Goal: Information Seeking & Learning: Learn about a topic

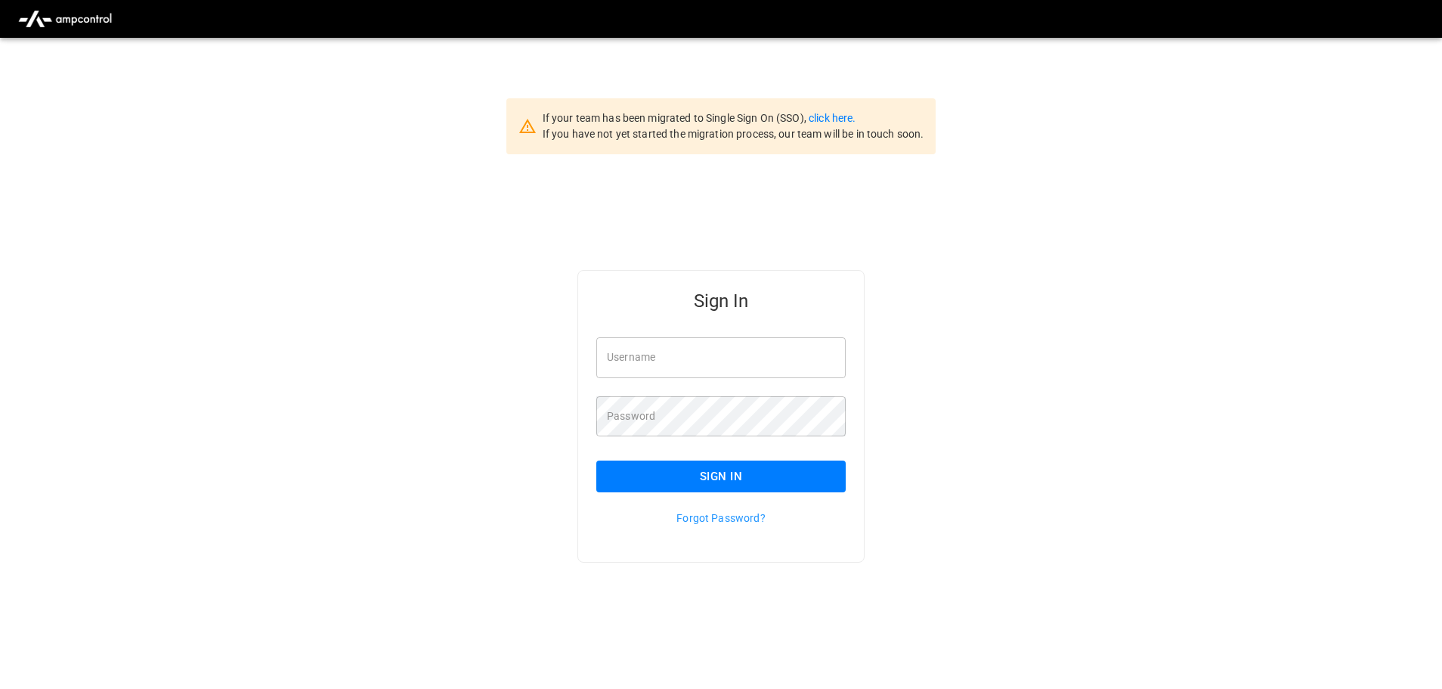
type input "**********"
click at [746, 358] on input "**********" at bounding box center [720, 357] width 249 height 40
click at [711, 479] on button "Sign In" at bounding box center [720, 476] width 249 height 32
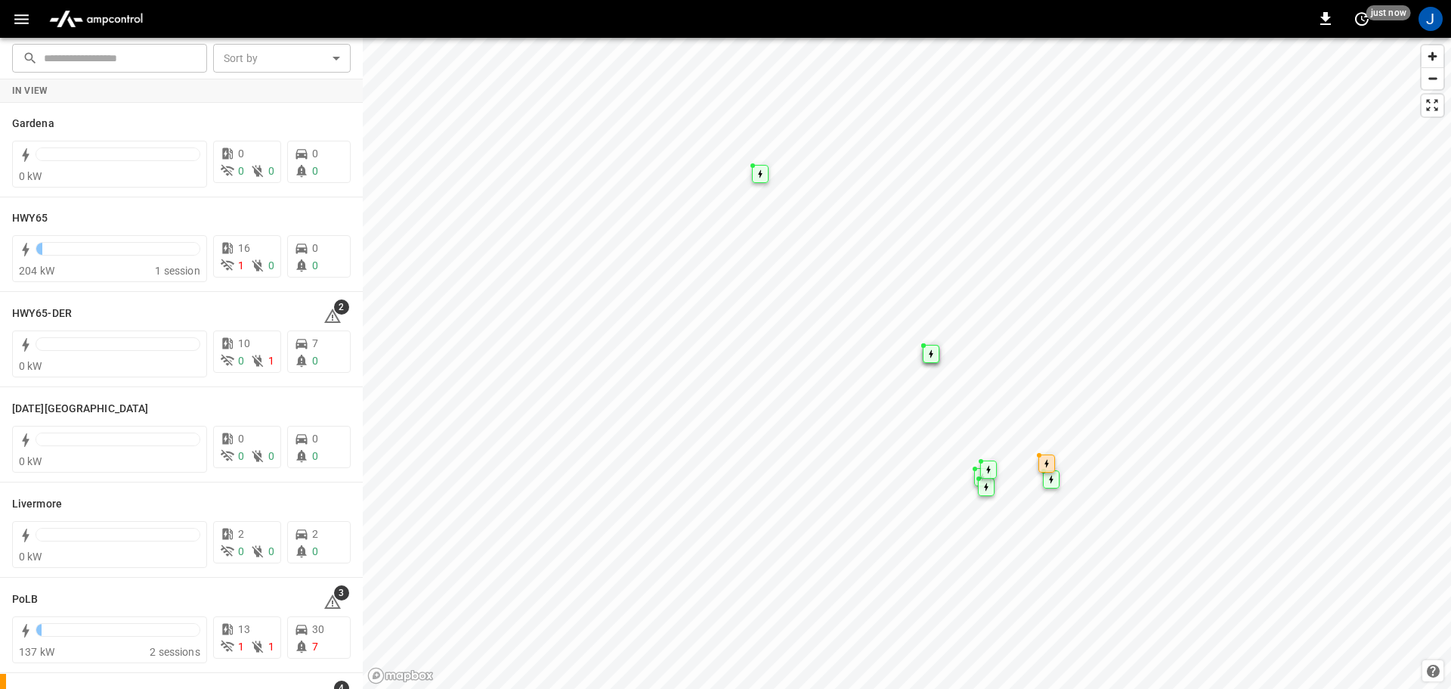
click at [23, 20] on icon "button" at bounding box center [21, 19] width 19 height 19
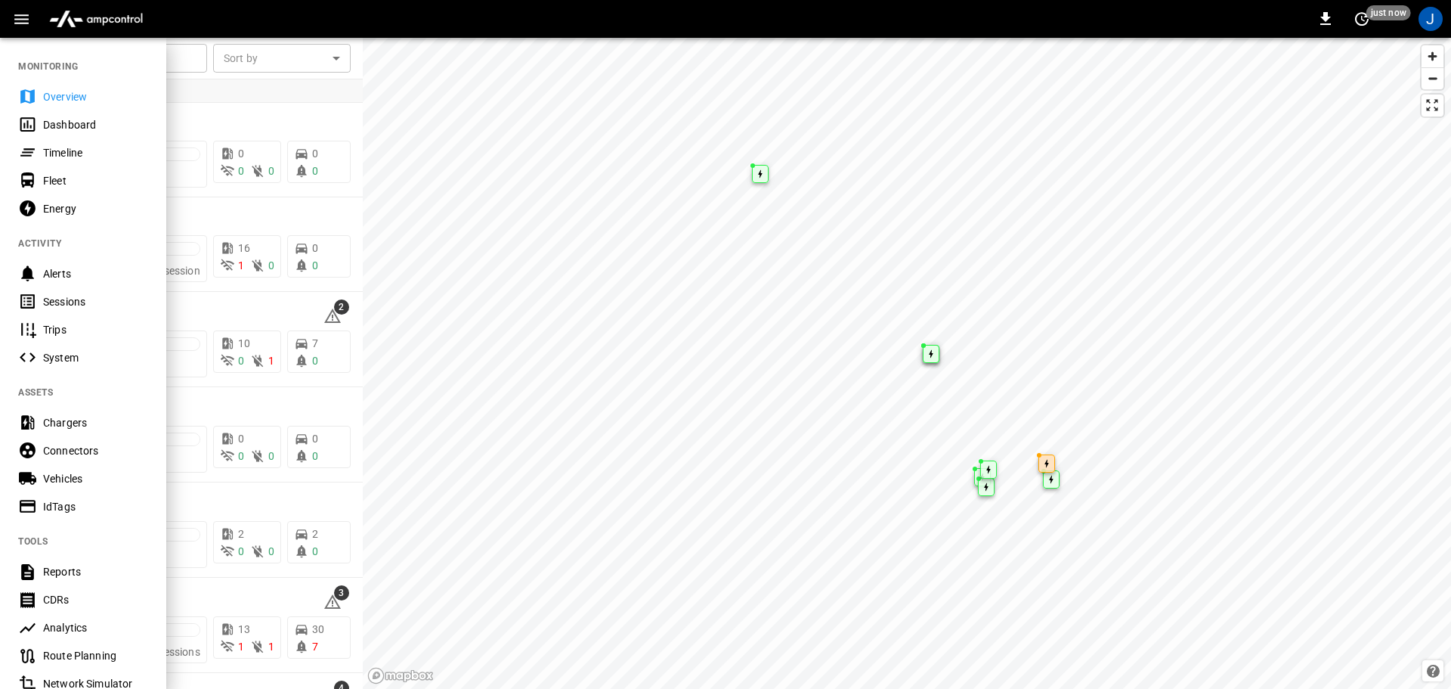
click at [73, 123] on div "Dashboard" at bounding box center [95, 124] width 105 height 15
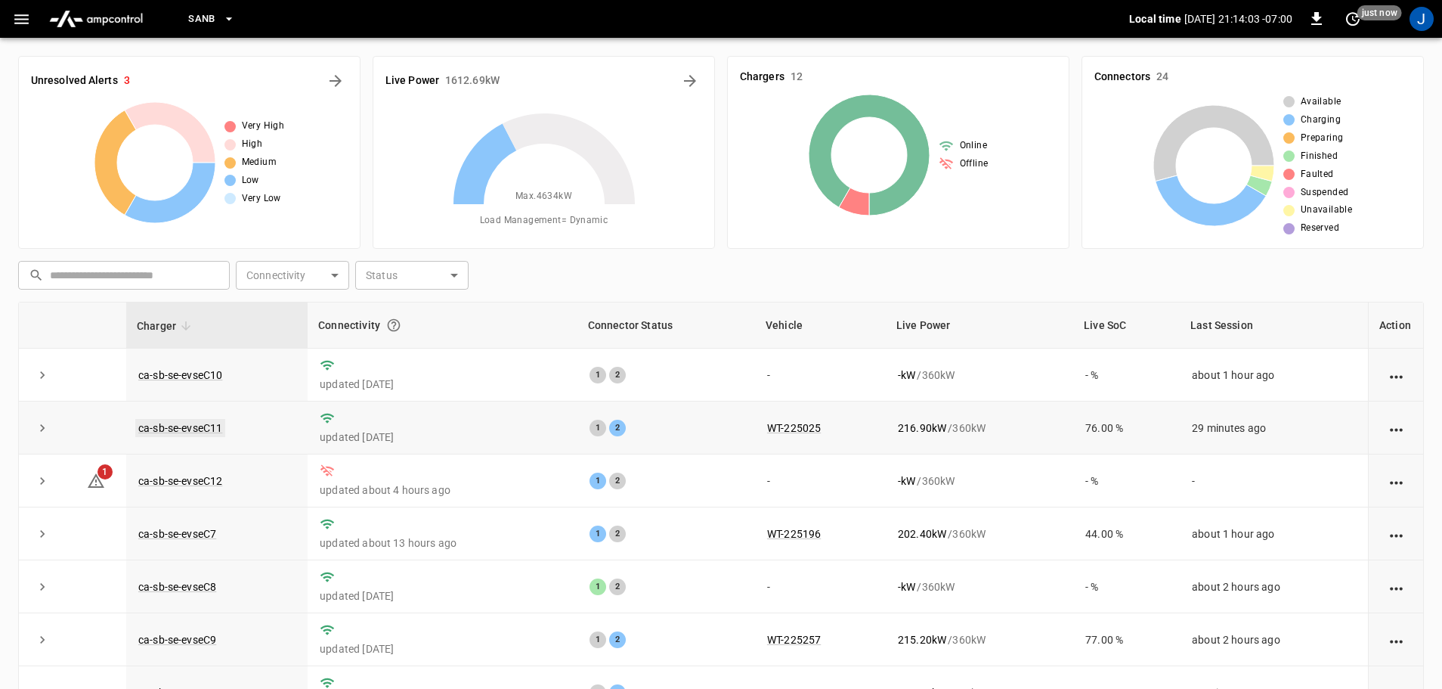
click at [189, 426] on link "ca-sb-se-evseC11" at bounding box center [180, 428] width 90 height 18
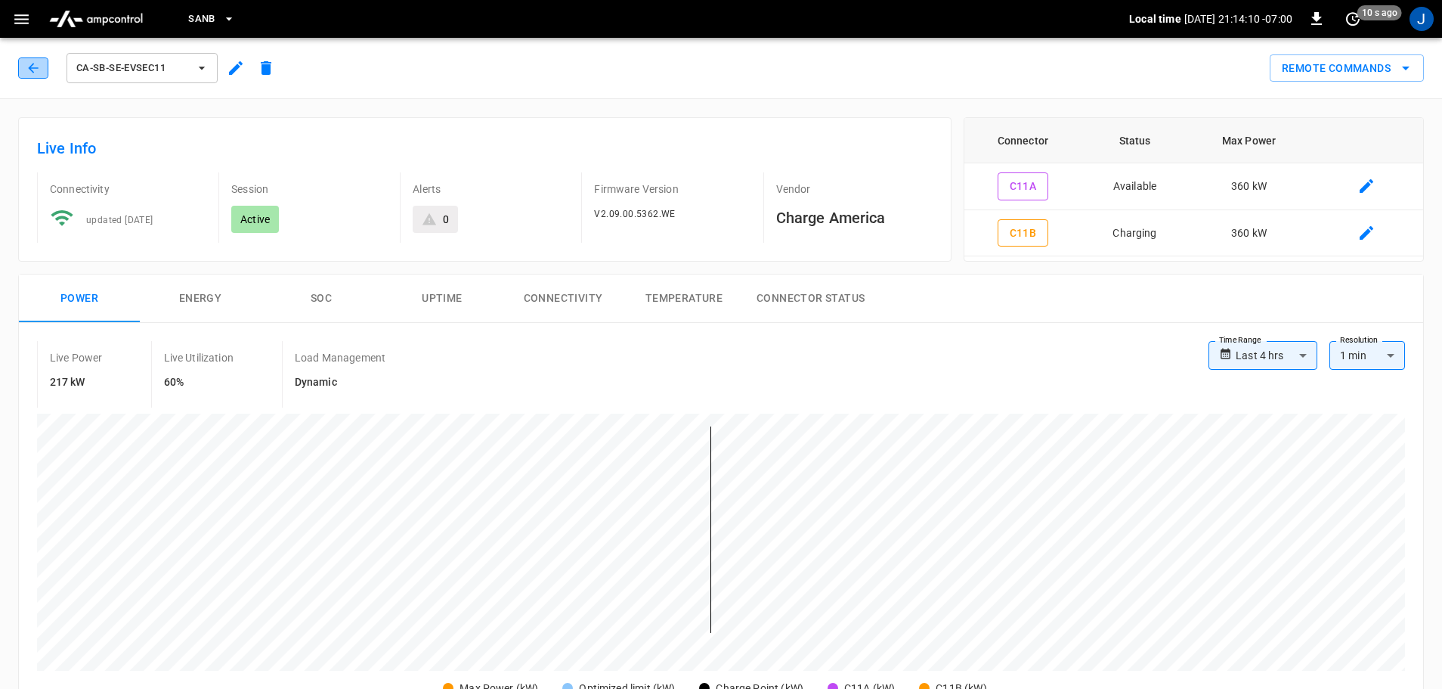
click at [33, 67] on icon "button" at bounding box center [33, 67] width 15 height 15
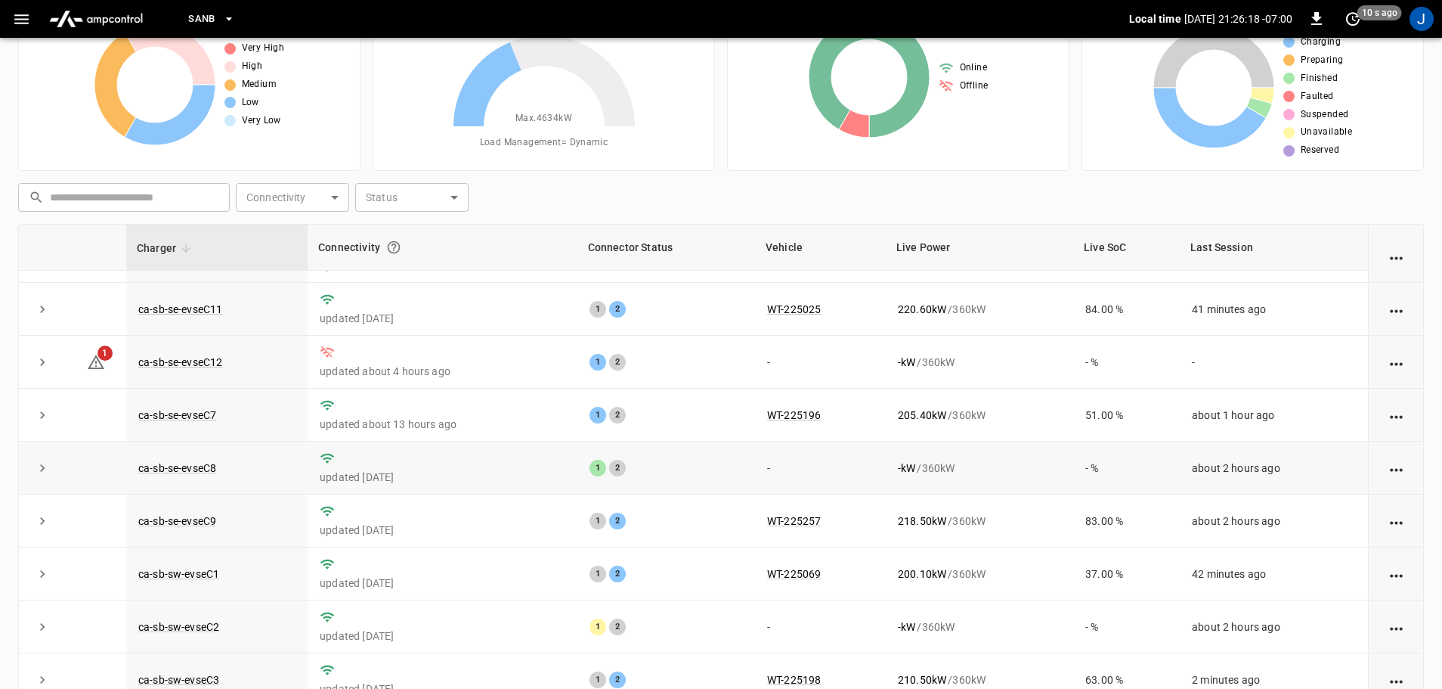
scroll to position [76, 0]
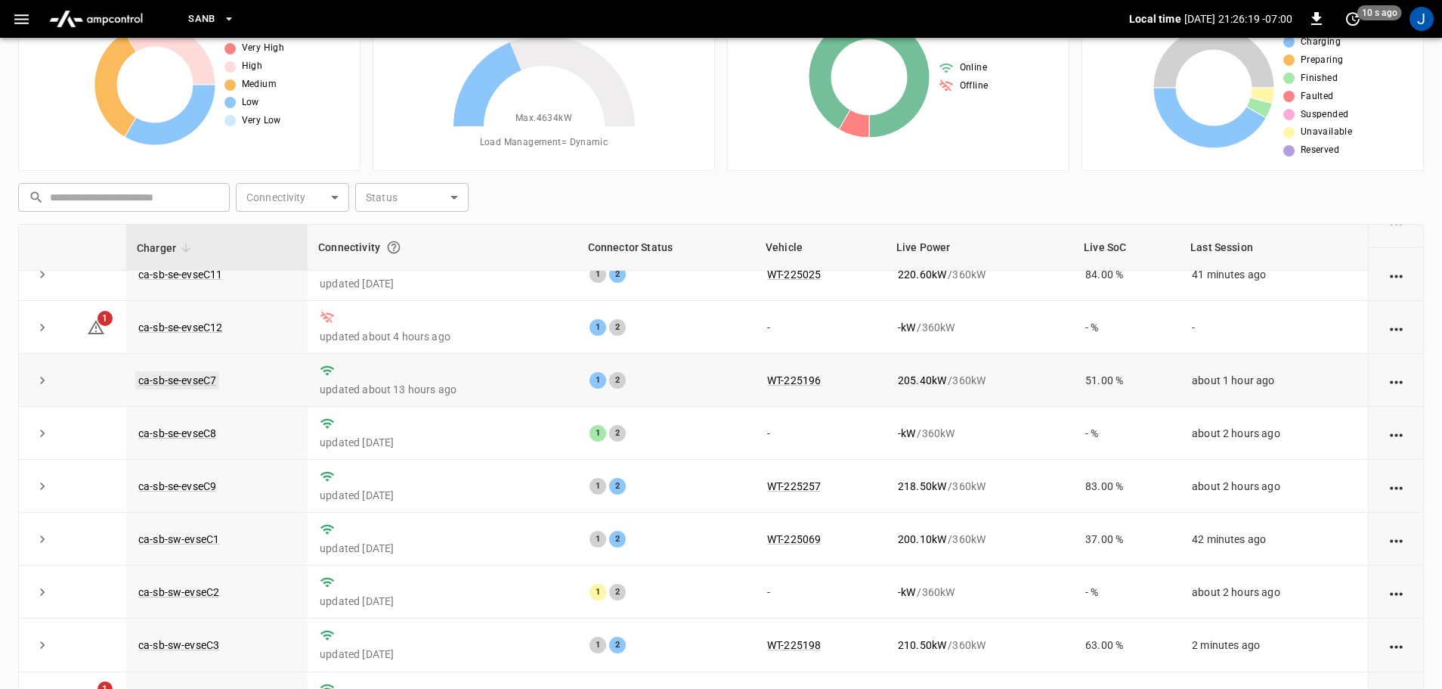
click at [196, 380] on link "ca-sb-se-evseC7" at bounding box center [177, 380] width 84 height 18
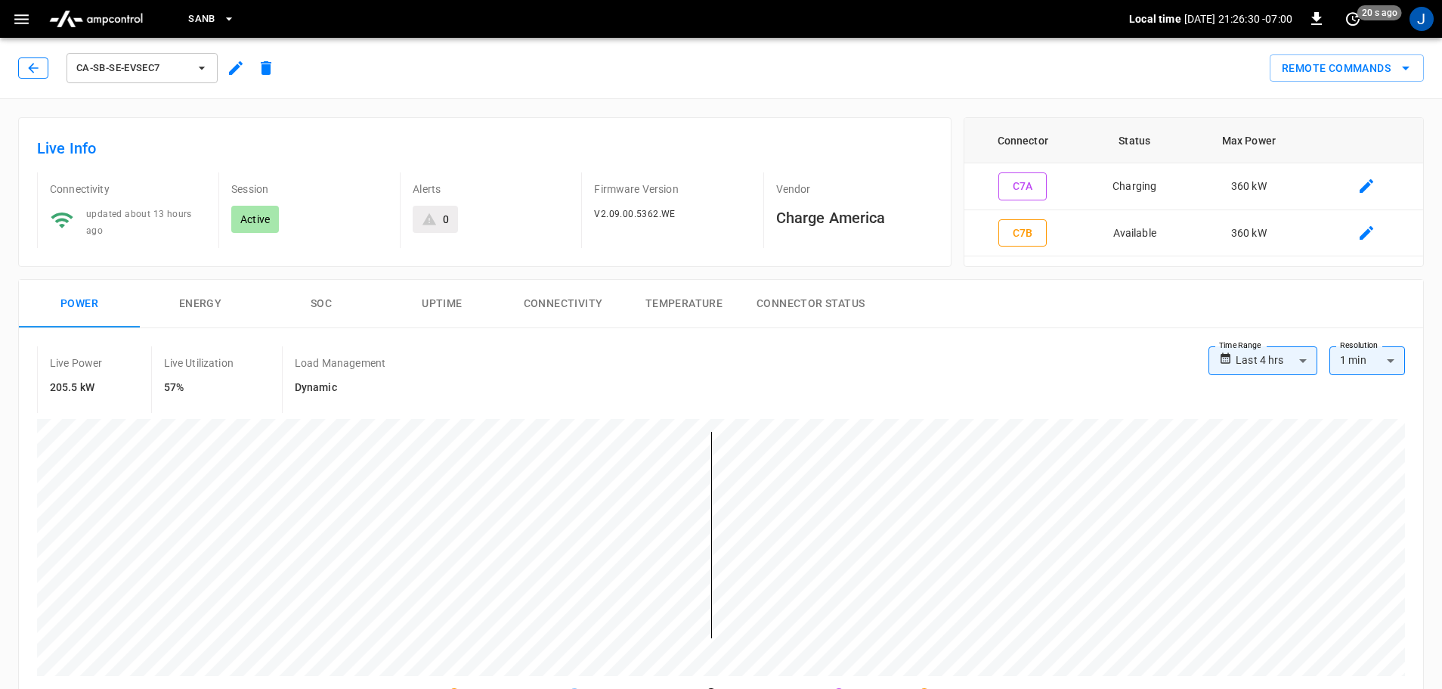
click at [35, 70] on icon "button" at bounding box center [33, 67] width 15 height 15
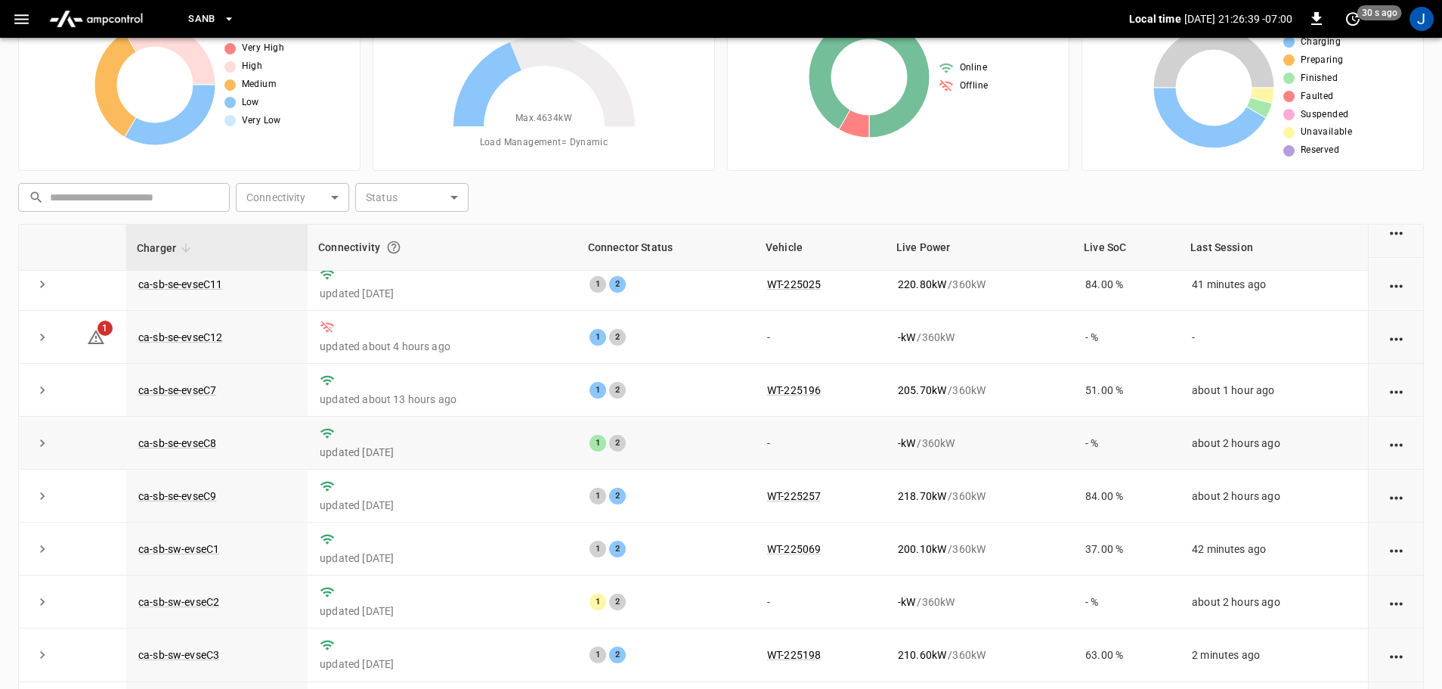
scroll to position [151, 0]
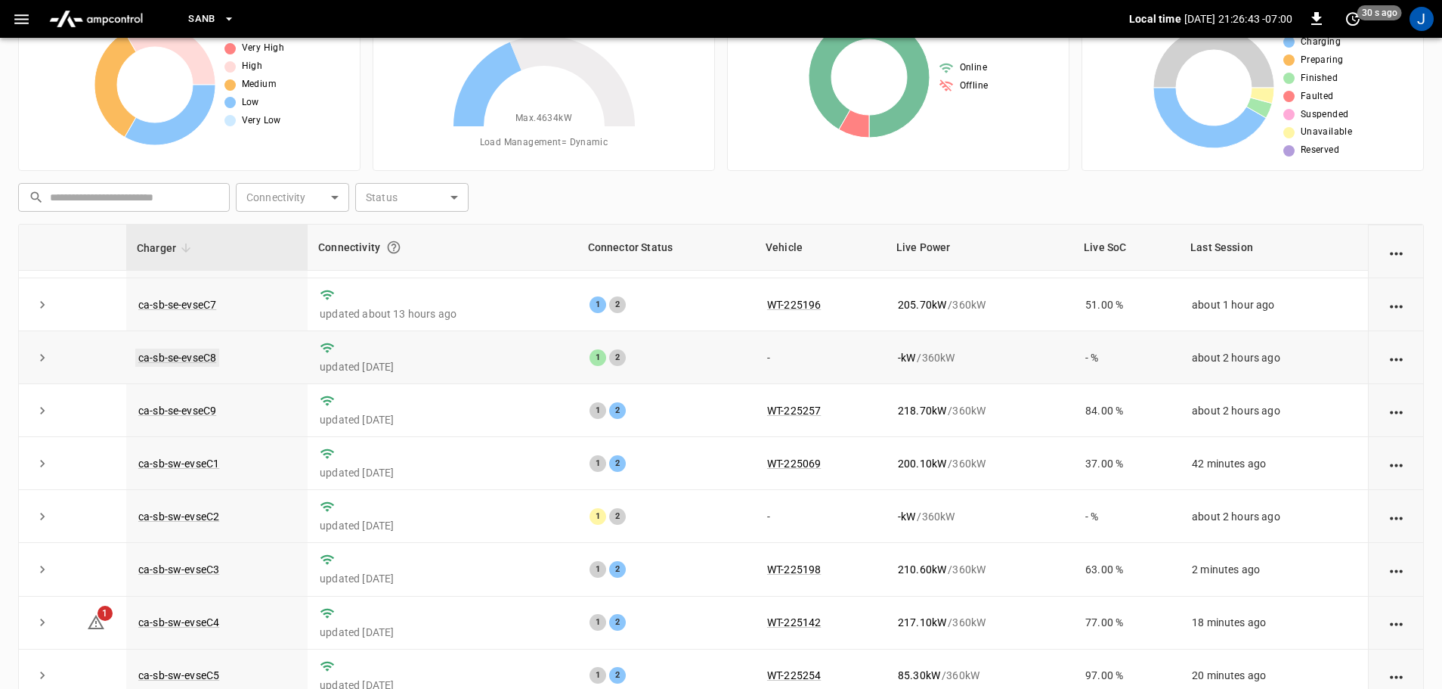
click at [189, 362] on link "ca-sb-se-evseC8" at bounding box center [177, 357] width 84 height 18
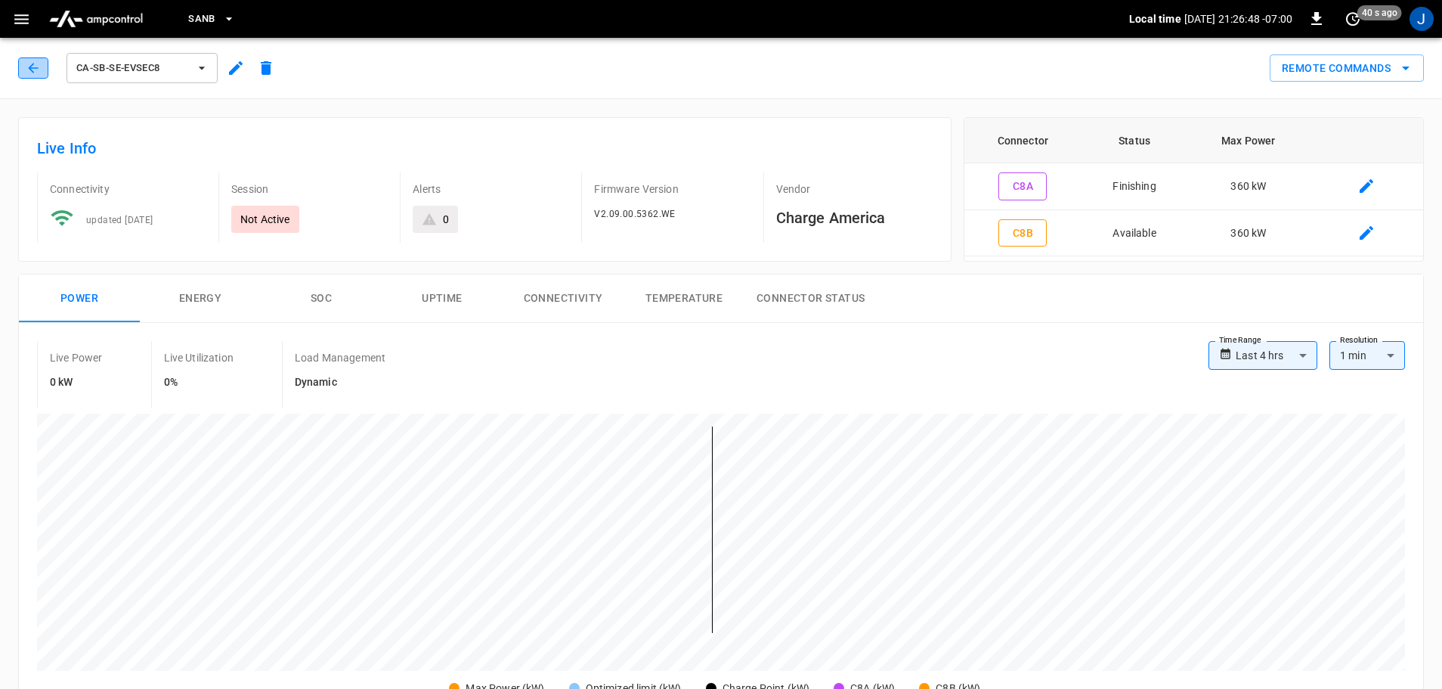
click at [37, 70] on icon "button" at bounding box center [33, 67] width 15 height 15
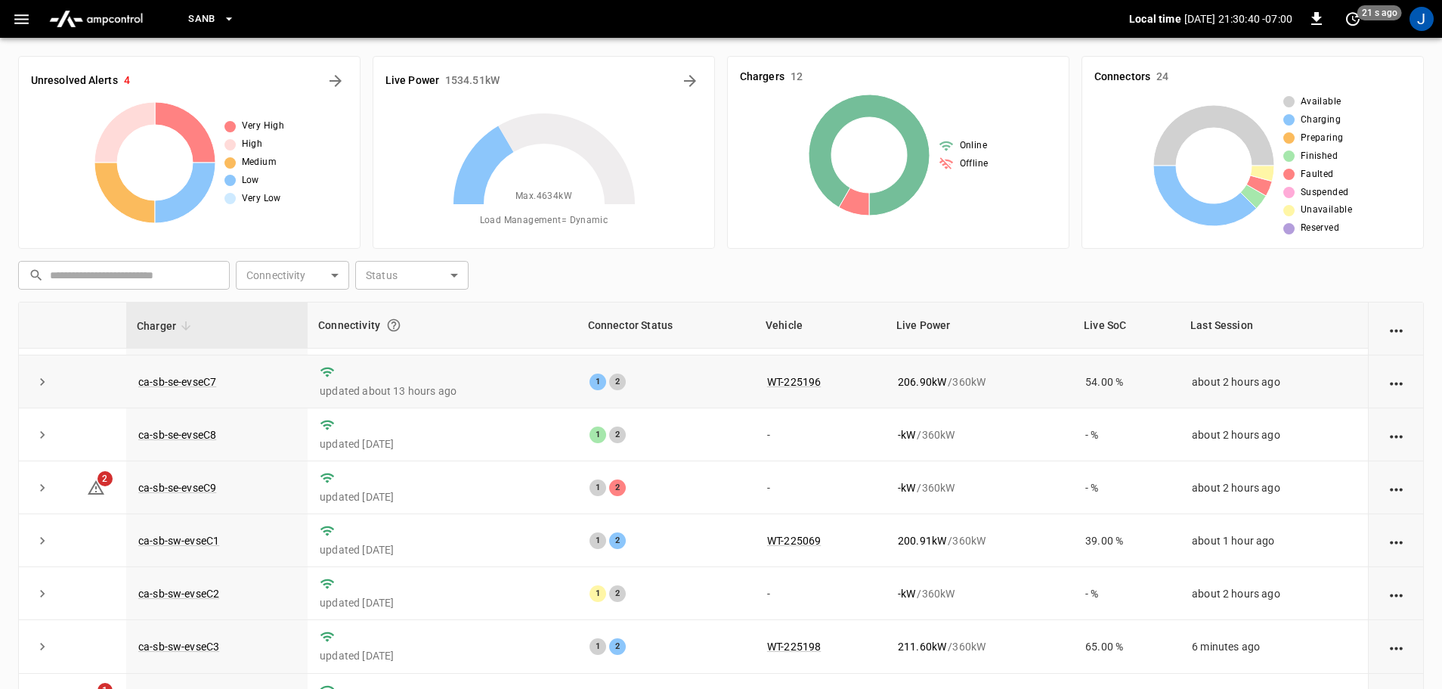
scroll to position [135, 0]
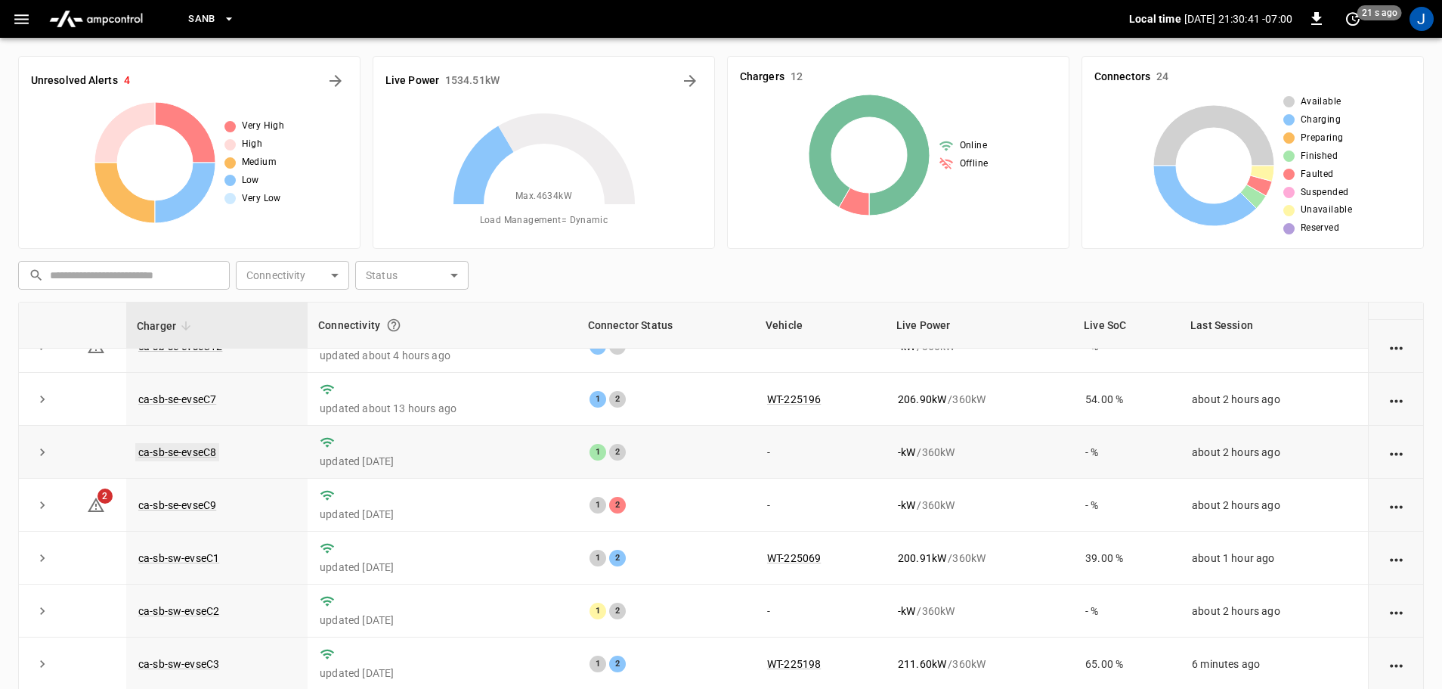
click at [193, 450] on link "ca-sb-se-evseC8" at bounding box center [177, 452] width 84 height 18
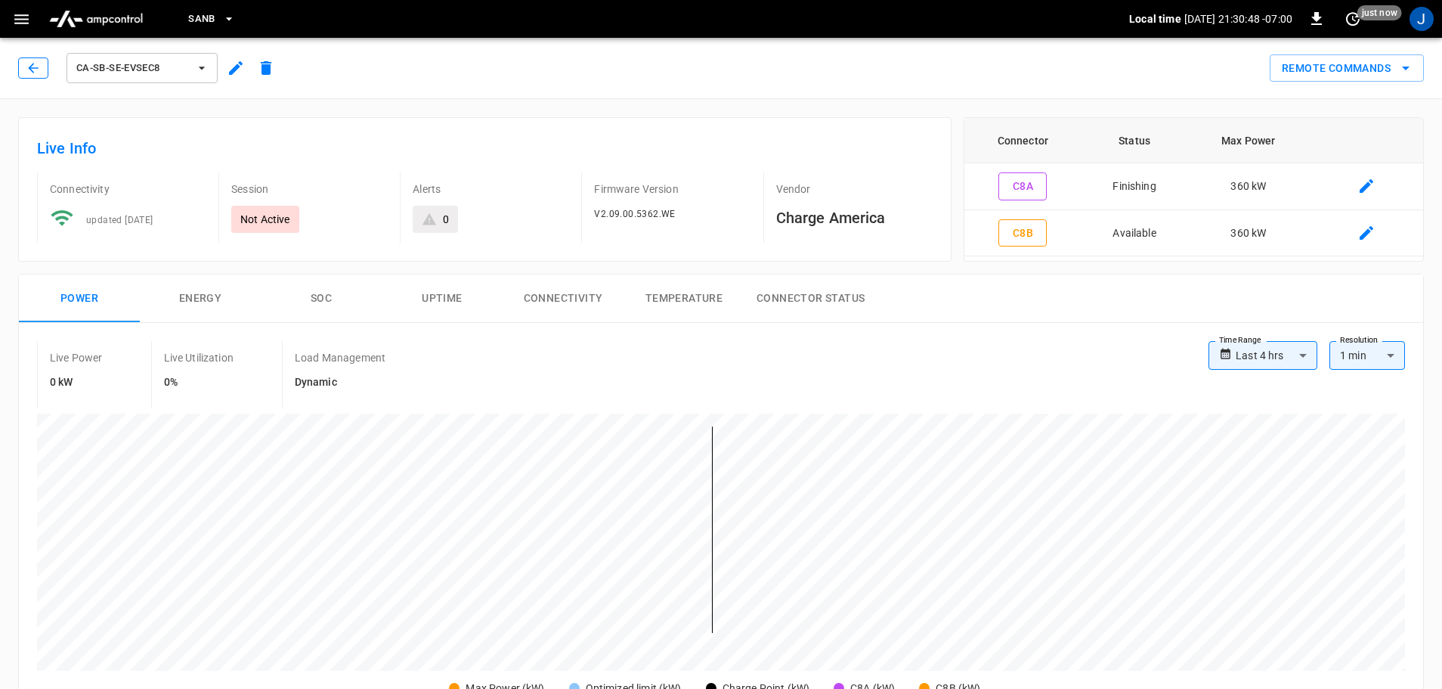
click at [33, 72] on icon "button" at bounding box center [33, 67] width 15 height 15
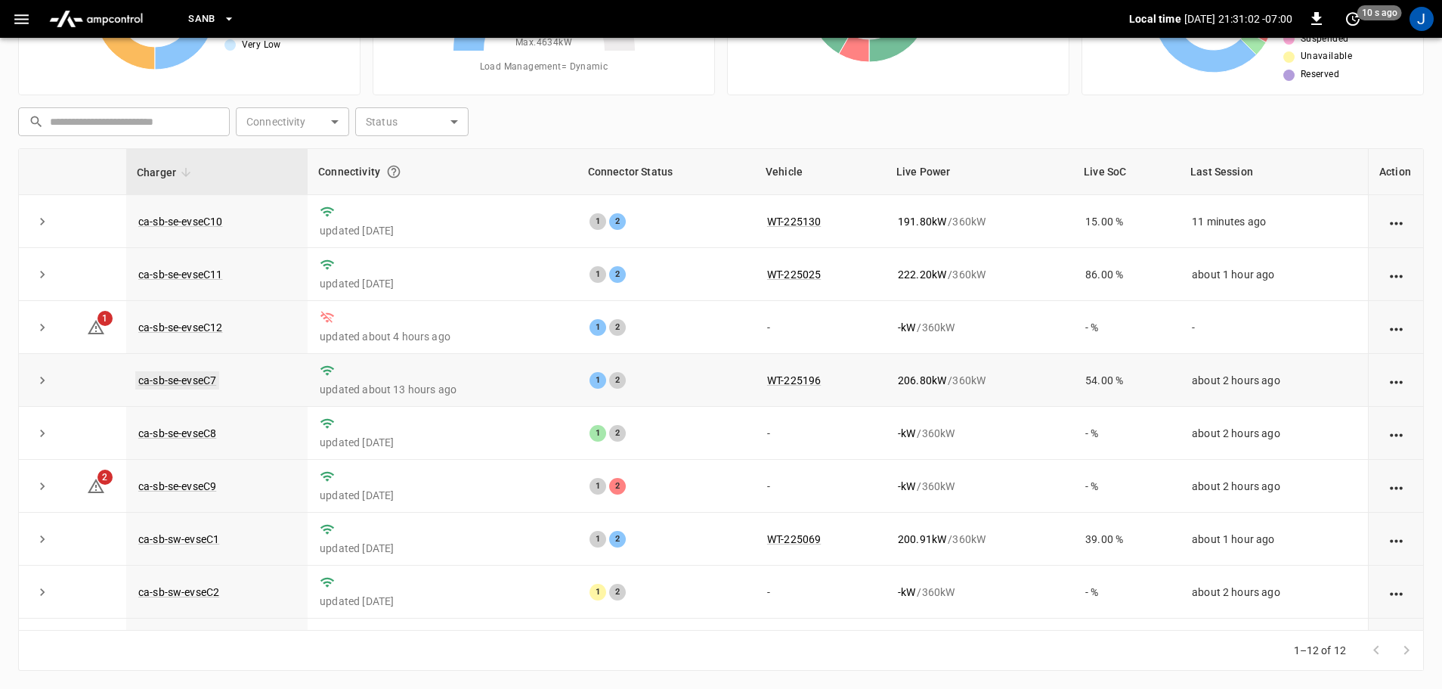
click at [203, 387] on link "ca-sb-se-evseC7" at bounding box center [177, 380] width 84 height 18
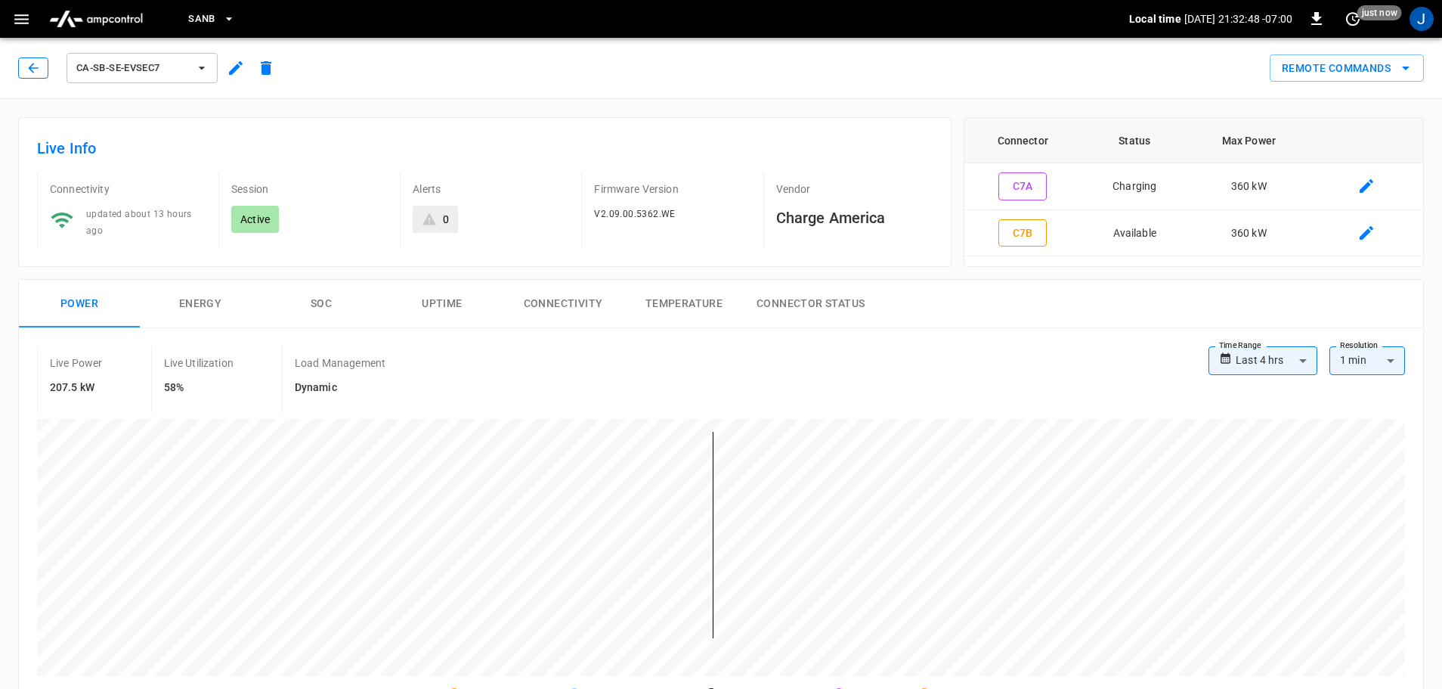
click at [30, 58] on button "button" at bounding box center [33, 67] width 30 height 21
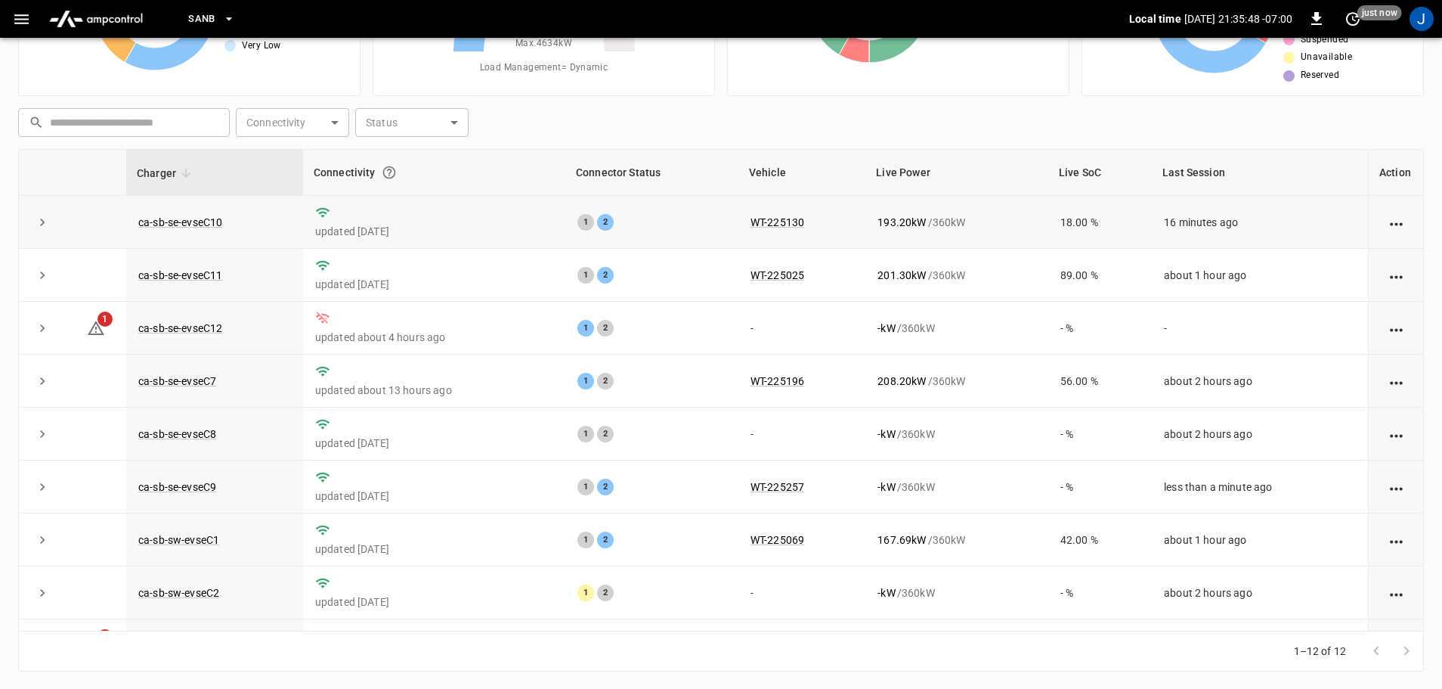
scroll to position [153, 0]
click at [178, 489] on link "ca-sb-se-evseC9" at bounding box center [177, 486] width 84 height 18
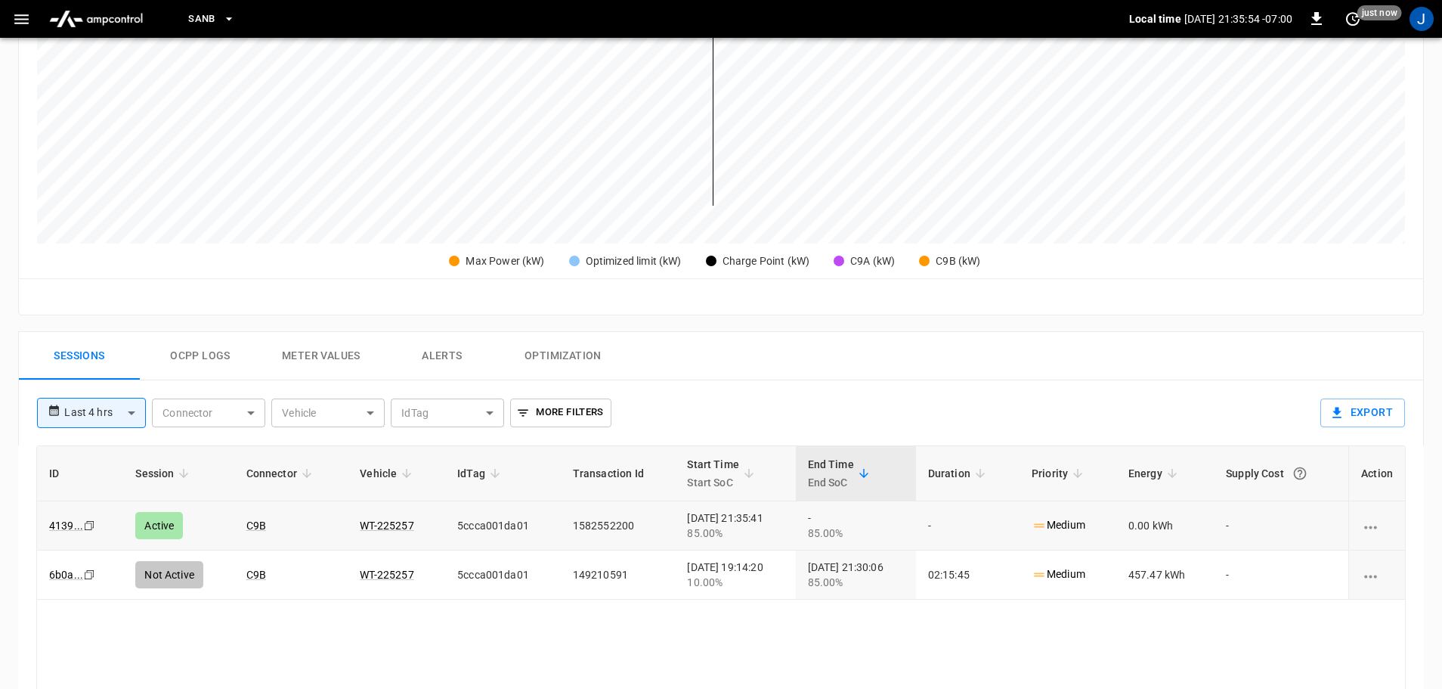
scroll to position [454, 0]
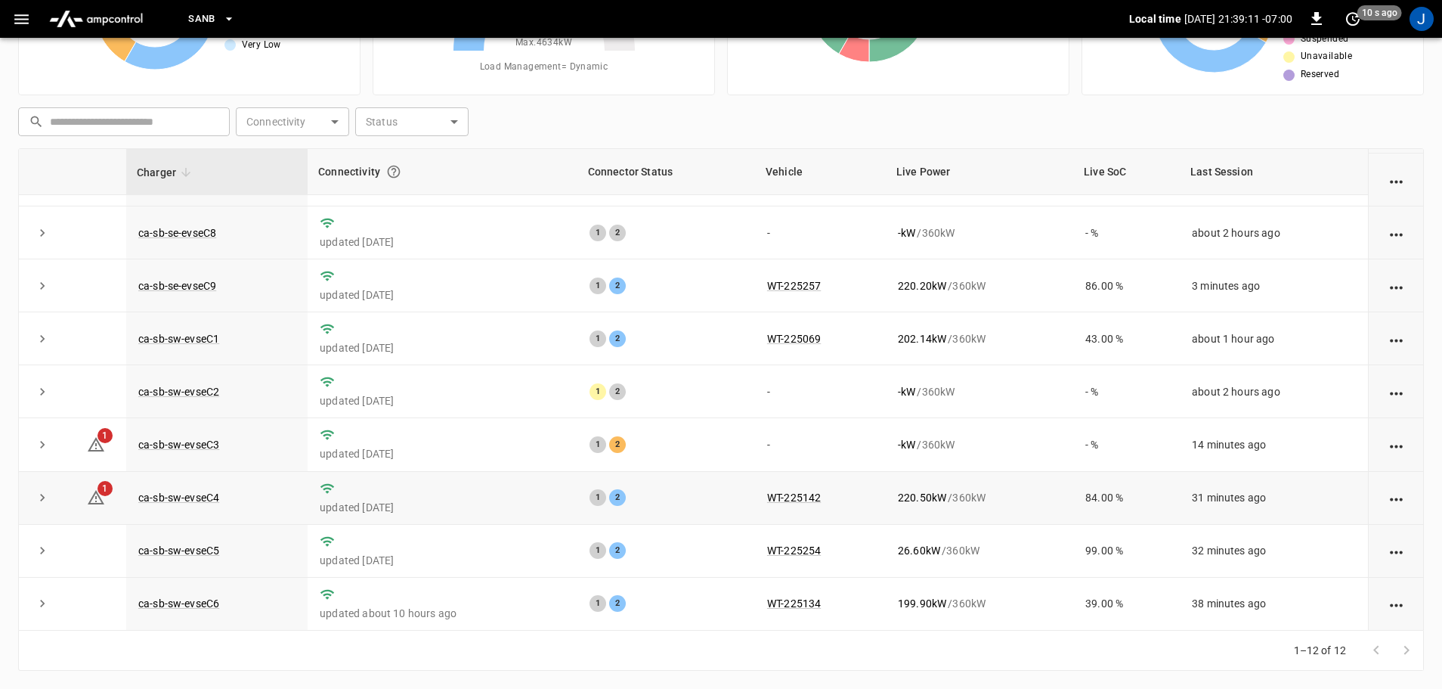
scroll to position [209, 0]
click at [172, 338] on link "ca-sb-sw-evseC1" at bounding box center [178, 339] width 87 height 18
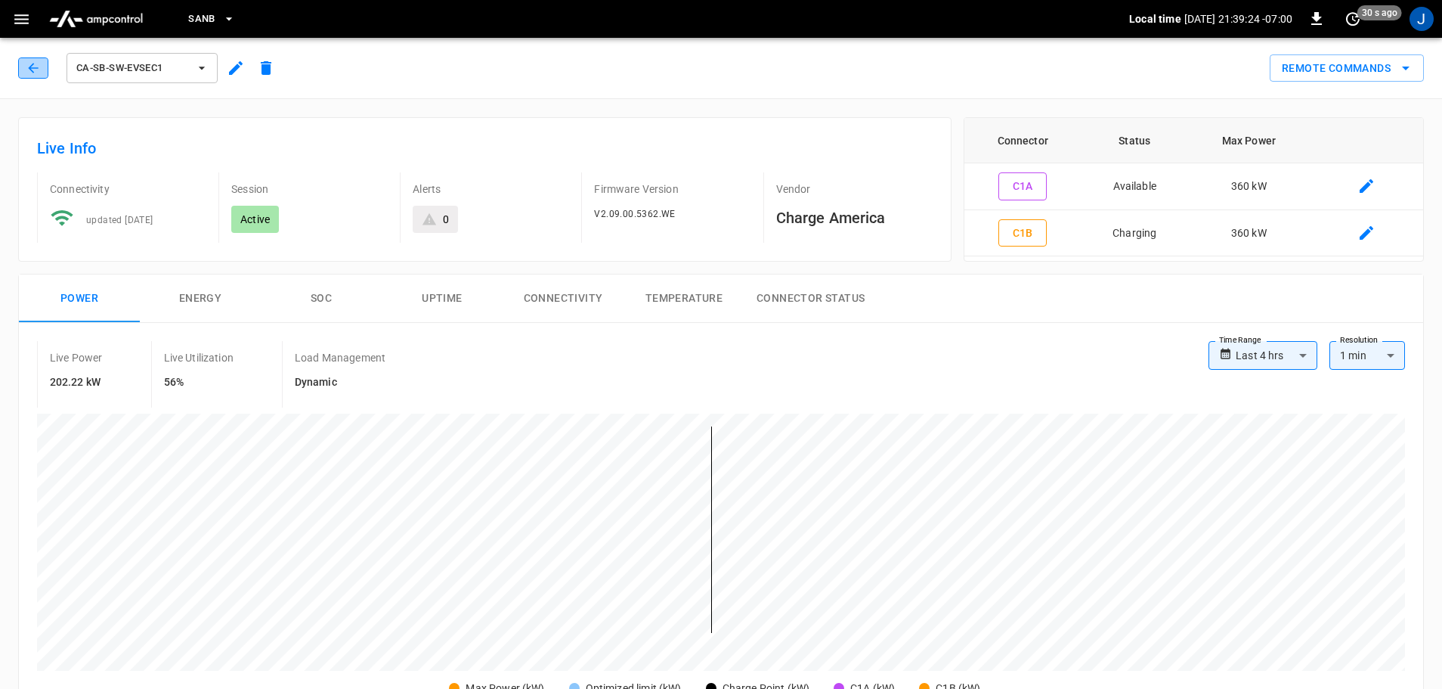
click at [25, 66] on button "button" at bounding box center [33, 67] width 30 height 21
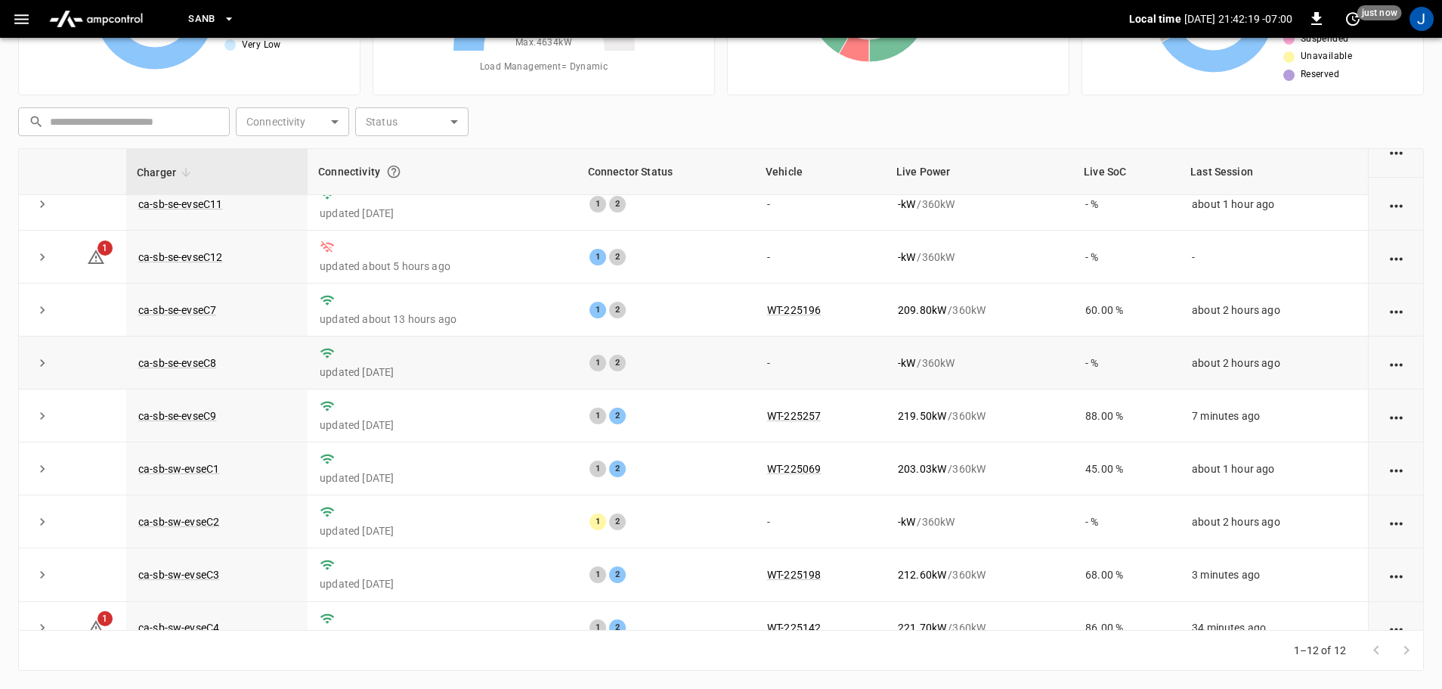
scroll to position [209, 0]
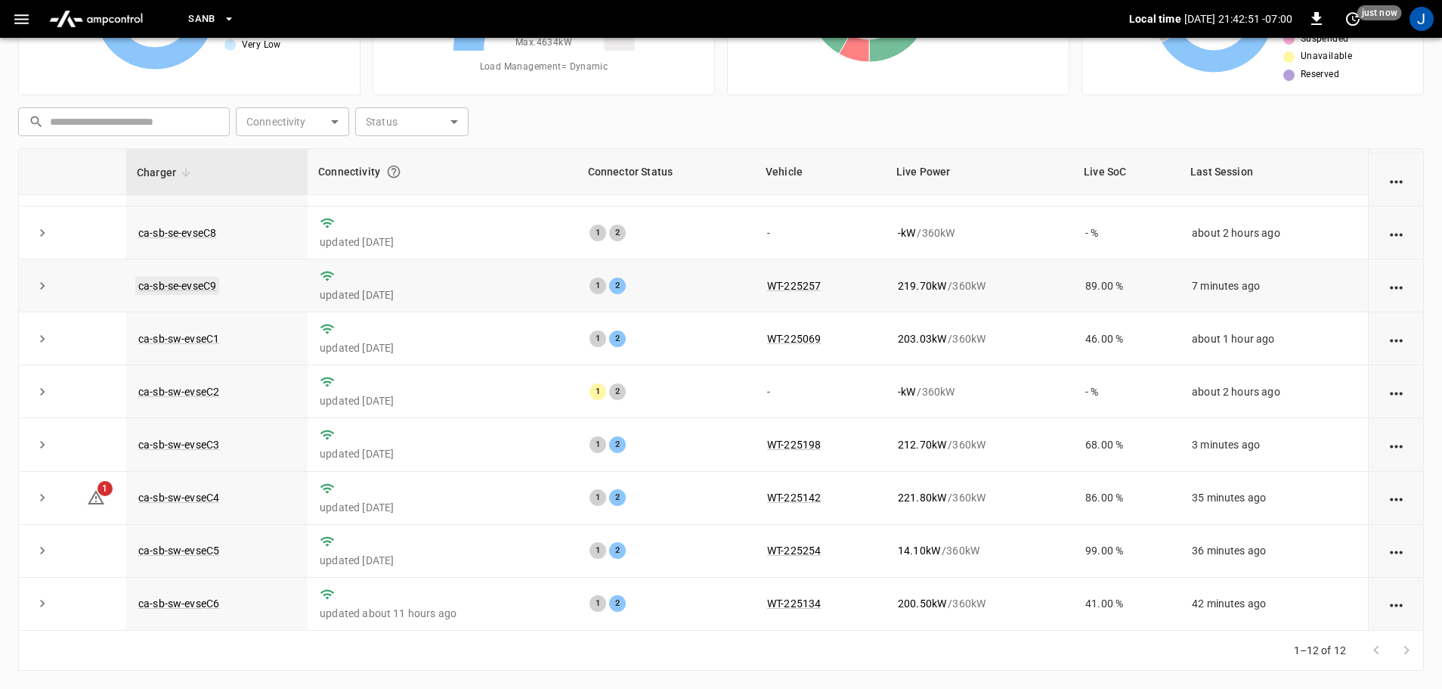
click at [202, 279] on link "ca-sb-se-evseC9" at bounding box center [177, 286] width 84 height 18
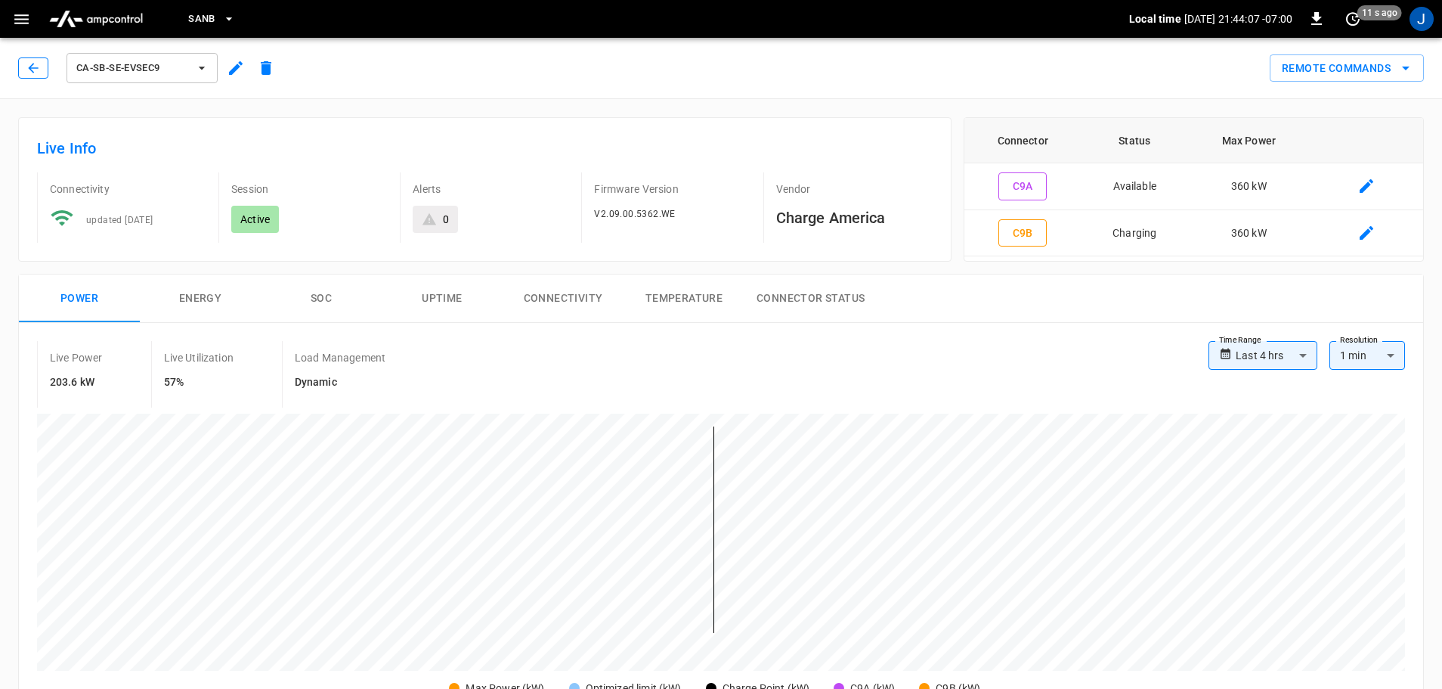
click at [23, 64] on button "button" at bounding box center [33, 67] width 30 height 21
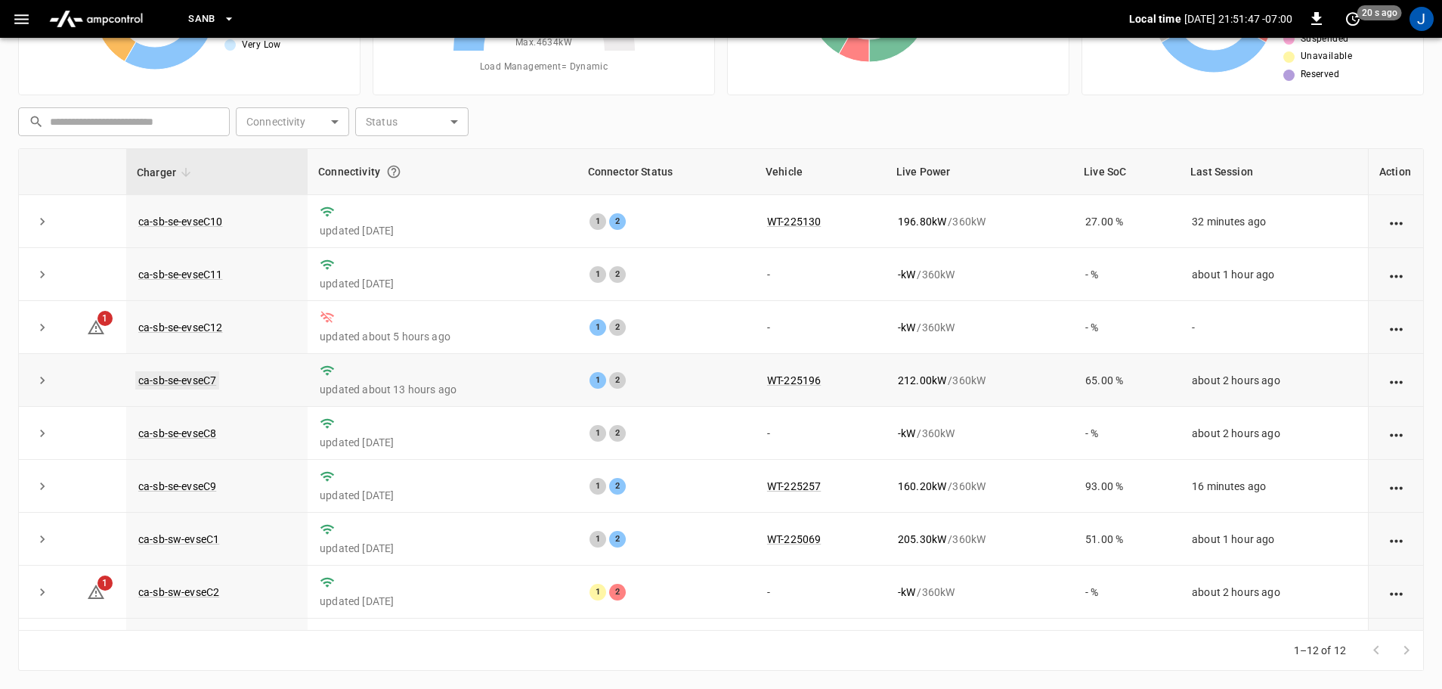
click at [177, 388] on link "ca-sb-se-evseC7" at bounding box center [177, 380] width 84 height 18
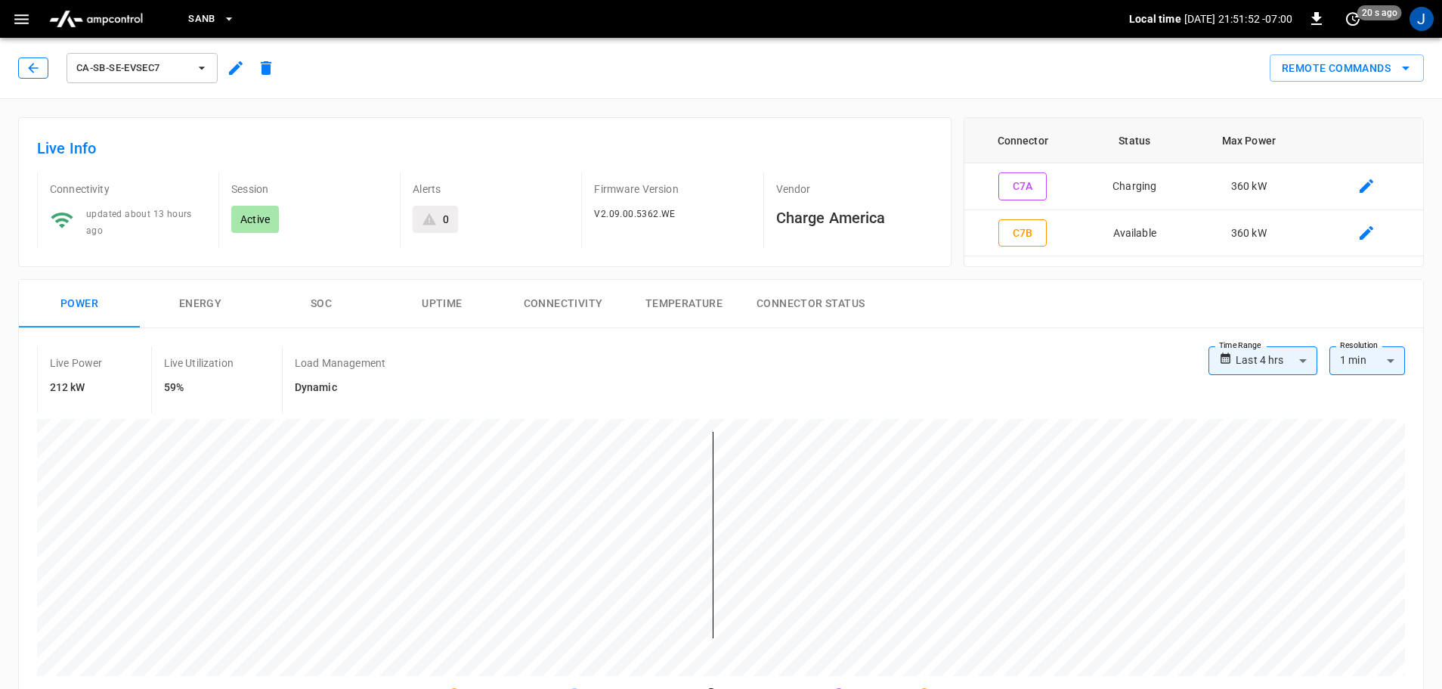
click at [40, 64] on button "button" at bounding box center [33, 67] width 30 height 21
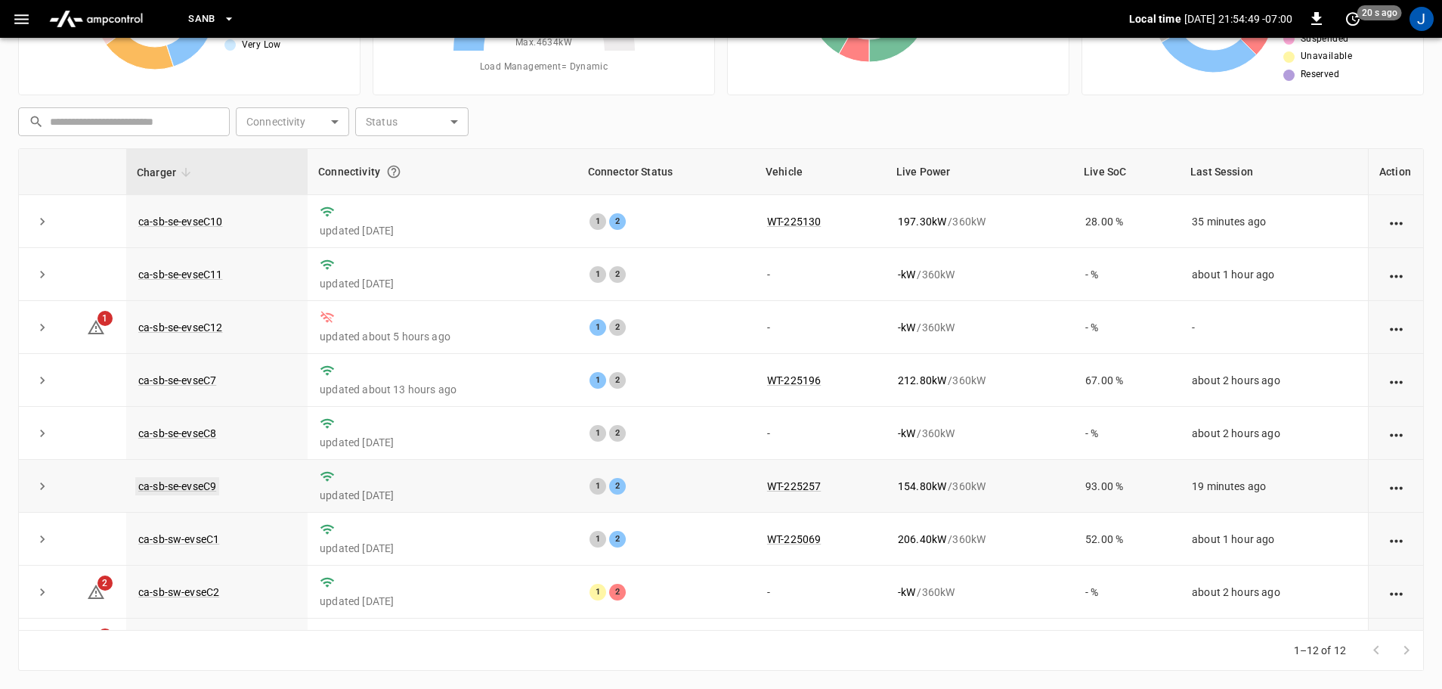
click at [174, 494] on link "ca-sb-se-evseC9" at bounding box center [177, 486] width 84 height 18
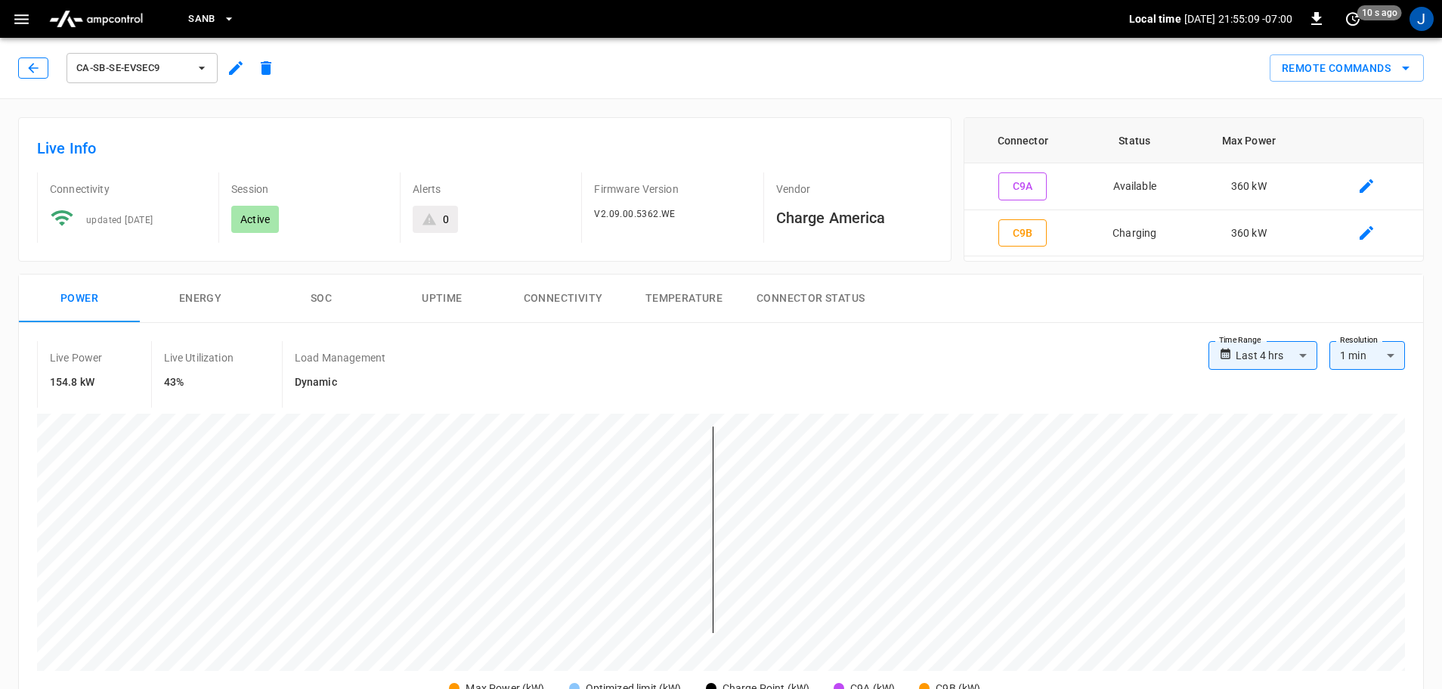
click at [36, 66] on icon "button" at bounding box center [33, 67] width 15 height 15
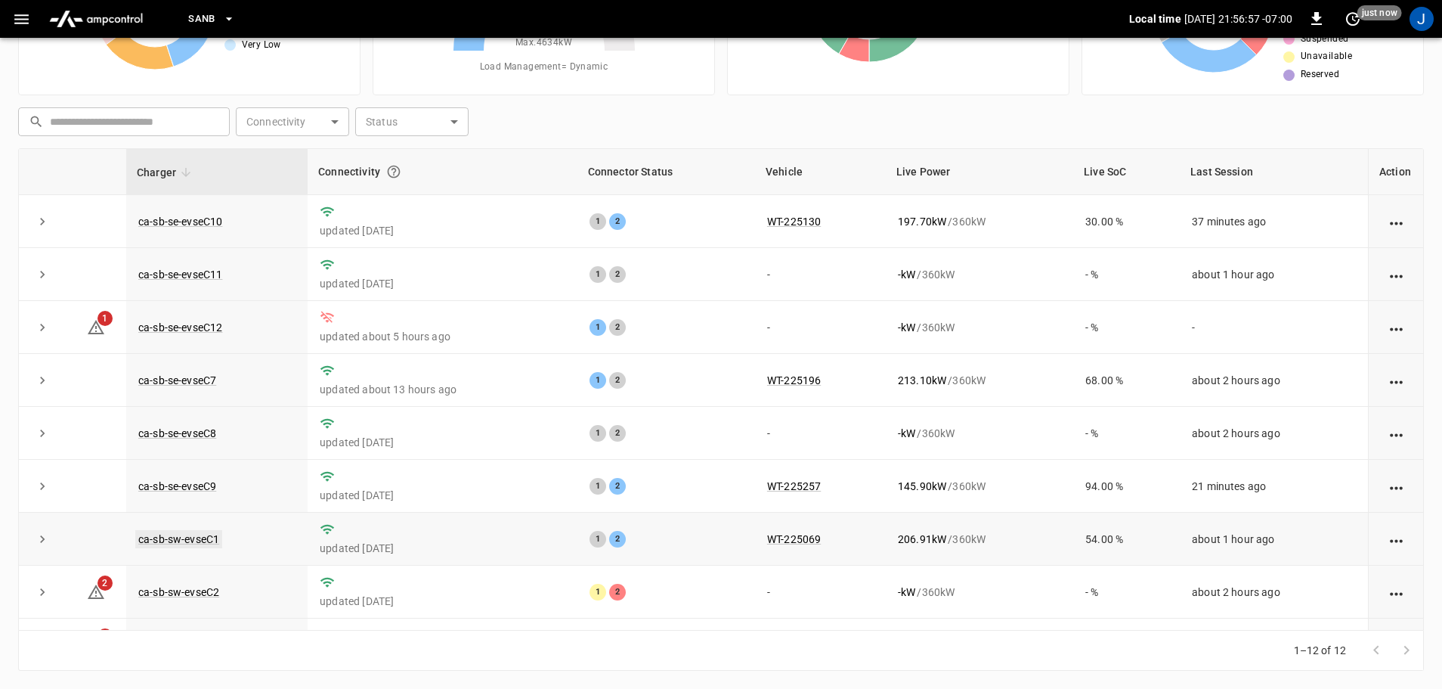
click at [193, 546] on link "ca-sb-sw-evseC1" at bounding box center [178, 539] width 87 height 18
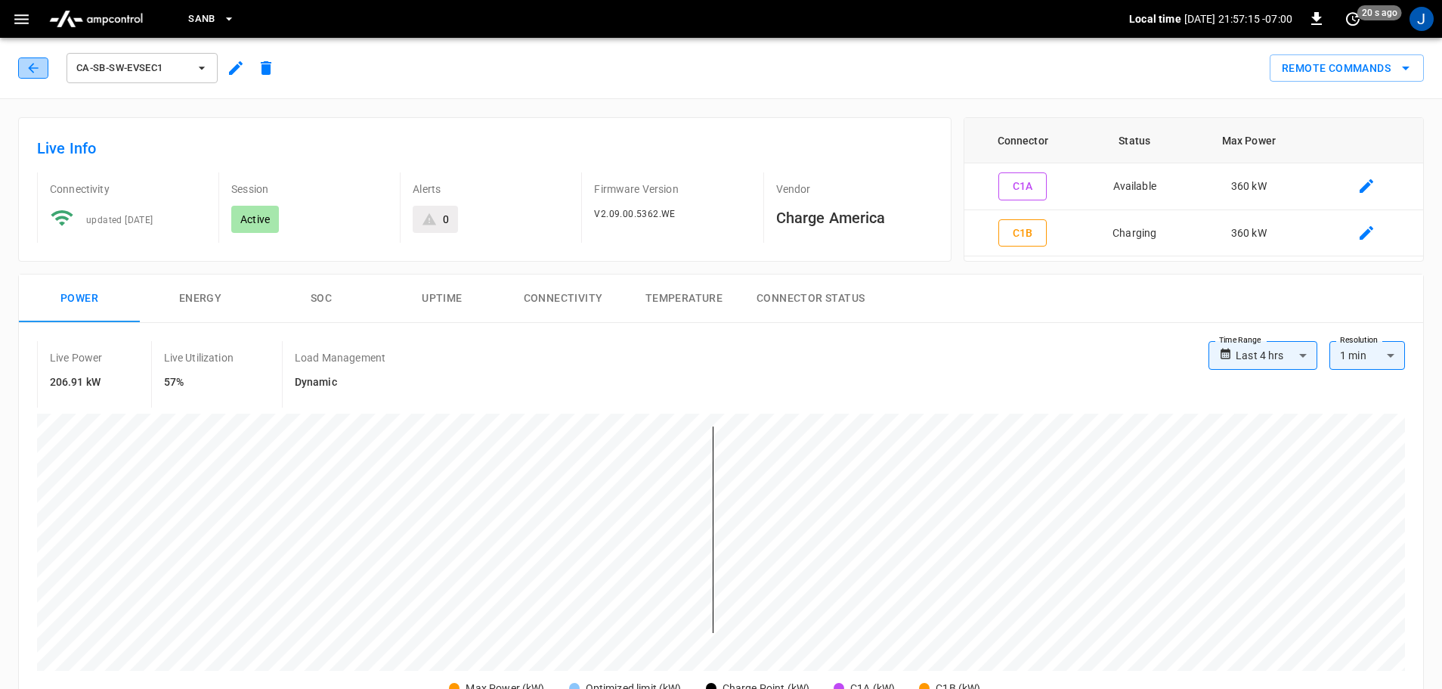
click at [27, 59] on button "button" at bounding box center [33, 67] width 30 height 21
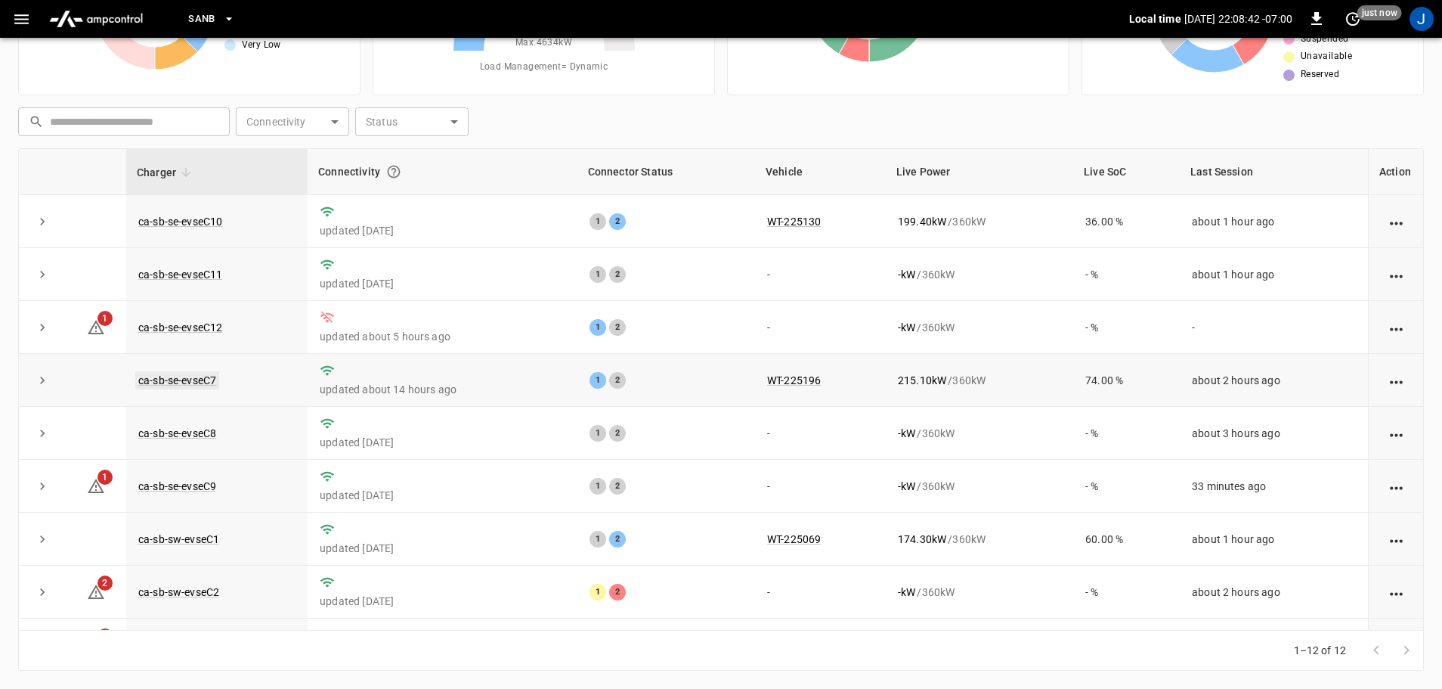
click at [204, 383] on link "ca-sb-se-evseC7" at bounding box center [177, 380] width 84 height 18
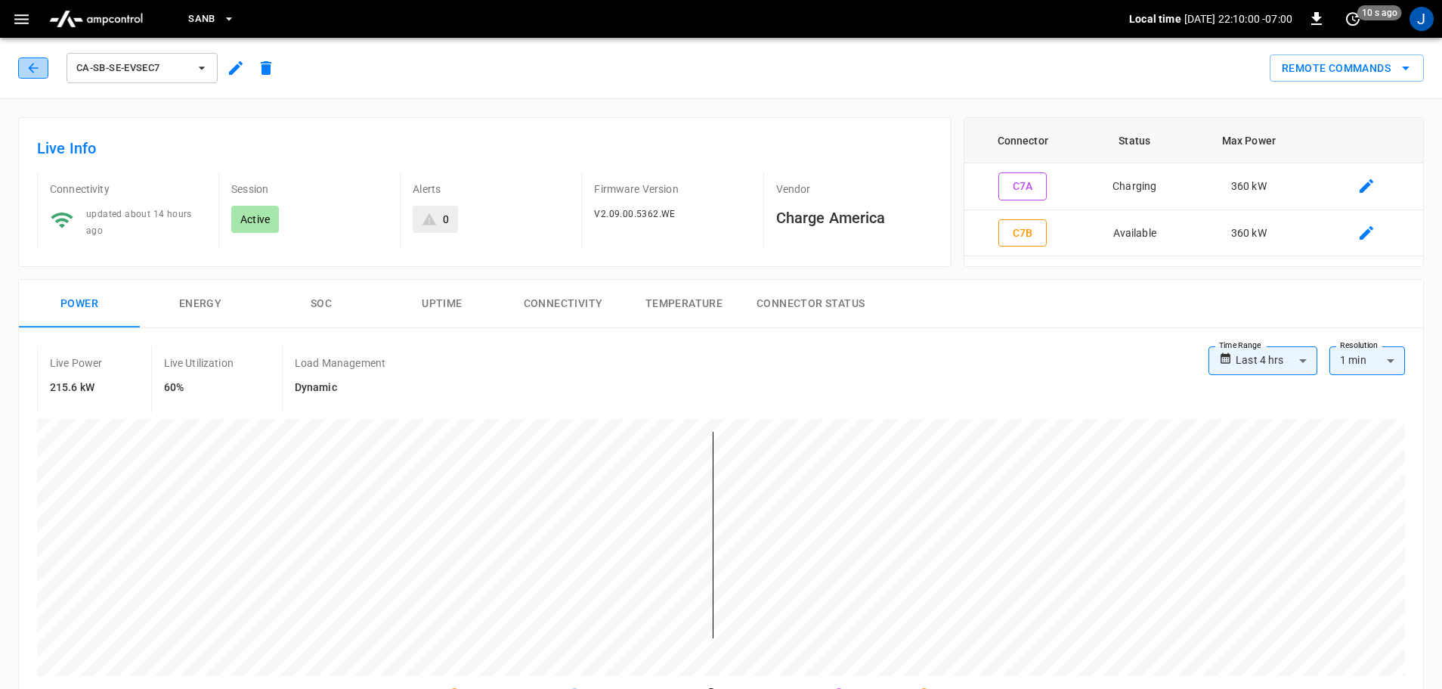
click at [24, 73] on button "button" at bounding box center [33, 67] width 30 height 21
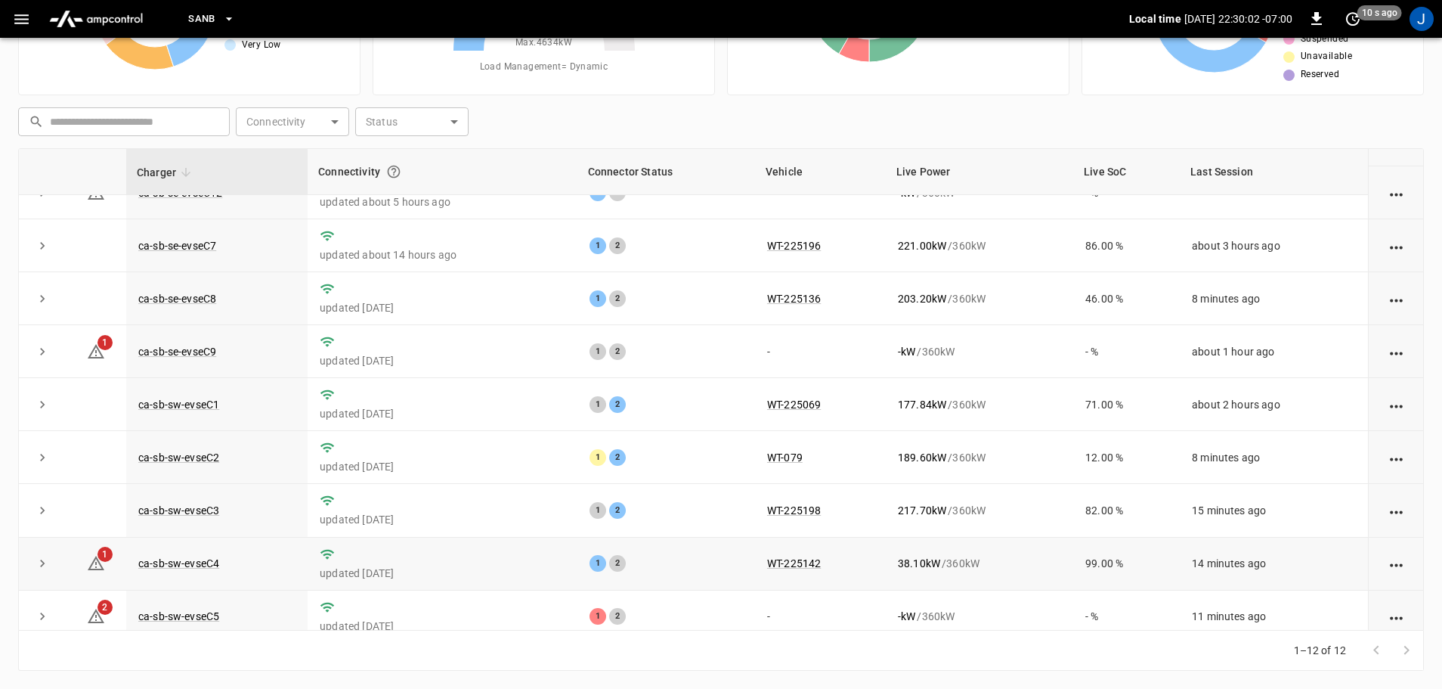
scroll to position [209, 0]
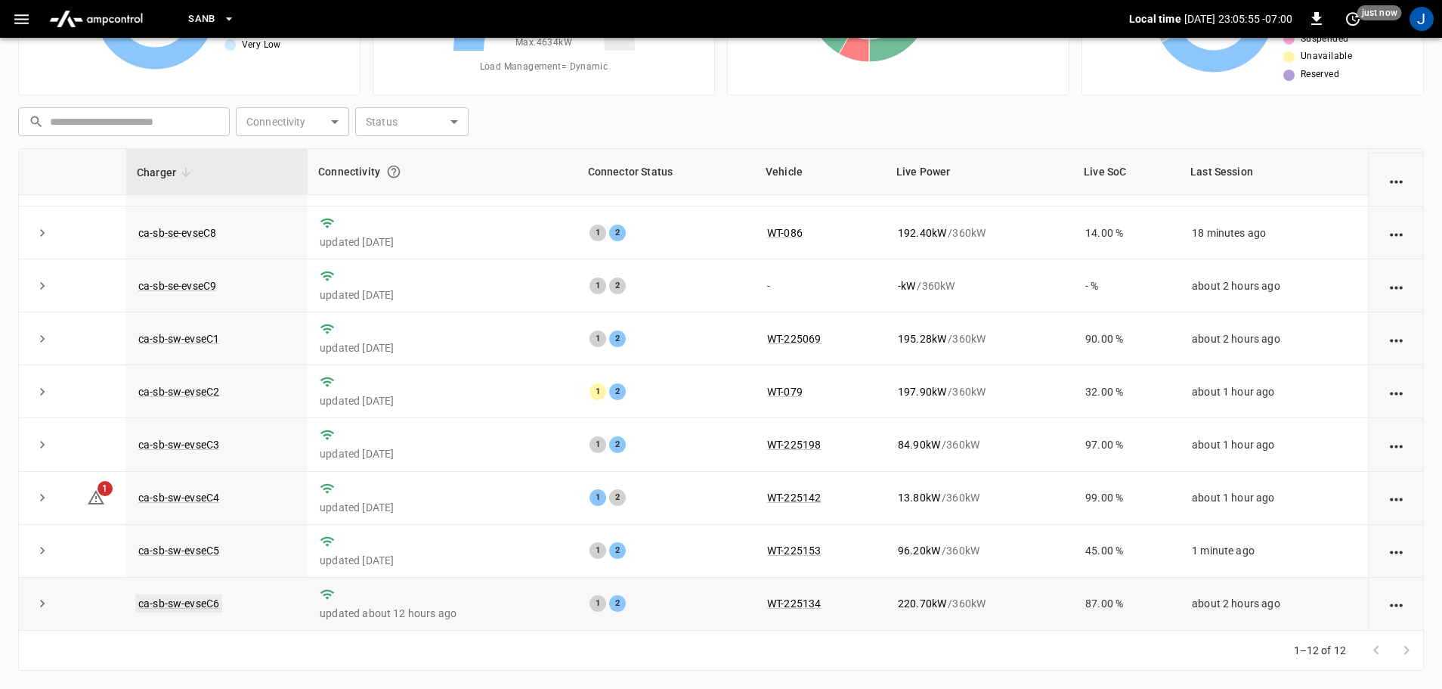
click at [196, 606] on link "ca-sb-sw-evseC6" at bounding box center [178, 603] width 87 height 18
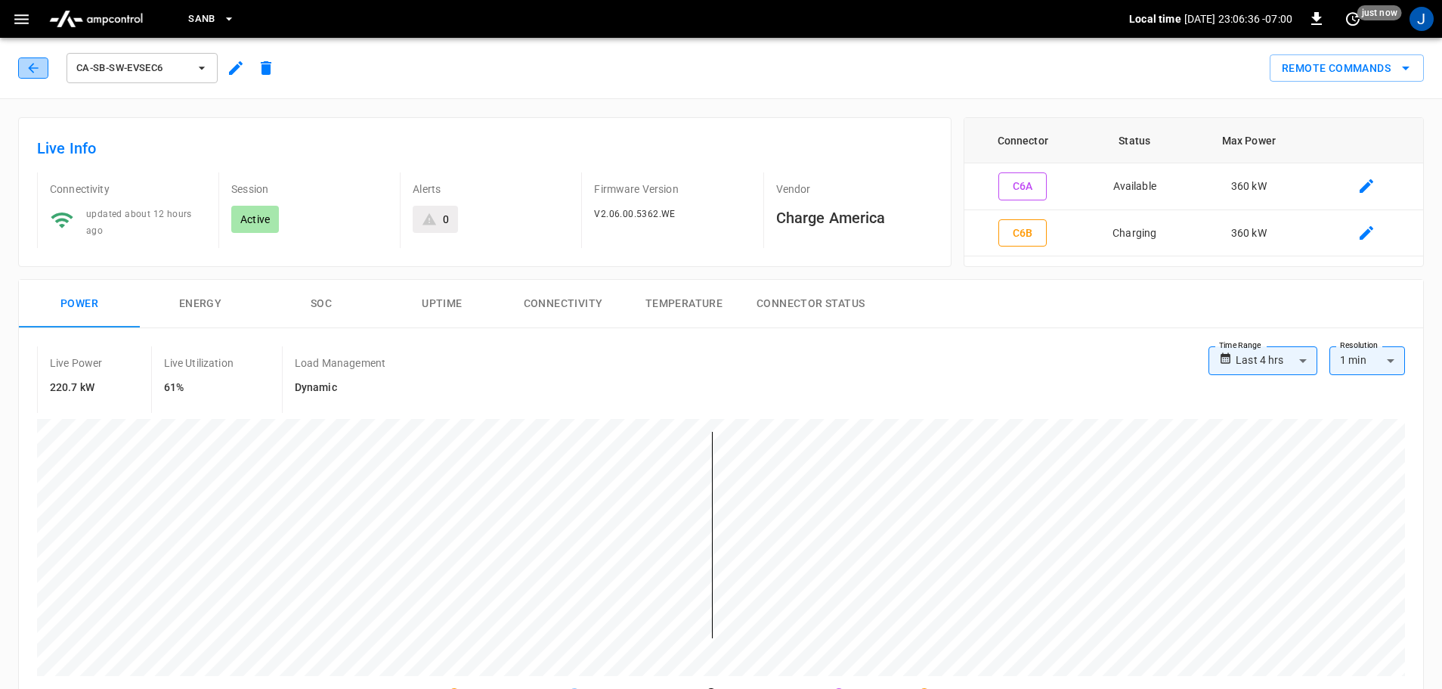
click at [33, 68] on icon "button" at bounding box center [33, 68] width 10 height 10
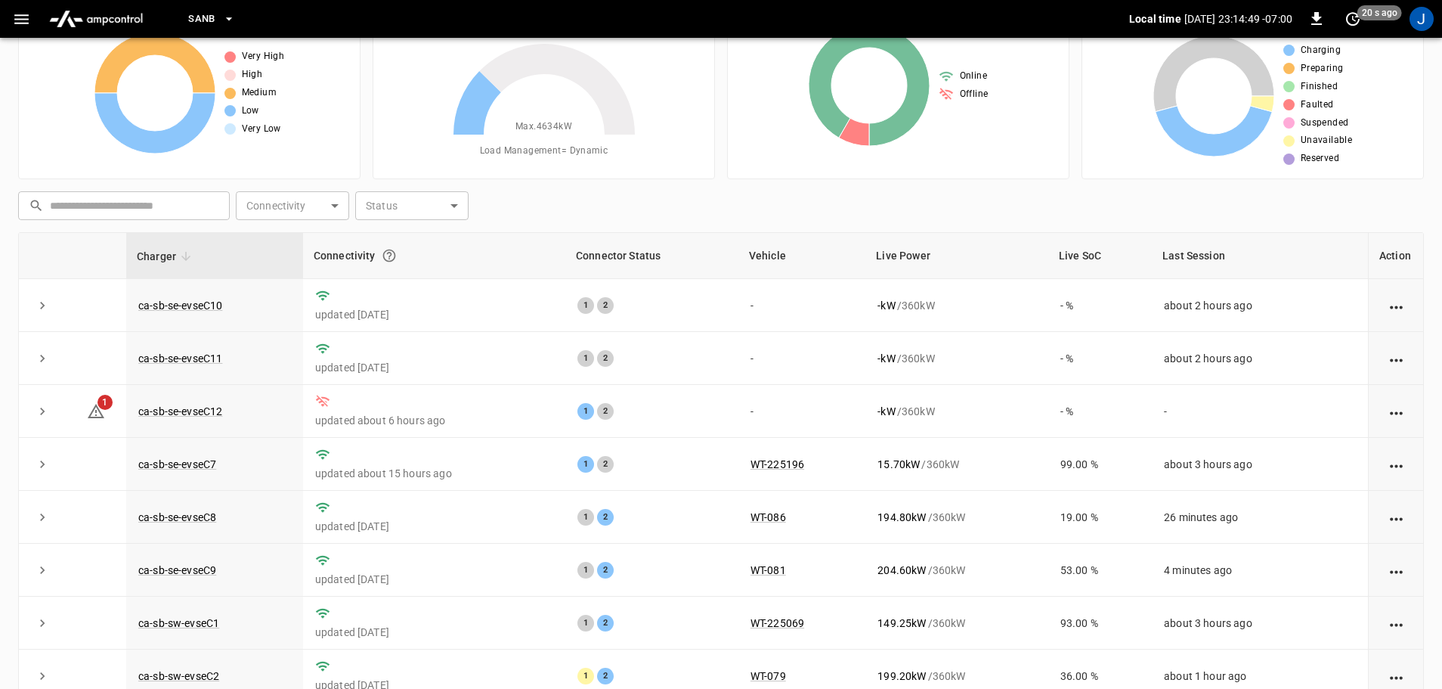
scroll to position [151, 0]
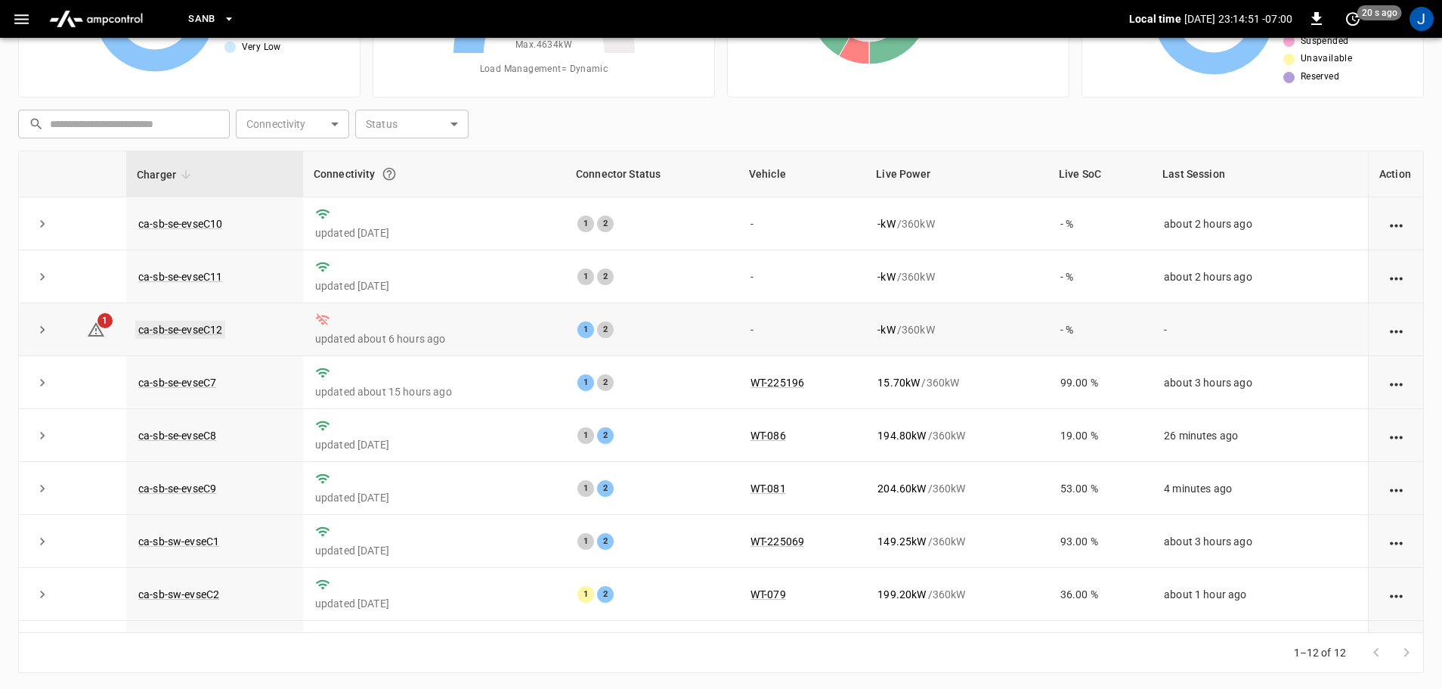
click at [200, 330] on link "ca-sb-se-evseC12" at bounding box center [180, 330] width 90 height 18
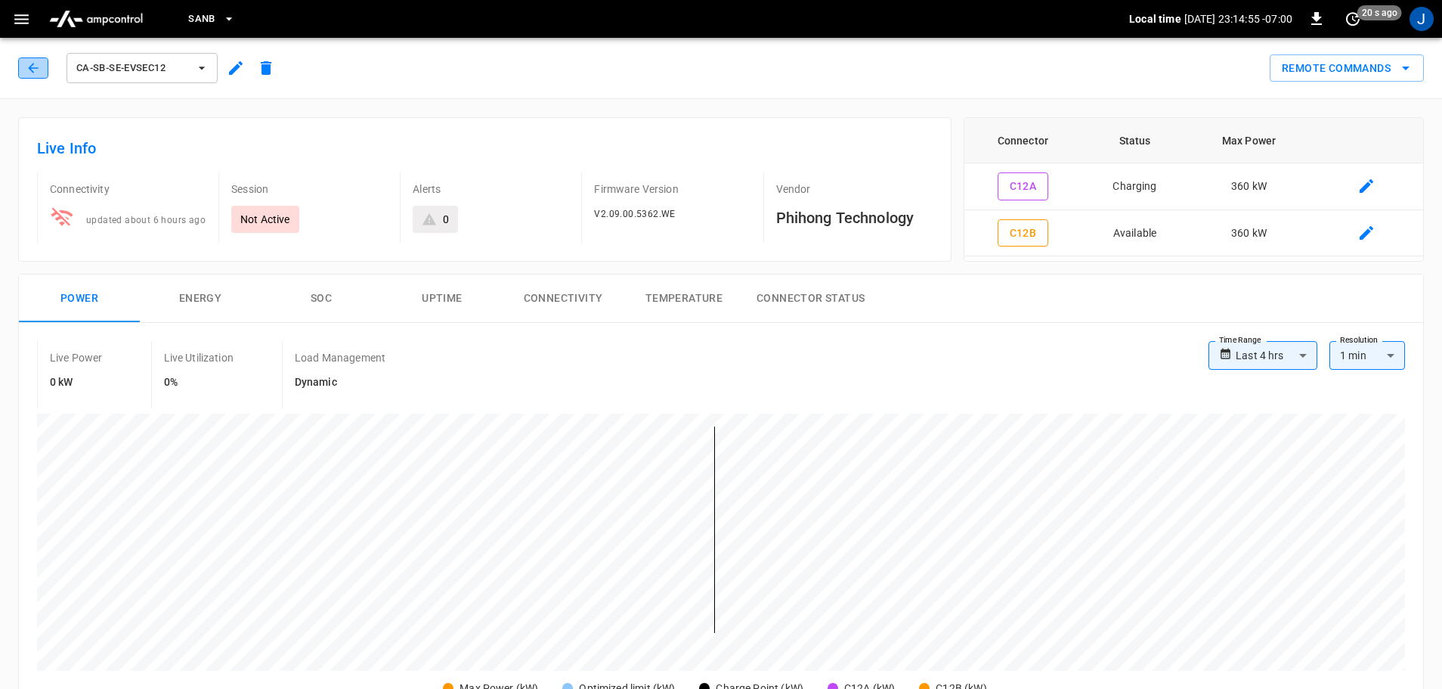
click at [30, 73] on icon "button" at bounding box center [33, 67] width 15 height 15
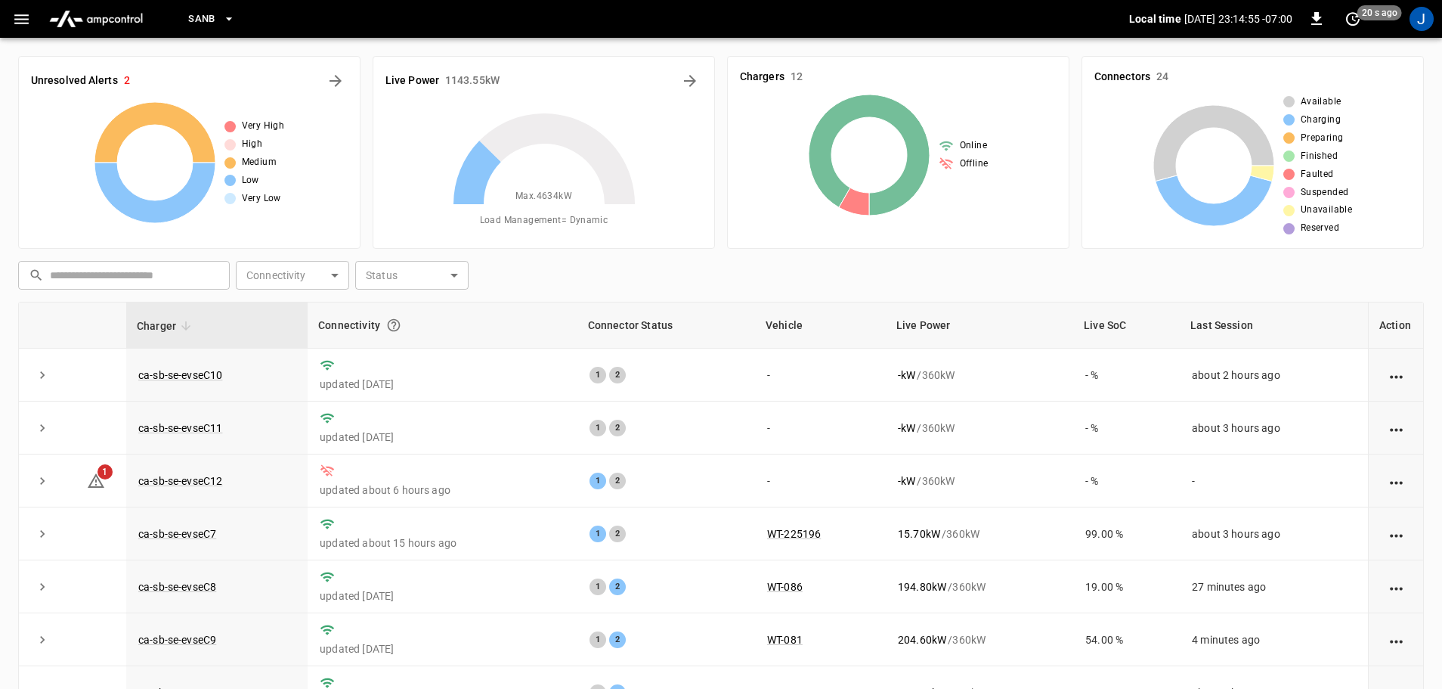
scroll to position [151, 0]
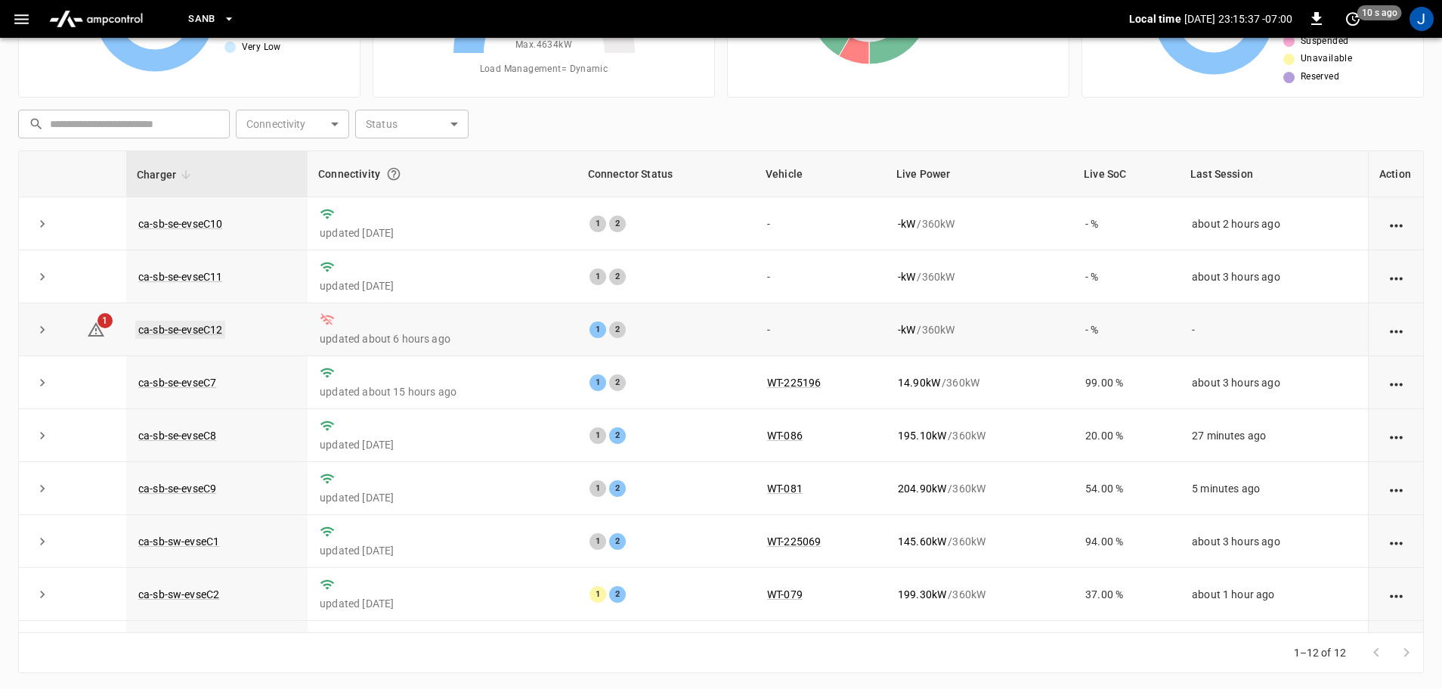
click at [191, 334] on link "ca-sb-se-evseC12" at bounding box center [180, 330] width 90 height 18
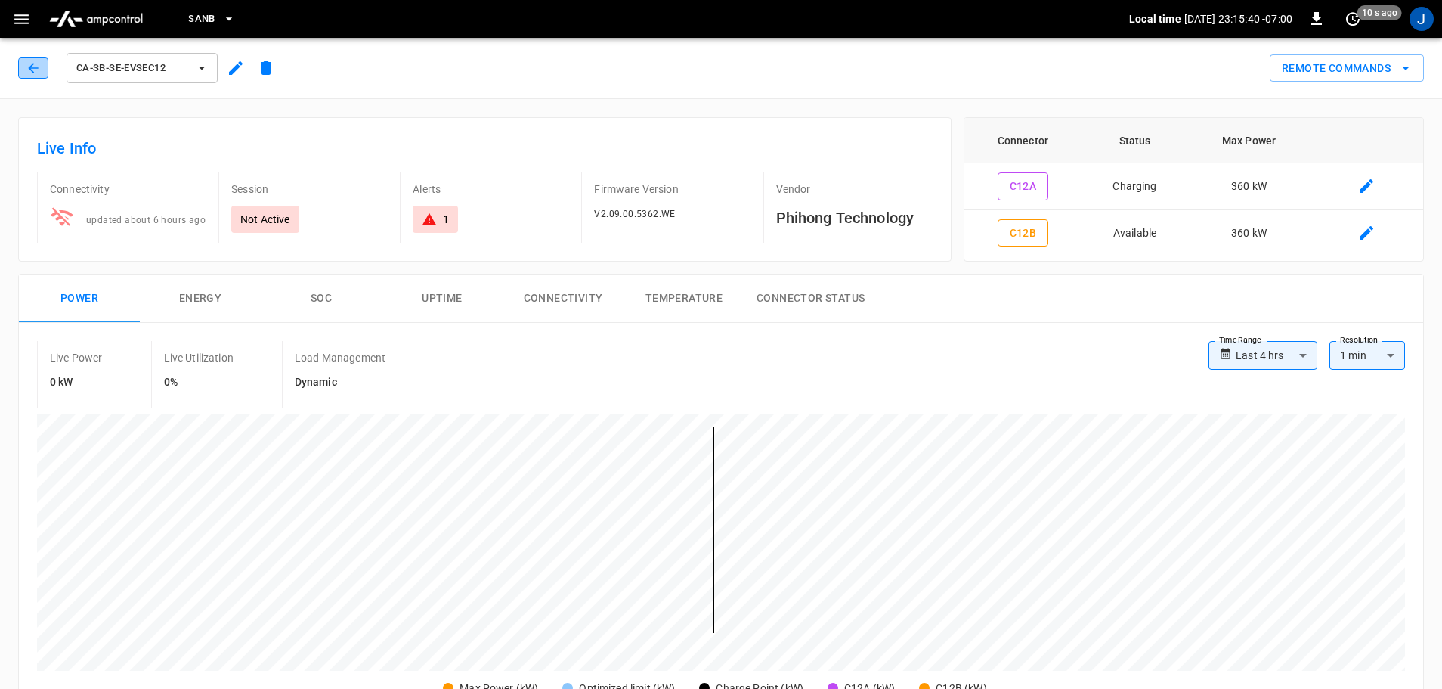
click at [33, 67] on icon "button" at bounding box center [33, 67] width 15 height 15
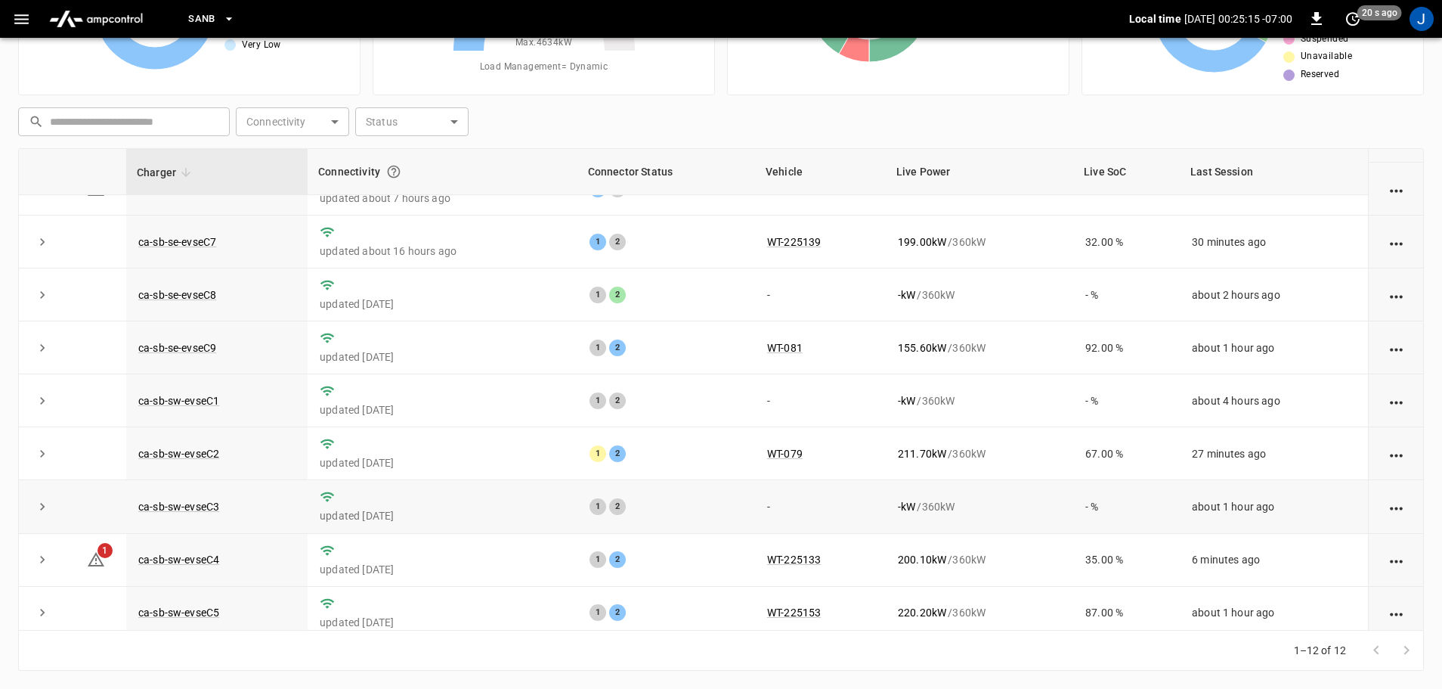
scroll to position [209, 0]
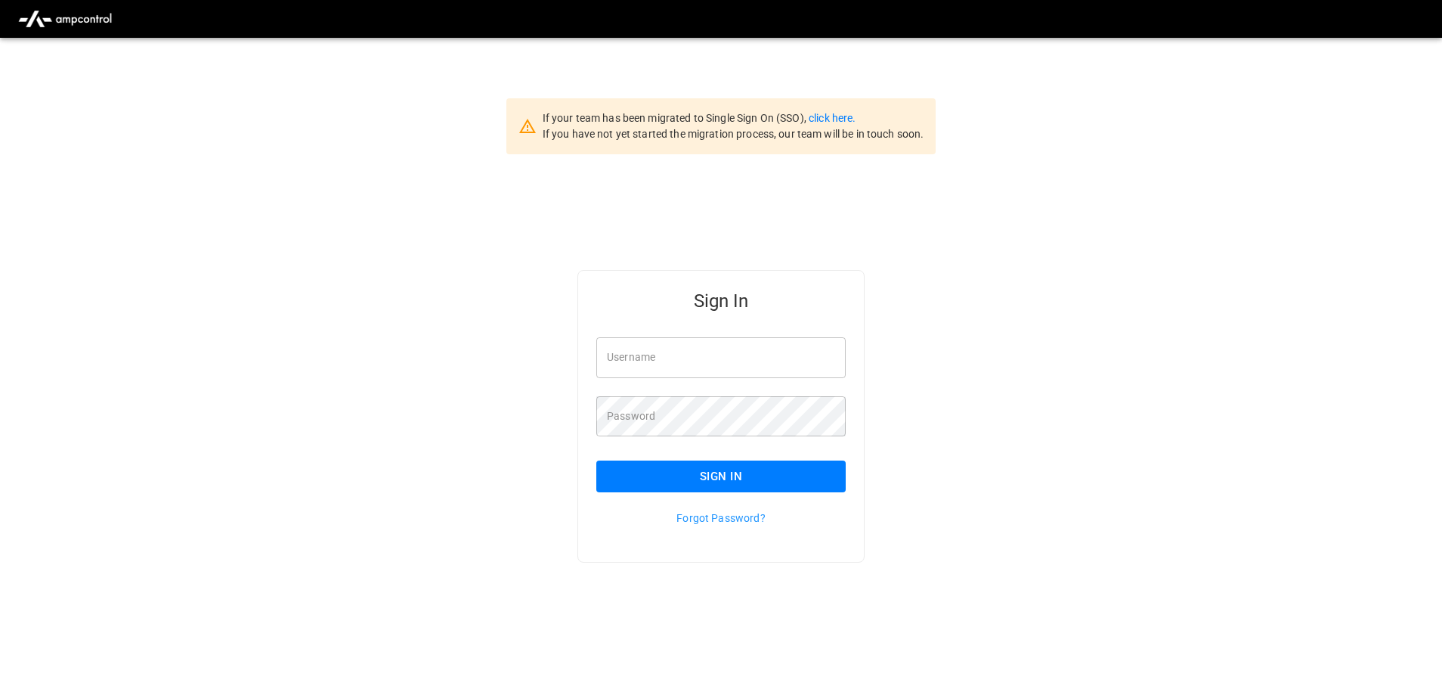
type input "**********"
drag, startPoint x: 742, startPoint y: 365, endPoint x: 746, endPoint y: 358, distance: 8.2
click at [742, 365] on input "**********" at bounding box center [720, 357] width 249 height 40
click at [713, 472] on button "Sign In" at bounding box center [720, 476] width 249 height 32
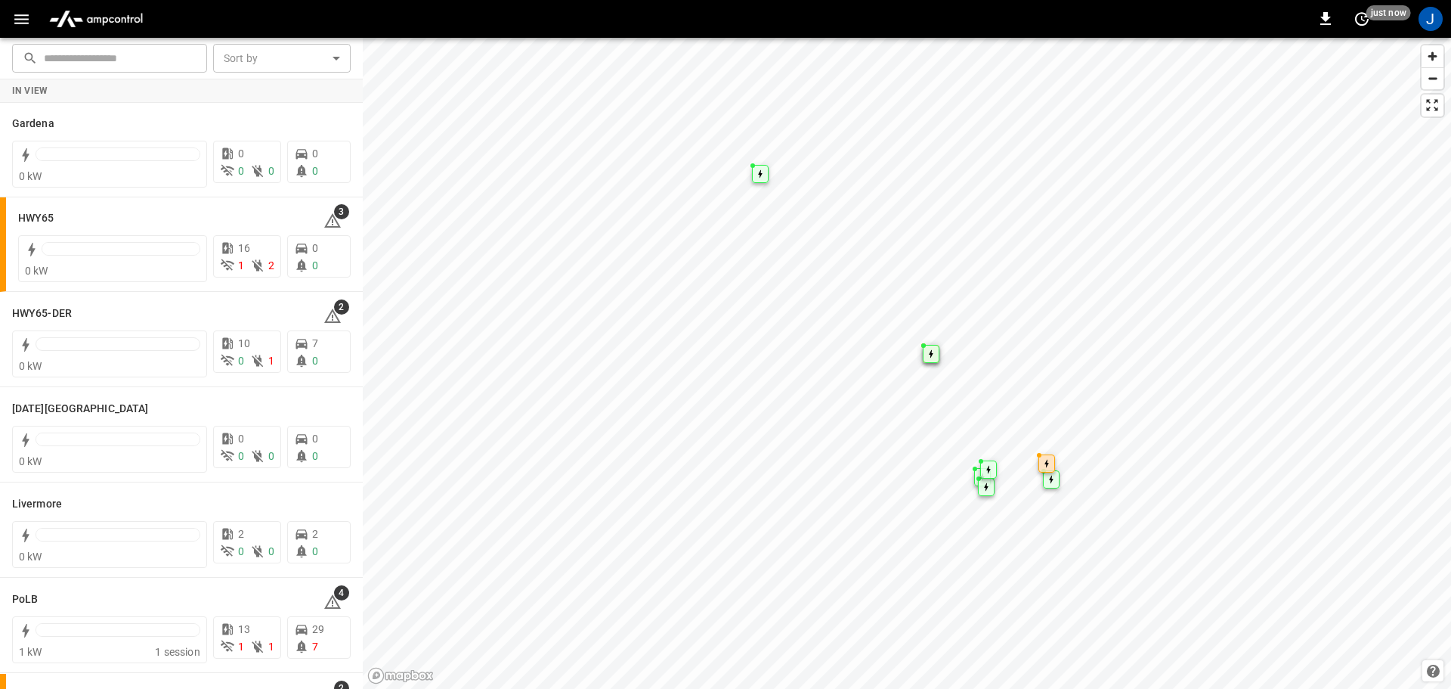
click at [20, 20] on icon "button" at bounding box center [21, 19] width 19 height 19
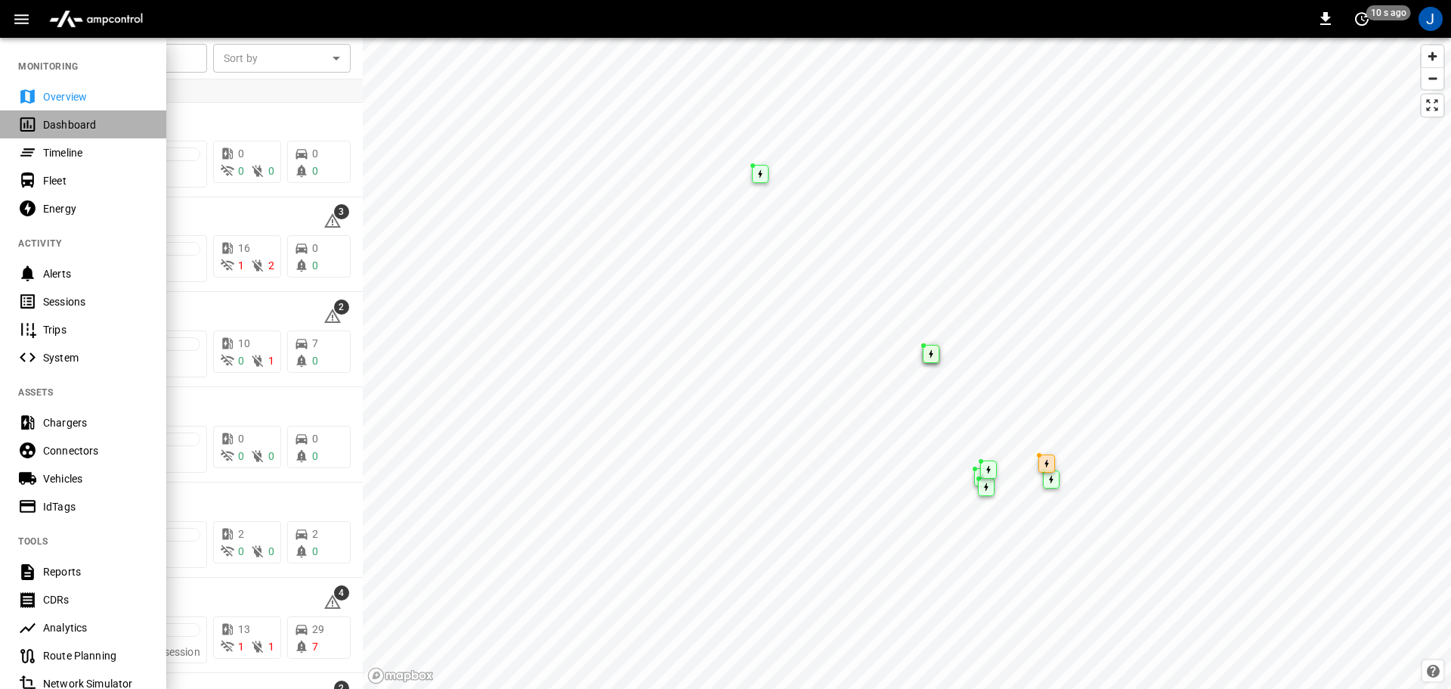
click at [70, 124] on div "Dashboard" at bounding box center [95, 124] width 105 height 15
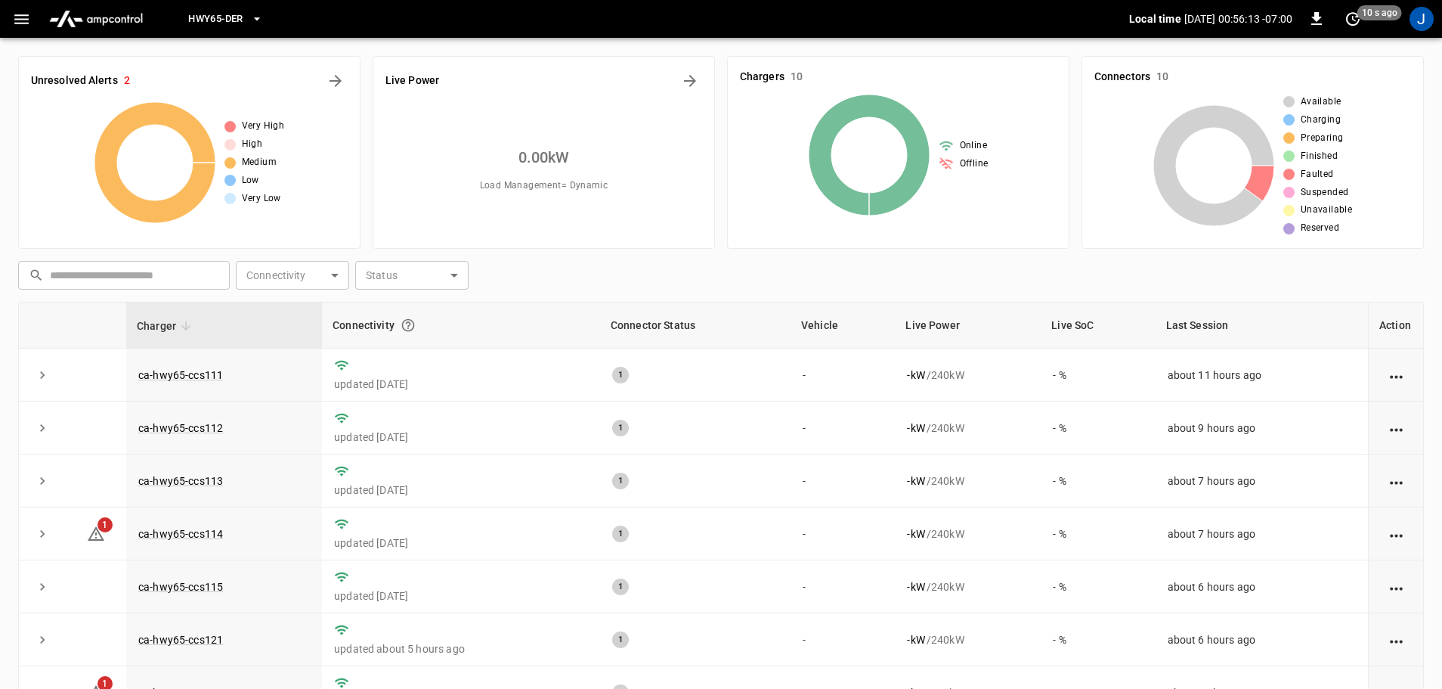
click at [256, 20] on icon "button" at bounding box center [256, 18] width 15 height 15
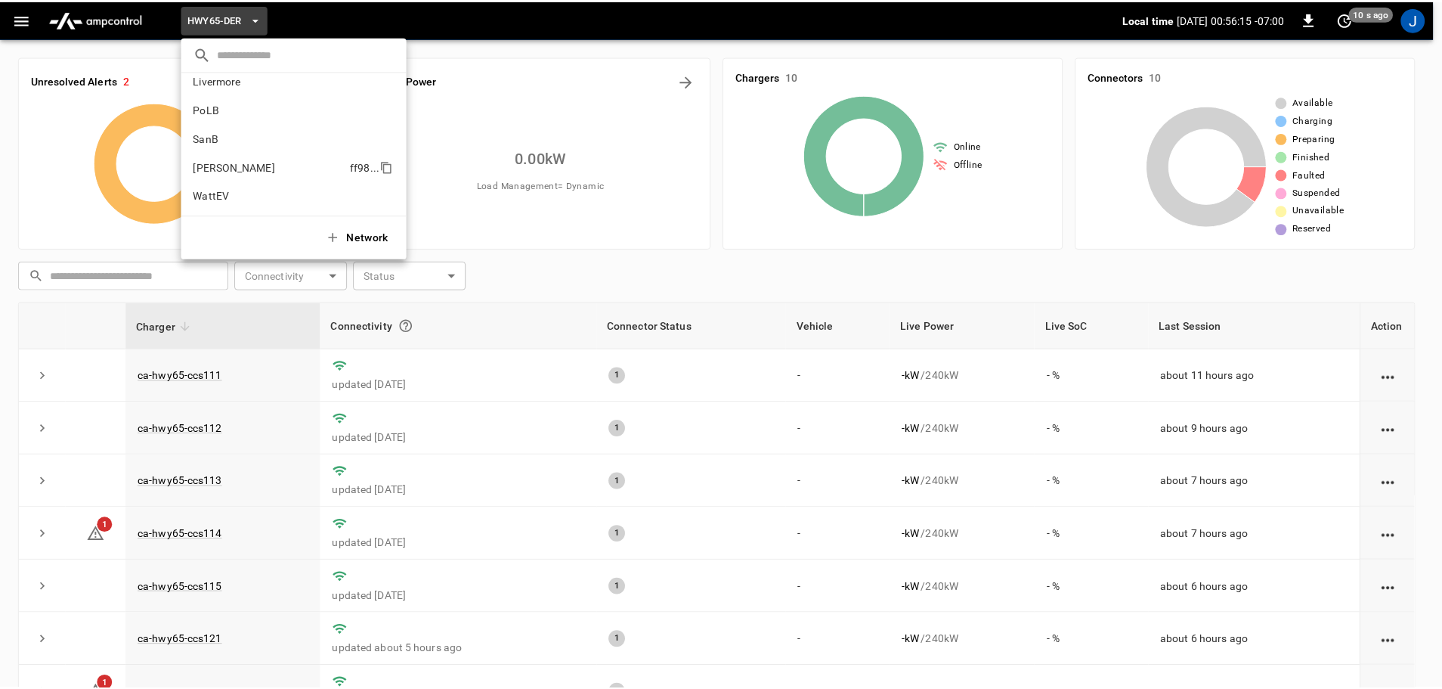
scroll to position [127, 0]
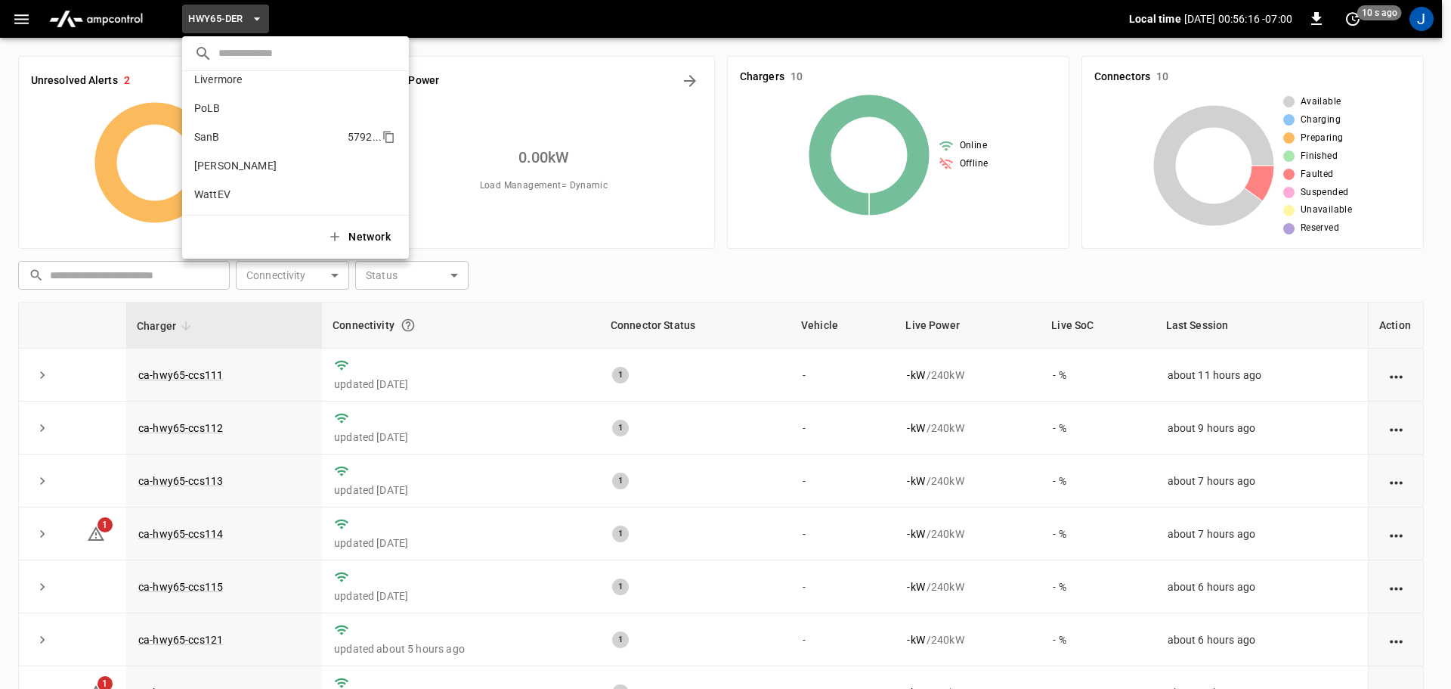
drag, startPoint x: 212, startPoint y: 131, endPoint x: 225, endPoint y: 138, distance: 14.9
click at [212, 131] on p "SanB" at bounding box center [267, 136] width 147 height 15
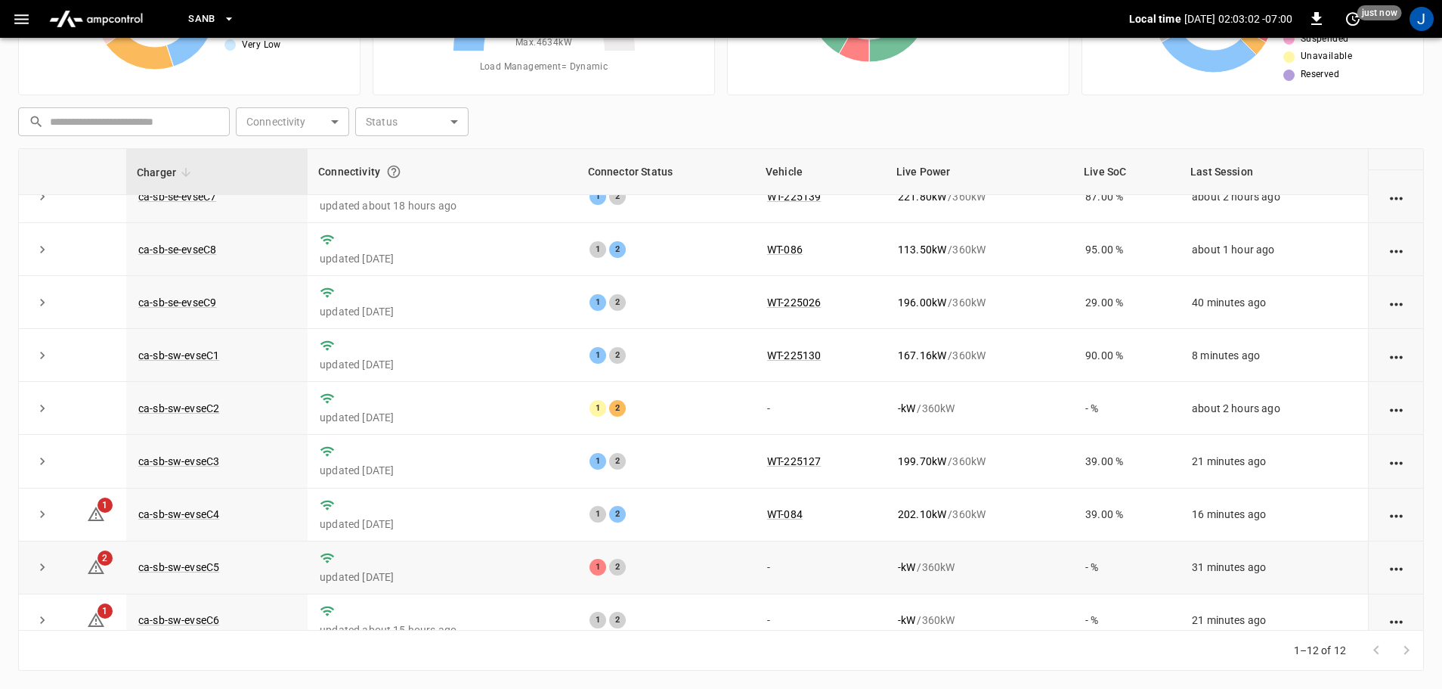
scroll to position [209, 0]
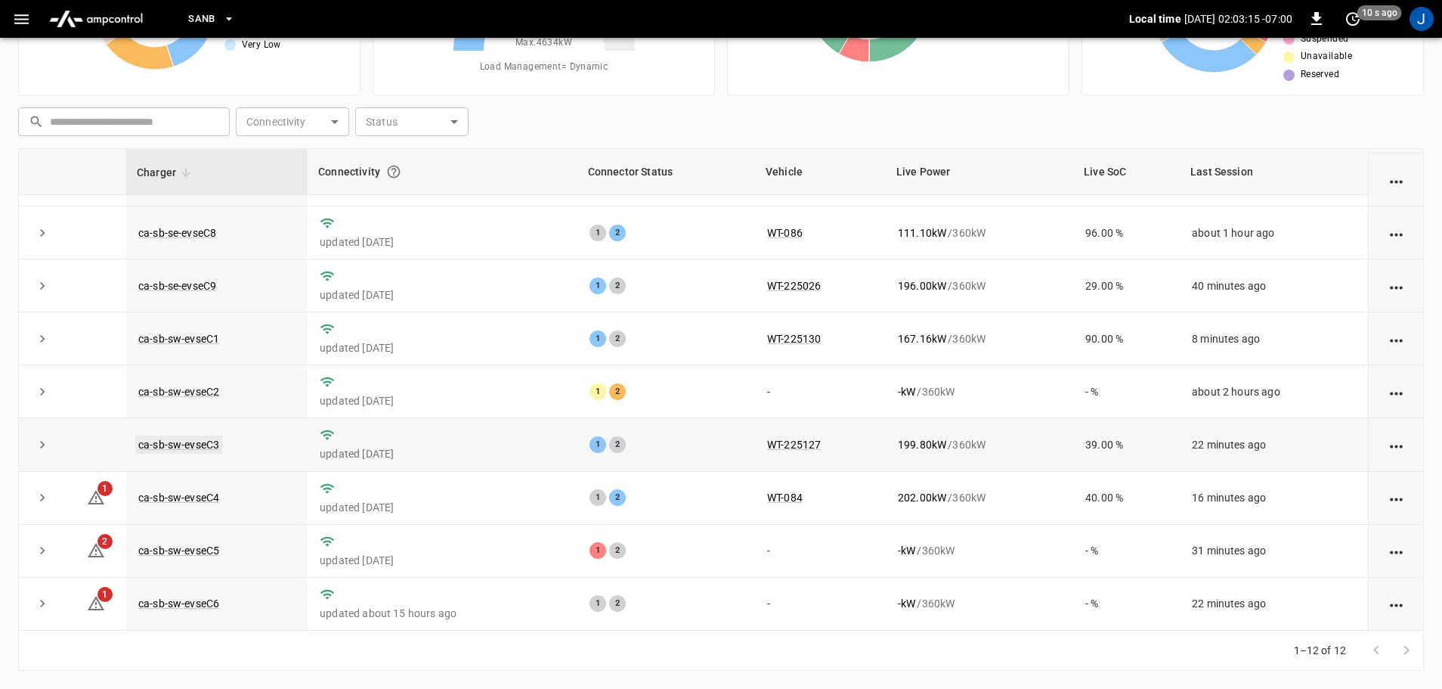
click at [209, 444] on link "ca-sb-sw-evseC3" at bounding box center [178, 444] width 87 height 18
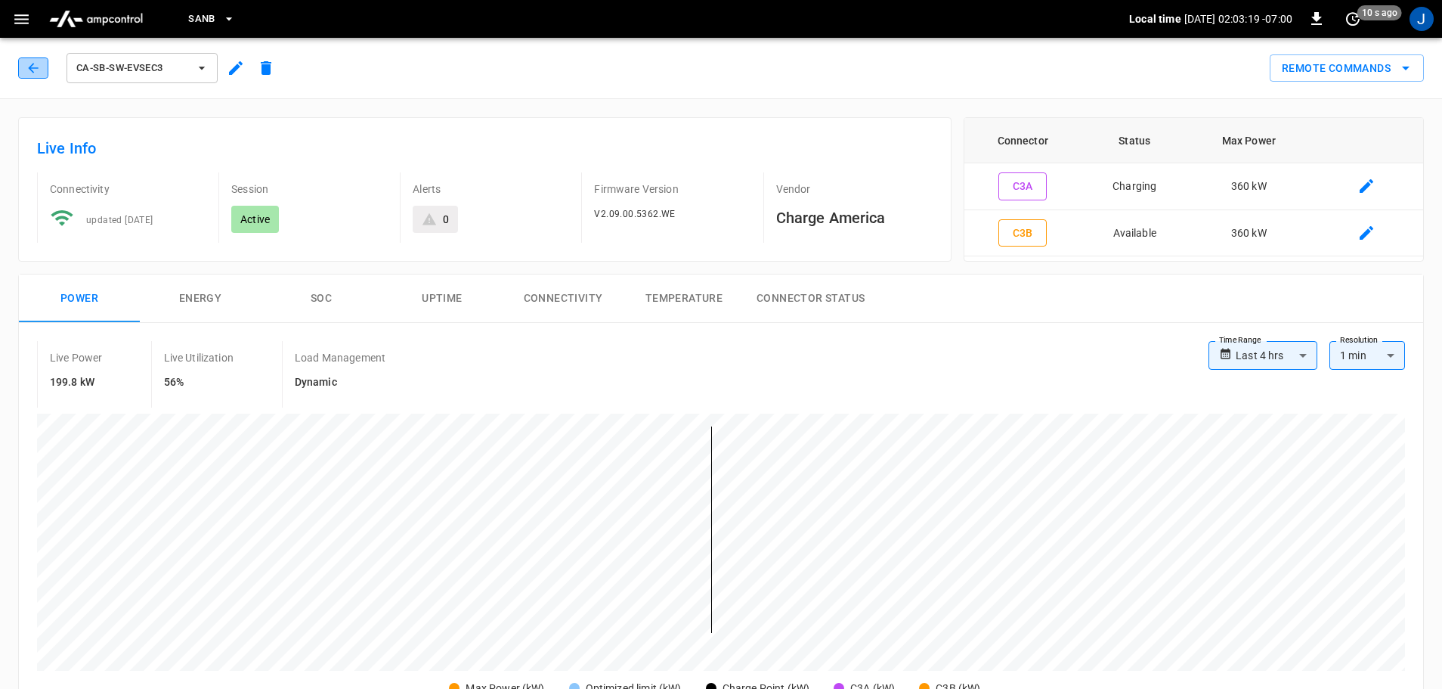
click at [31, 69] on icon "button" at bounding box center [33, 67] width 15 height 15
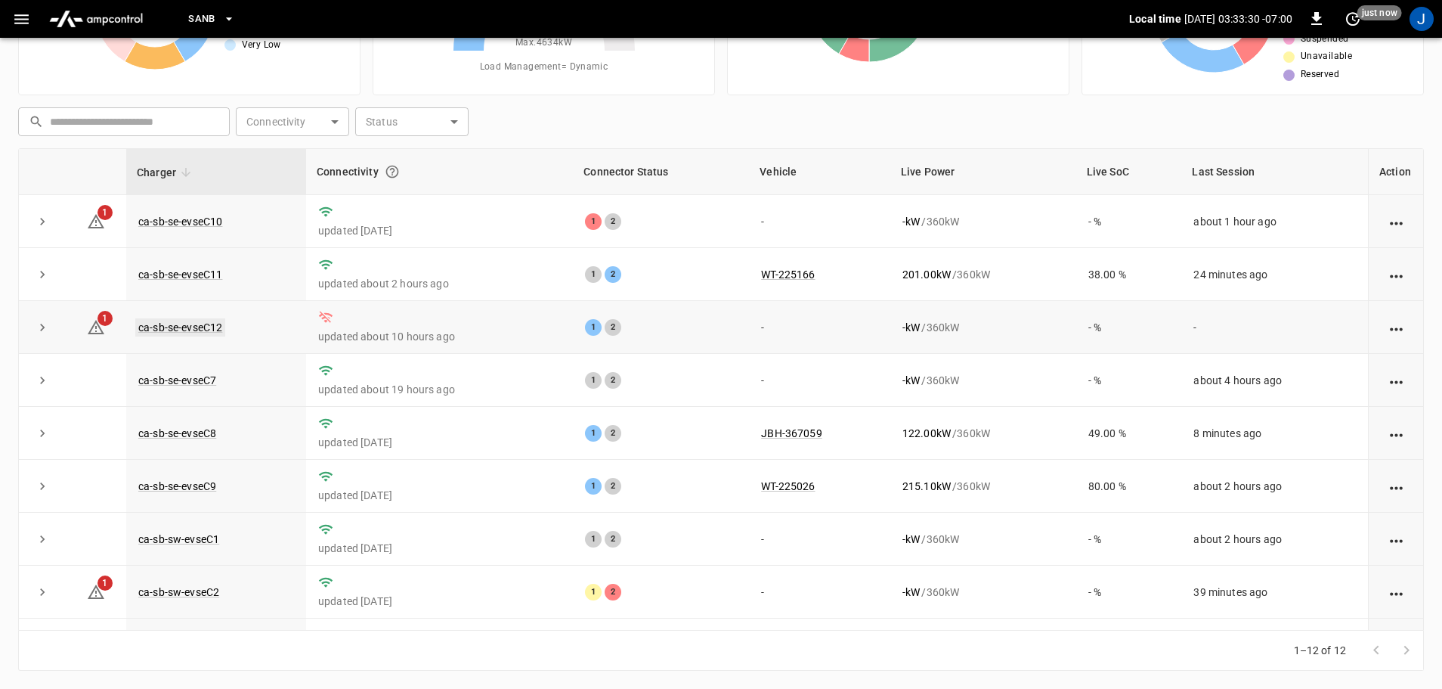
click at [167, 326] on link "ca-sb-se-evseC12" at bounding box center [180, 327] width 90 height 18
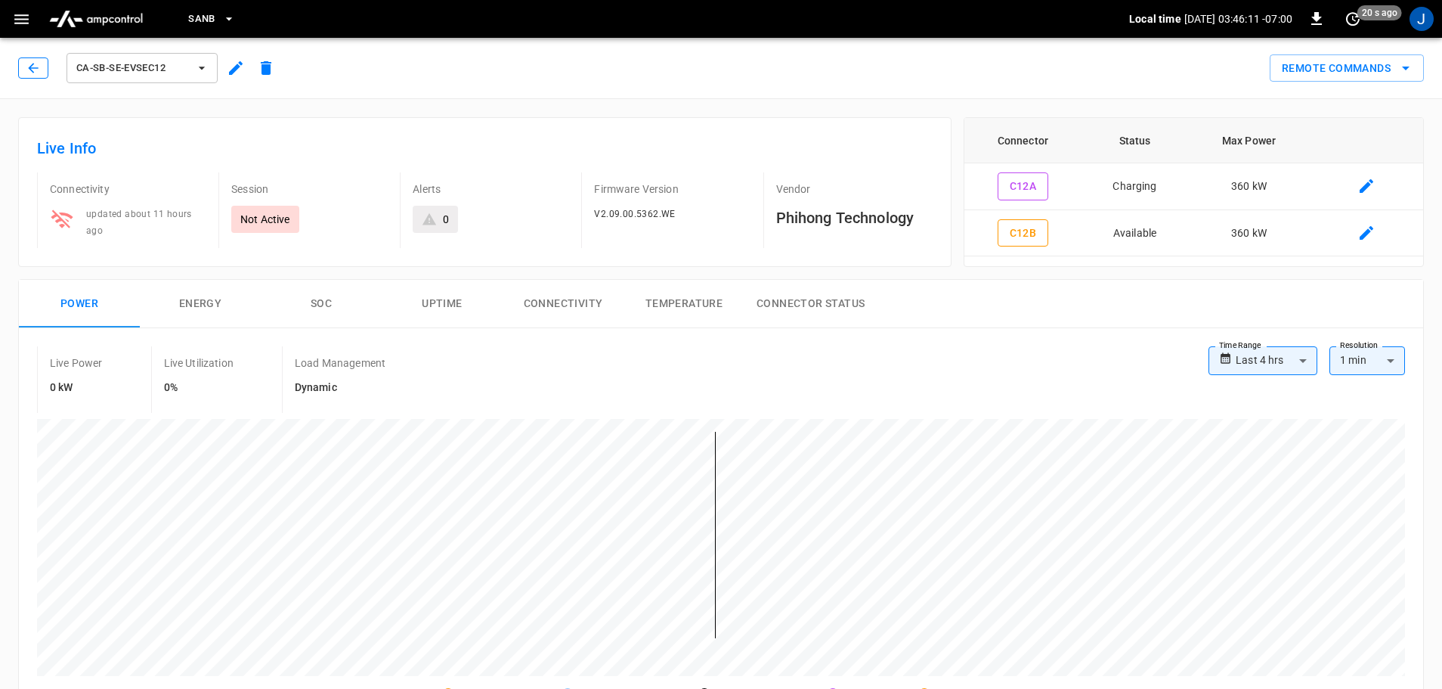
click at [31, 60] on icon "button" at bounding box center [33, 67] width 15 height 15
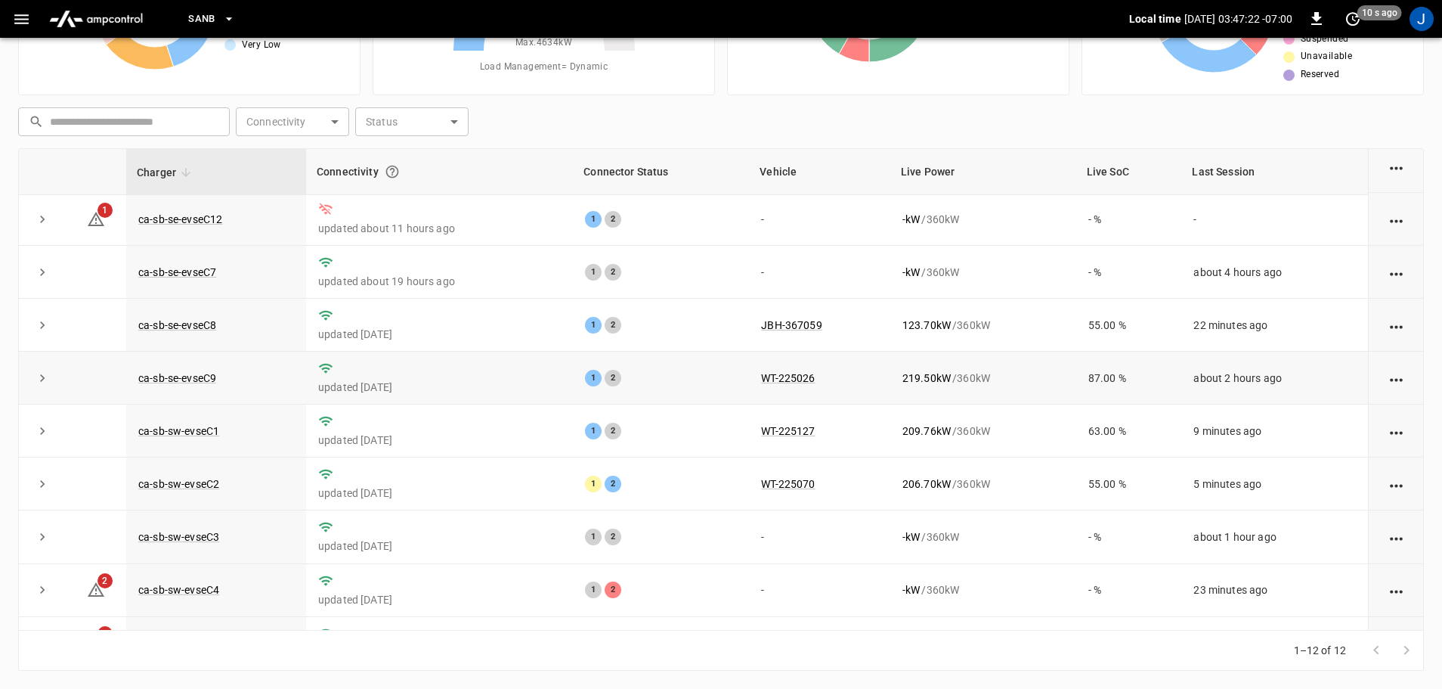
scroll to position [135, 0]
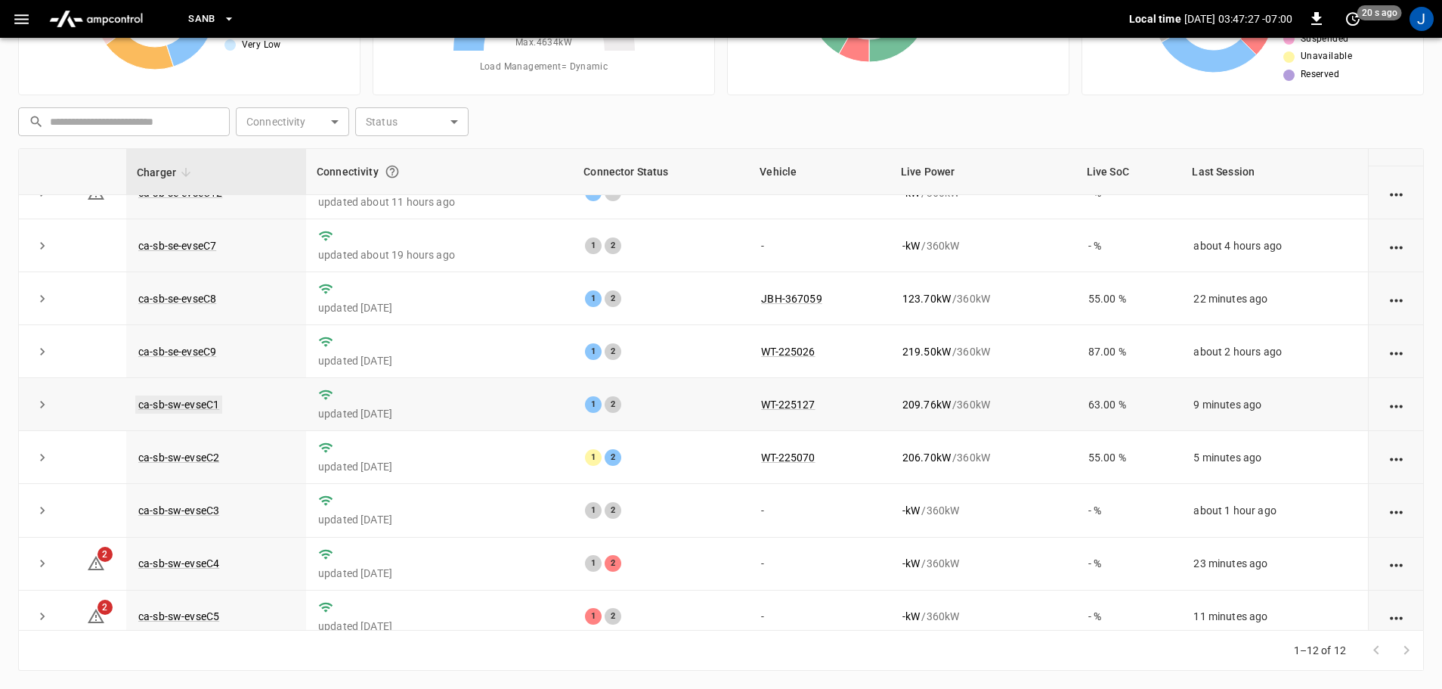
click at [175, 407] on link "ca-sb-sw-evseC1" at bounding box center [178, 404] width 87 height 18
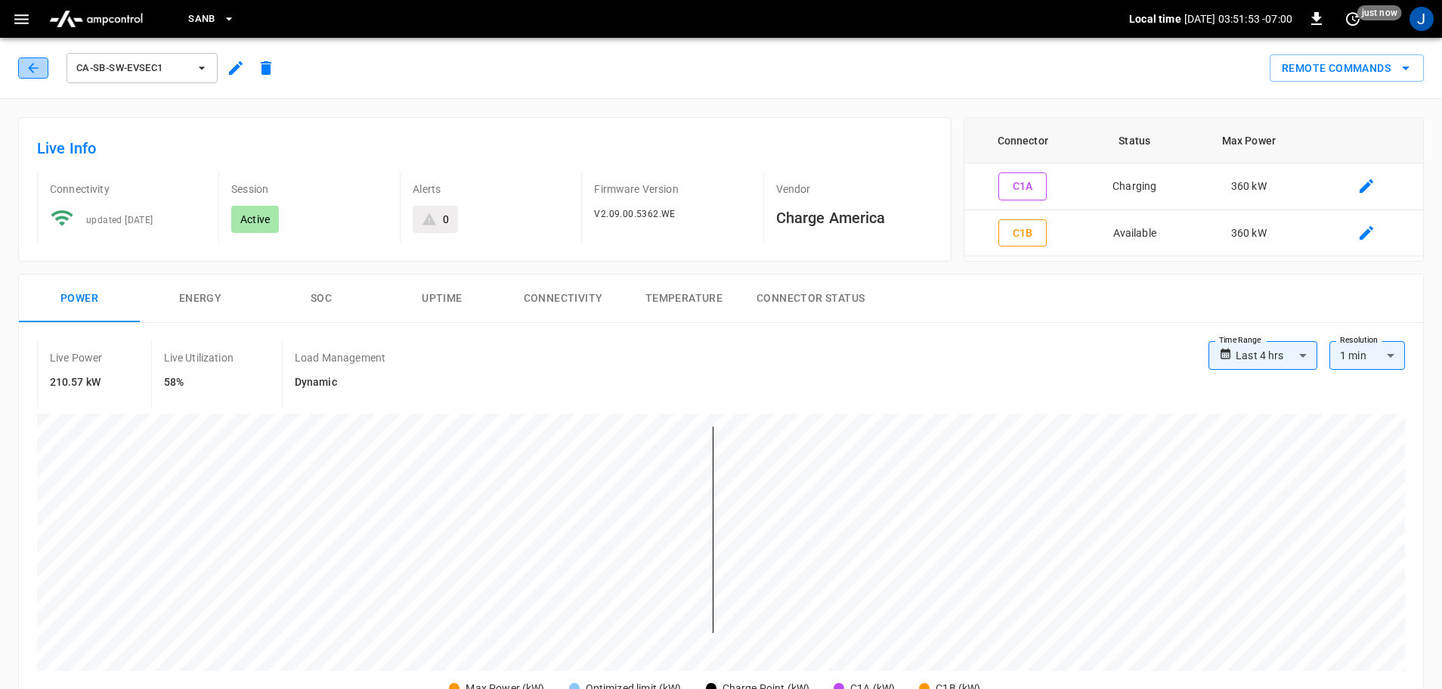
click at [27, 61] on icon "button" at bounding box center [33, 67] width 15 height 15
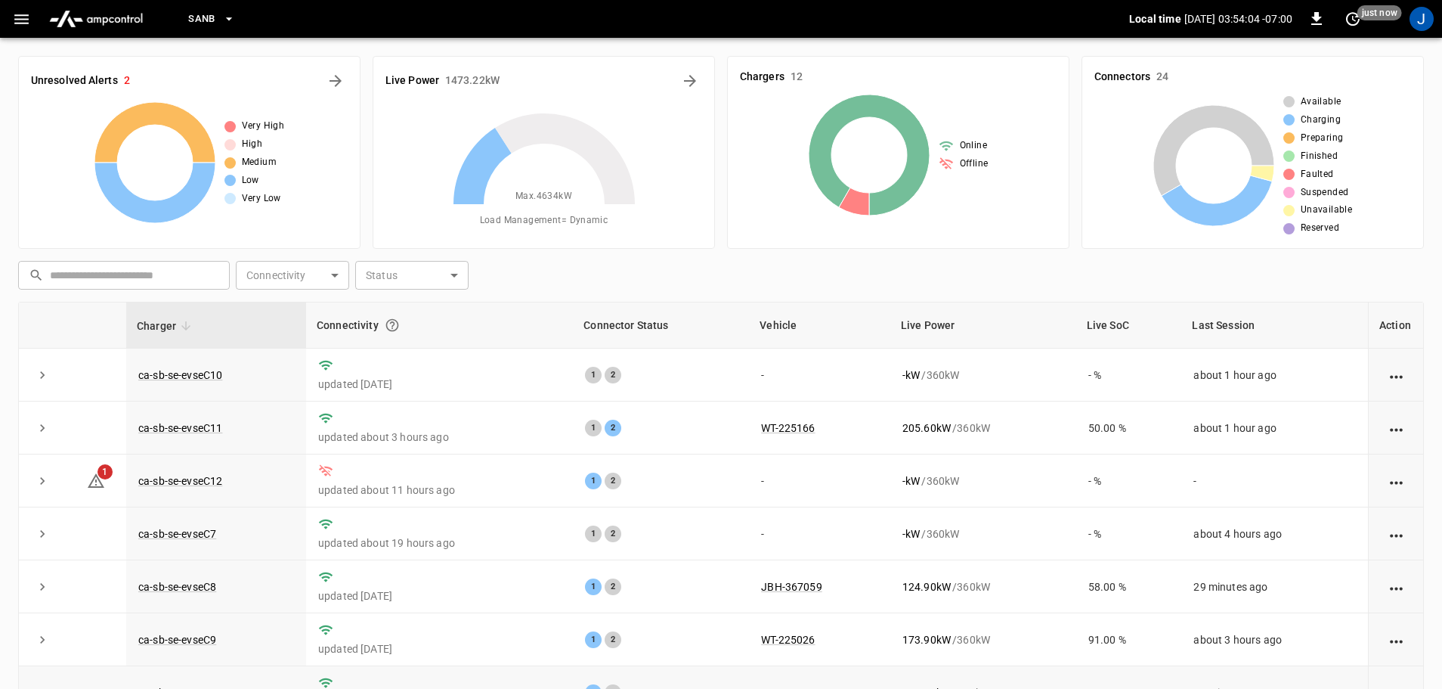
scroll to position [209, 0]
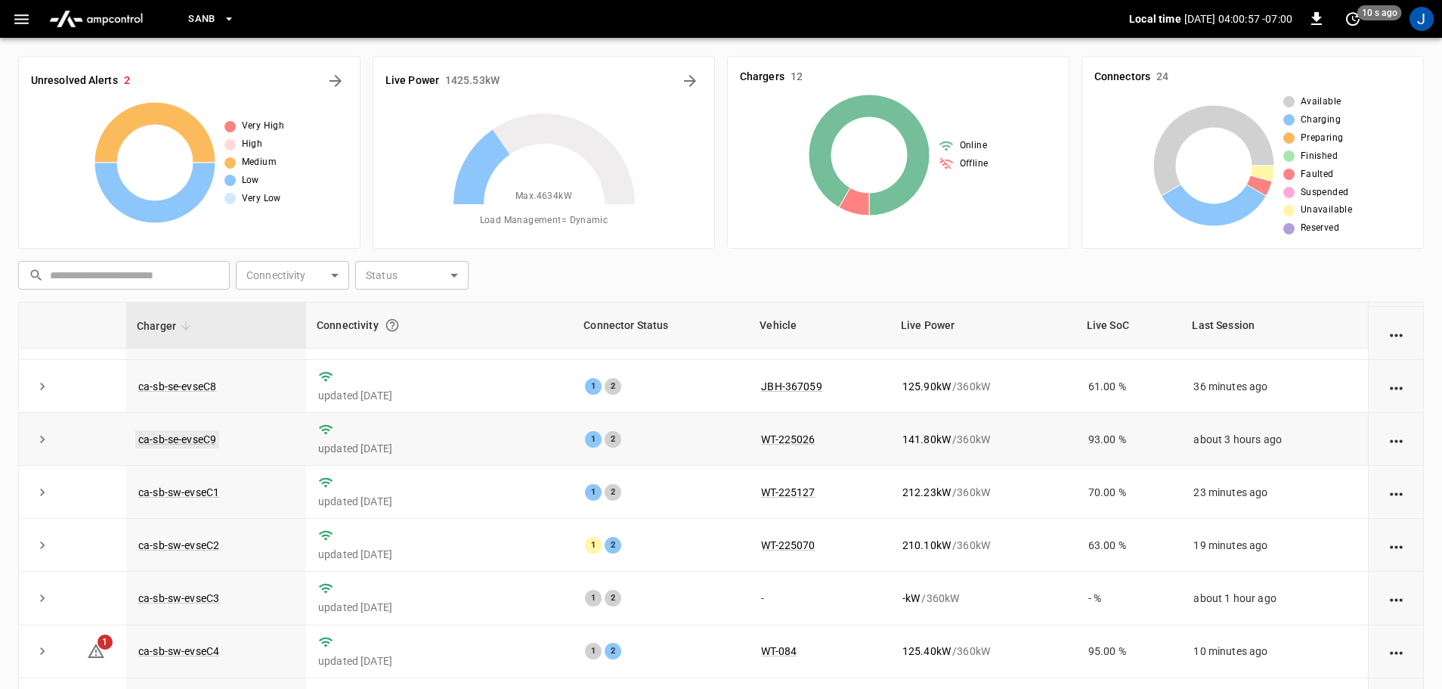
click at [201, 431] on link "ca-sb-se-evseC9" at bounding box center [177, 439] width 84 height 18
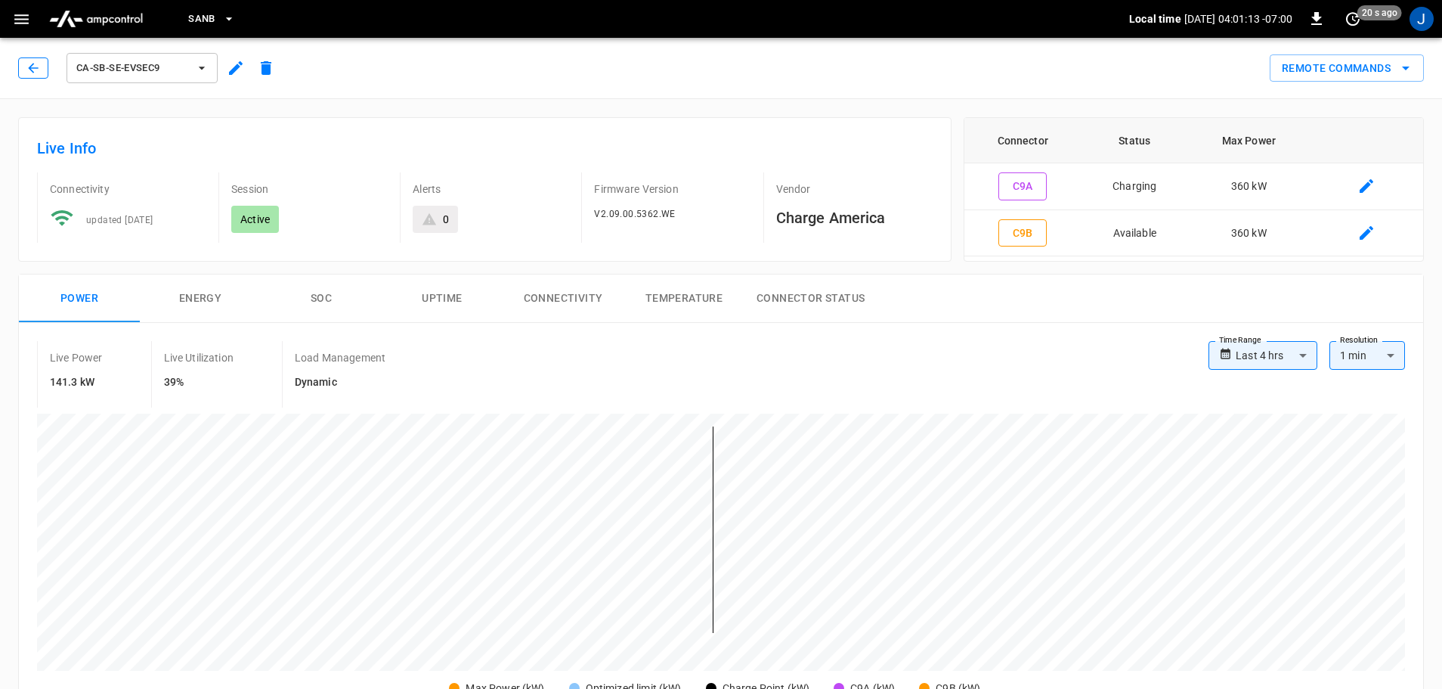
click at [27, 68] on icon "button" at bounding box center [33, 67] width 15 height 15
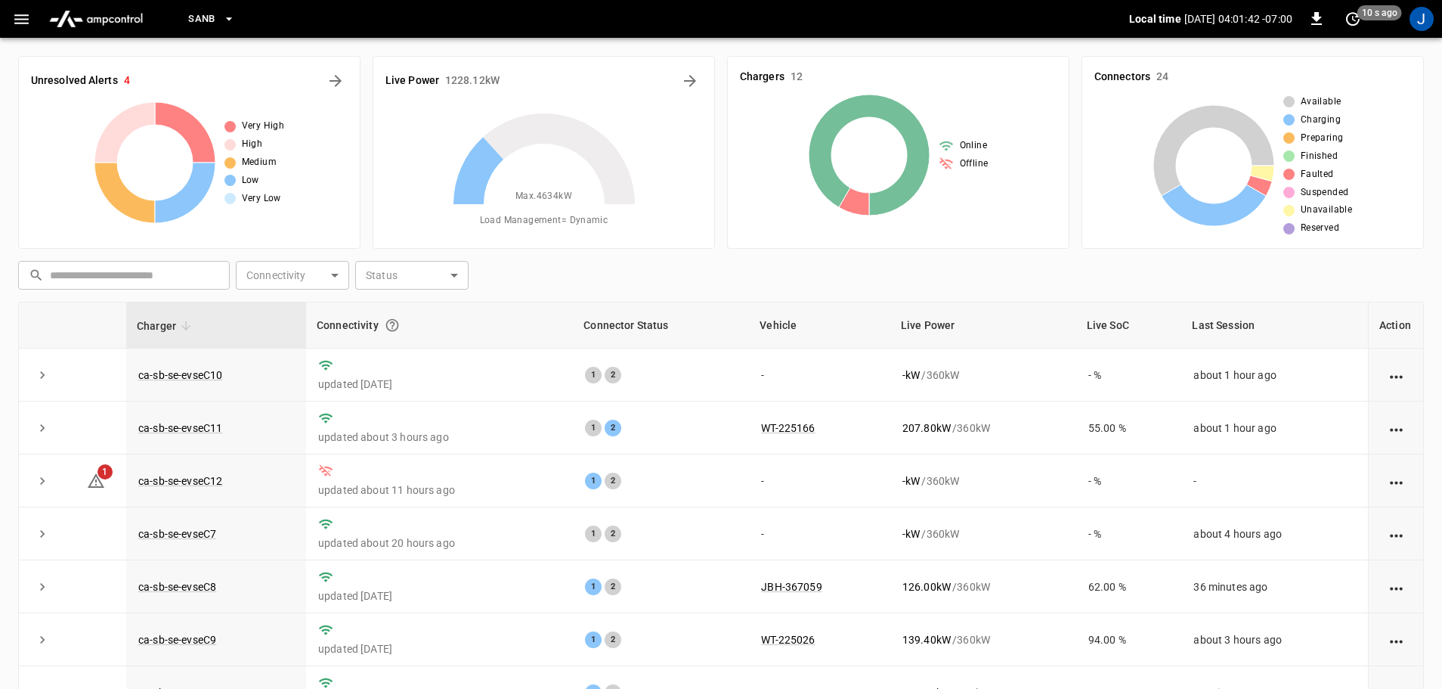
scroll to position [209, 0]
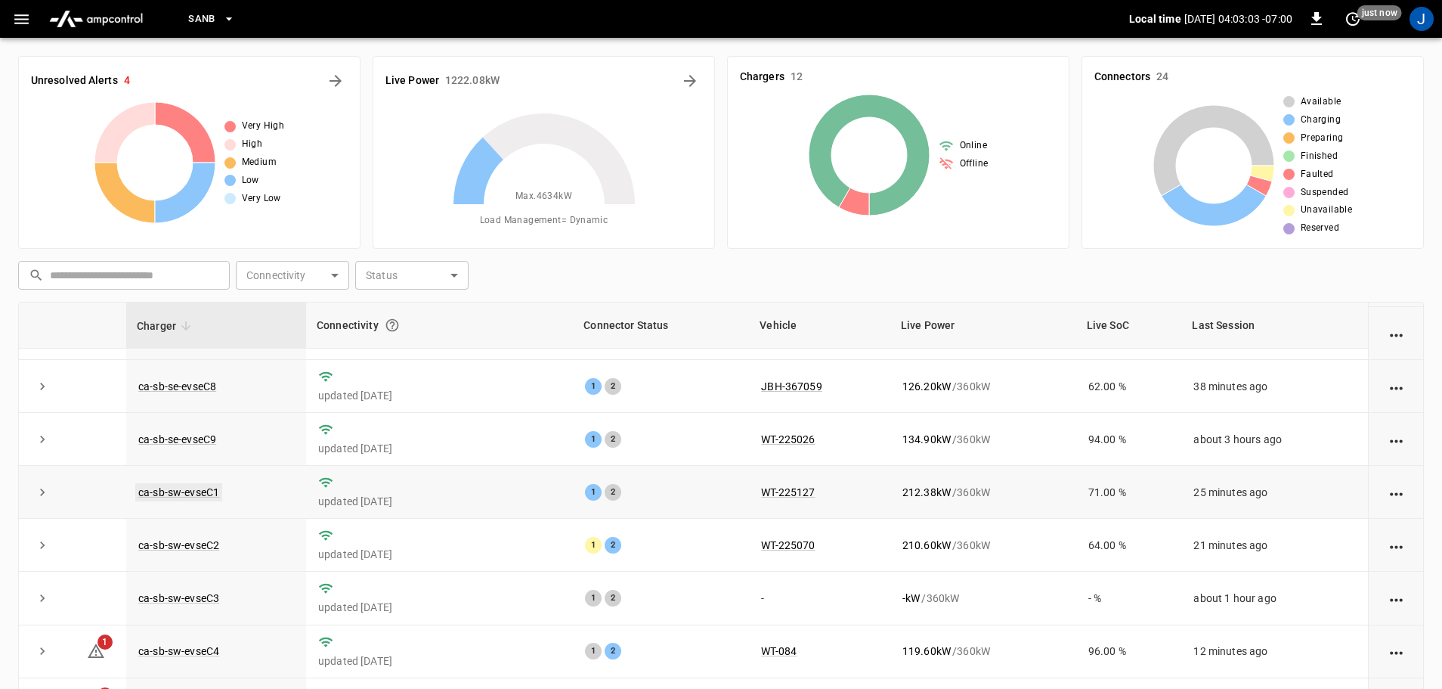
click at [200, 492] on link "ca-sb-sw-evseC1" at bounding box center [178, 492] width 87 height 18
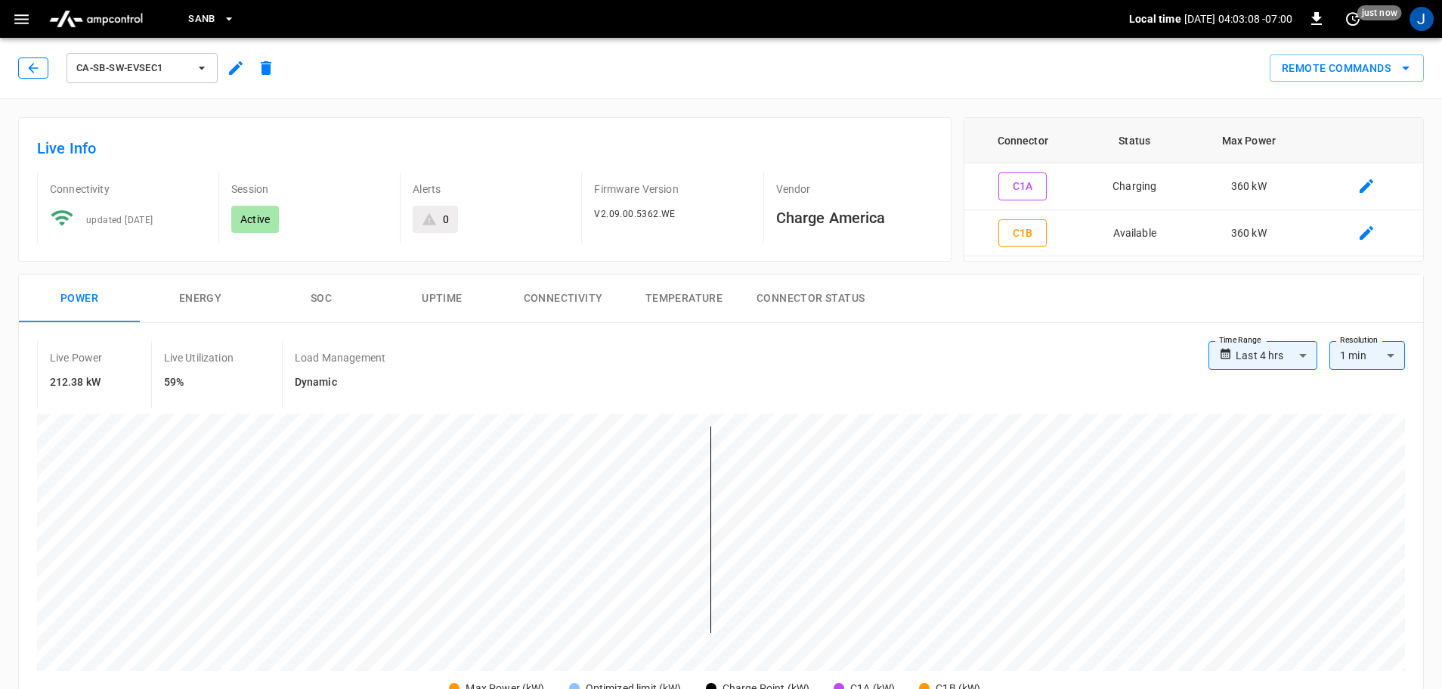
click at [29, 64] on icon "button" at bounding box center [33, 67] width 15 height 15
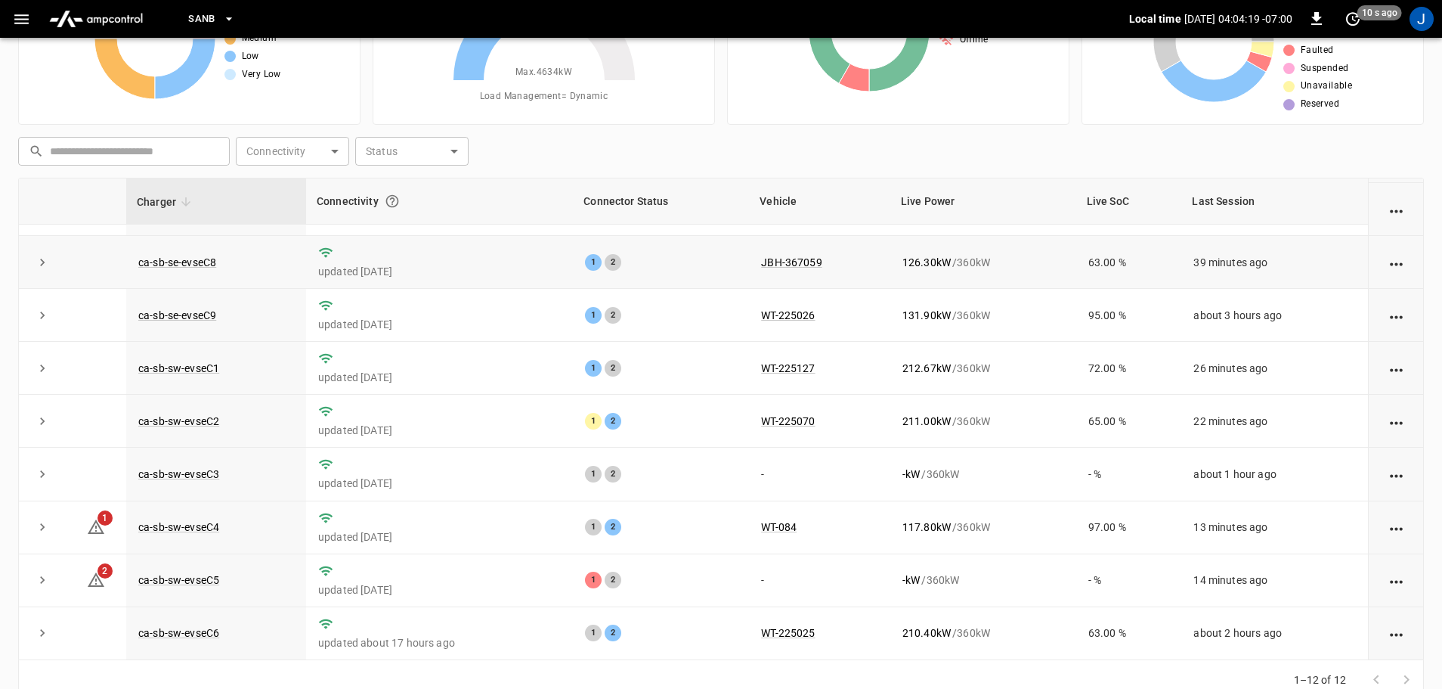
scroll to position [151, 0]
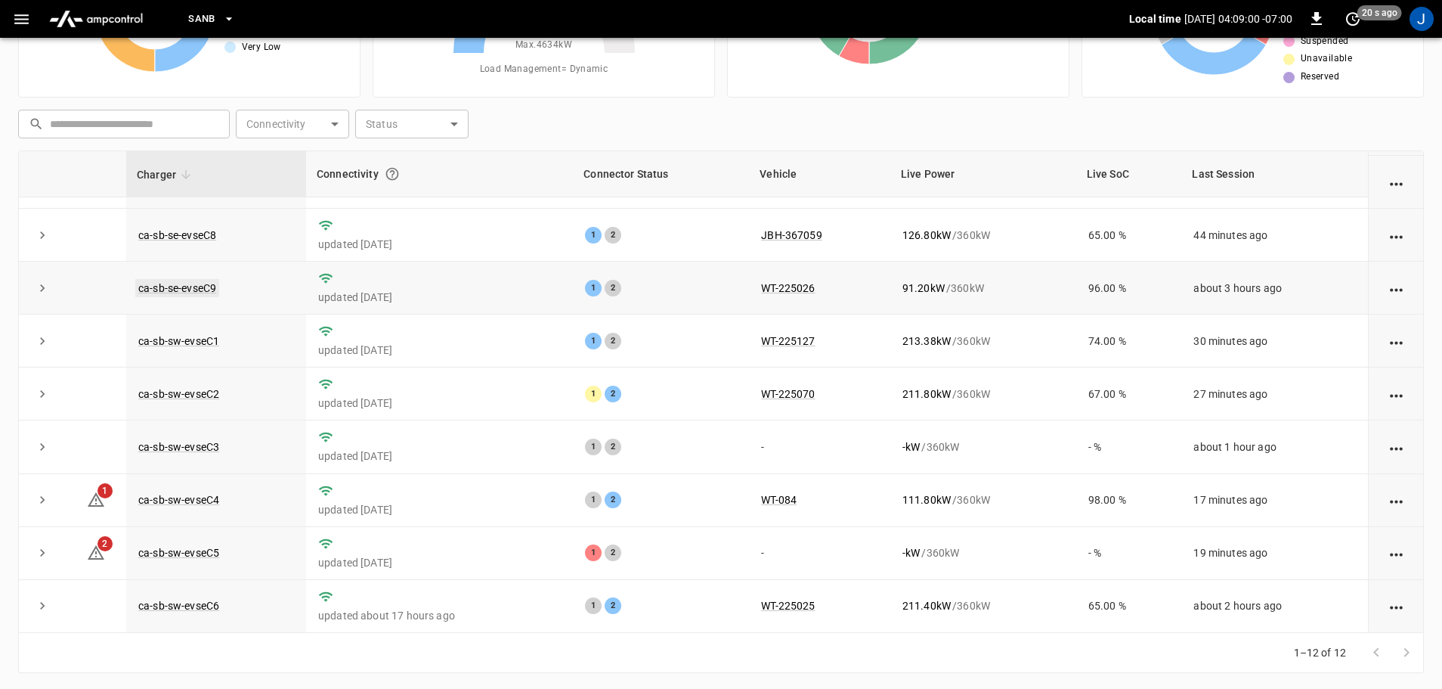
click at [160, 283] on link "ca-sb-se-evseC9" at bounding box center [177, 288] width 84 height 18
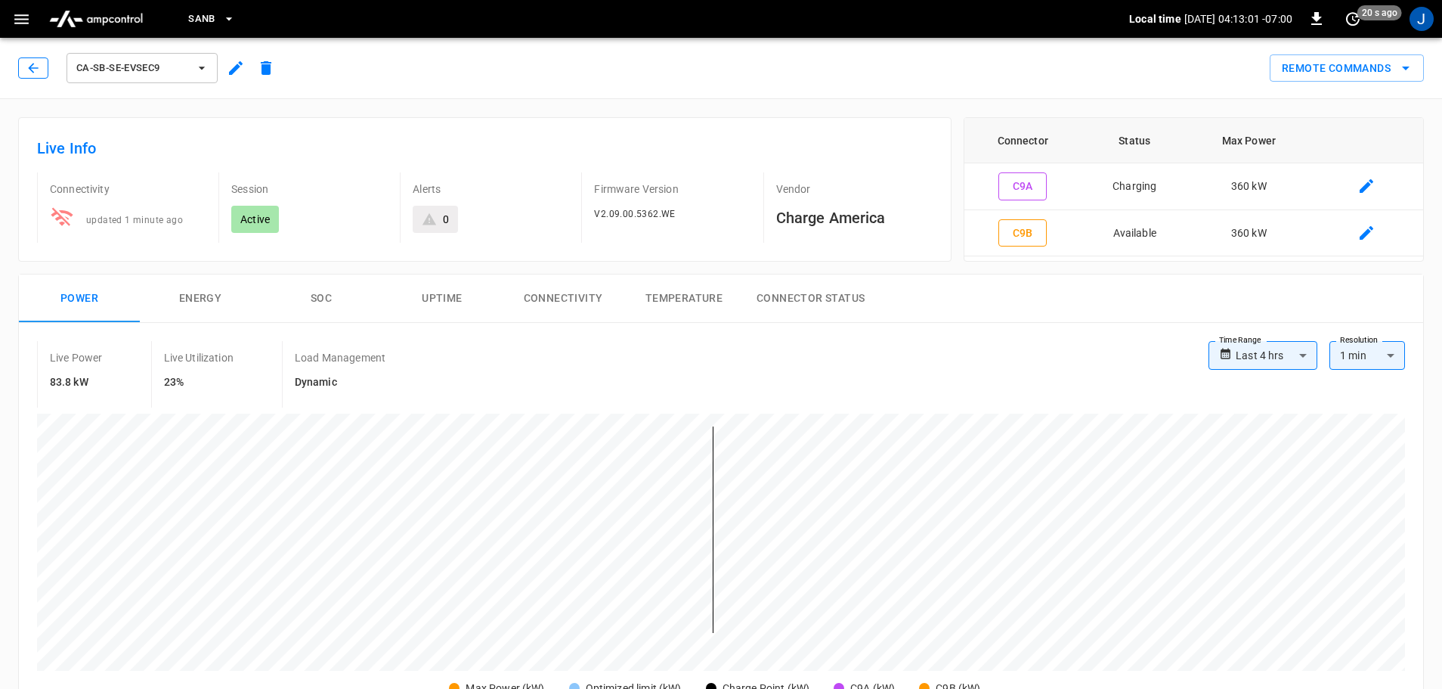
click at [20, 73] on button "button" at bounding box center [33, 67] width 30 height 21
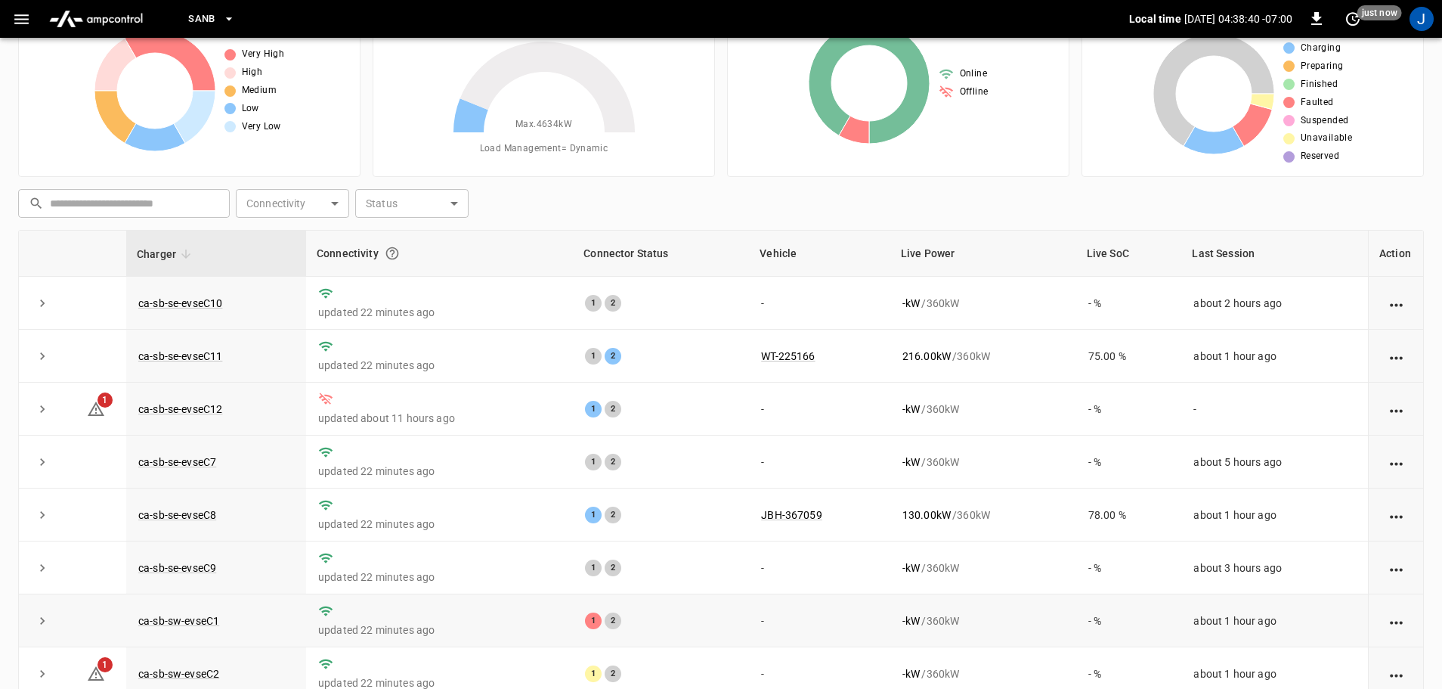
scroll to position [153, 0]
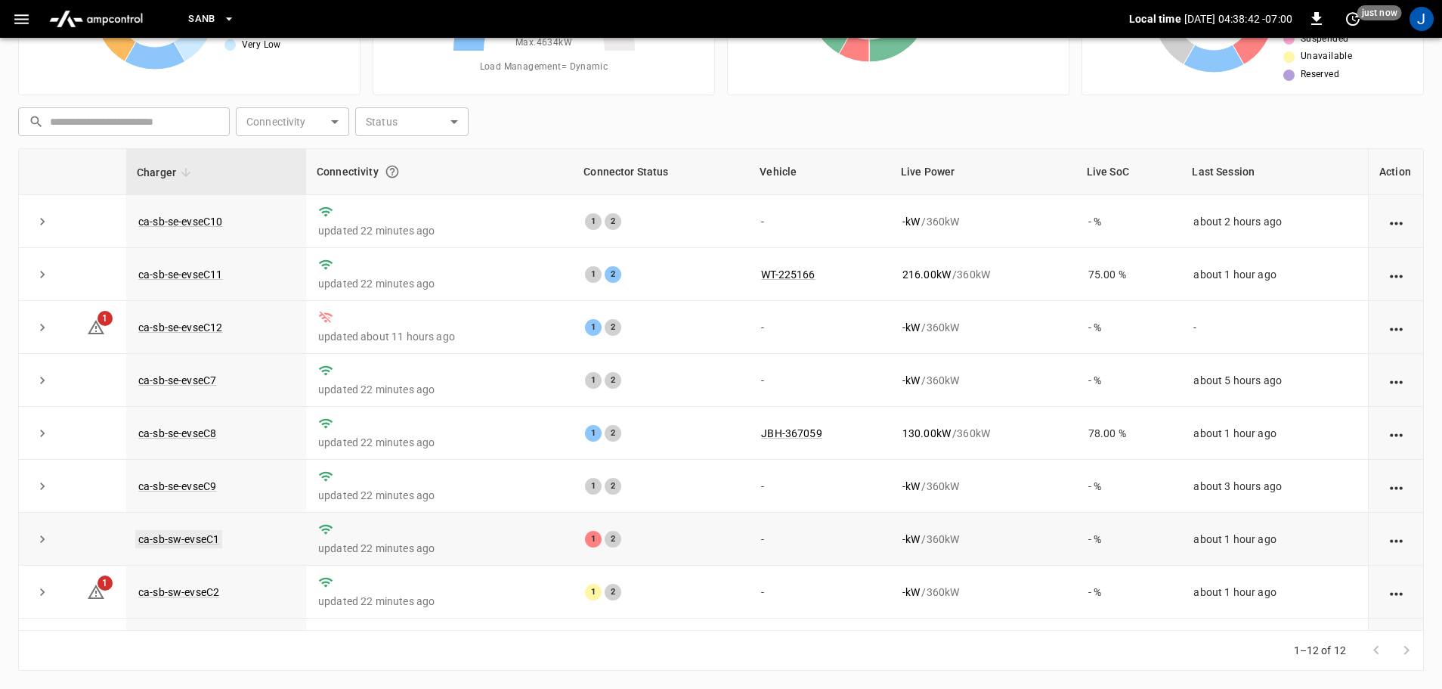
click at [178, 542] on link "ca-sb-sw-evseC1" at bounding box center [178, 539] width 87 height 18
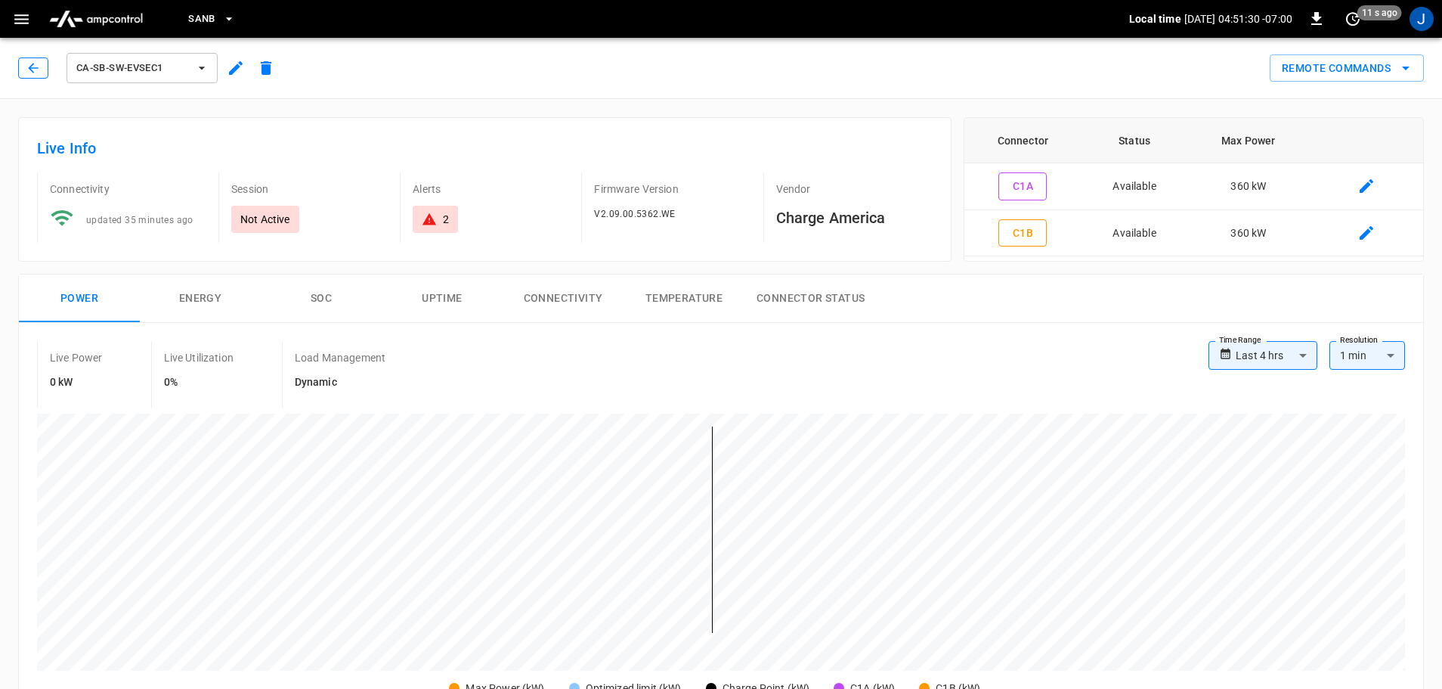
click at [36, 68] on icon "button" at bounding box center [33, 68] width 10 height 10
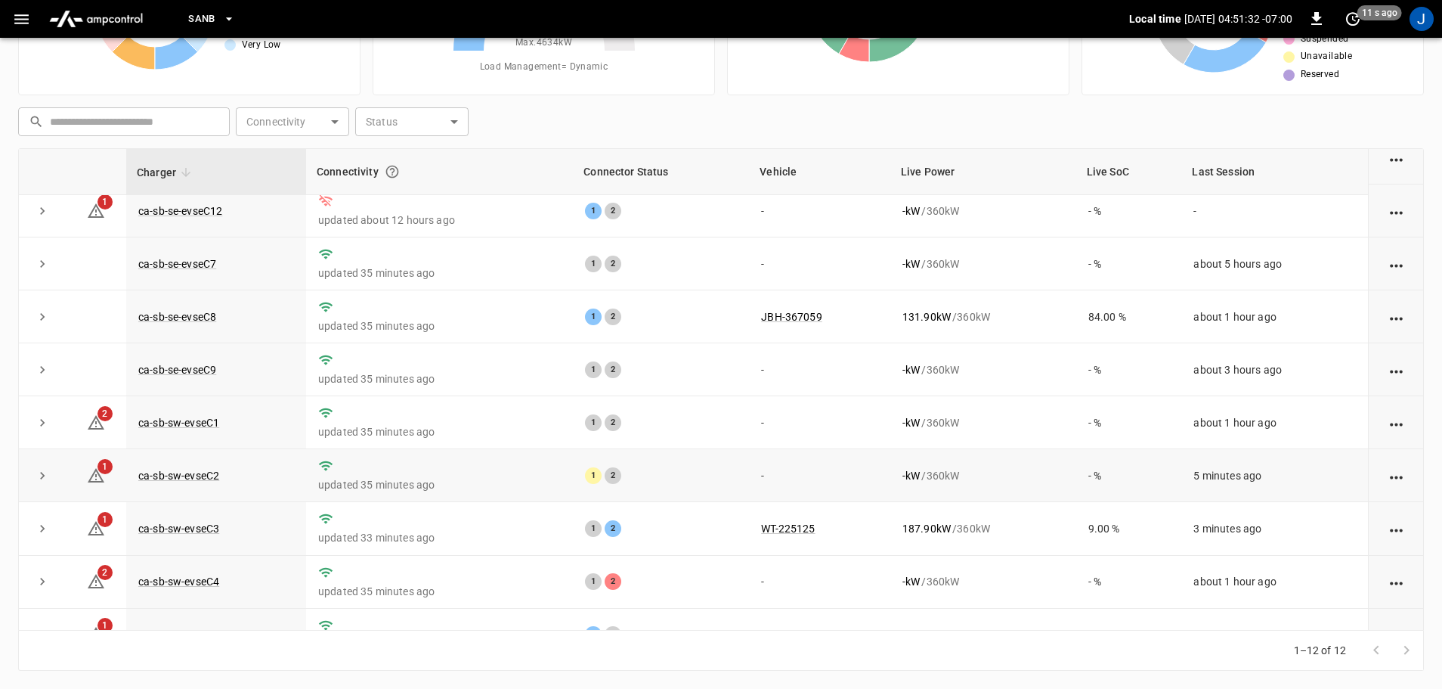
scroll to position [209, 0]
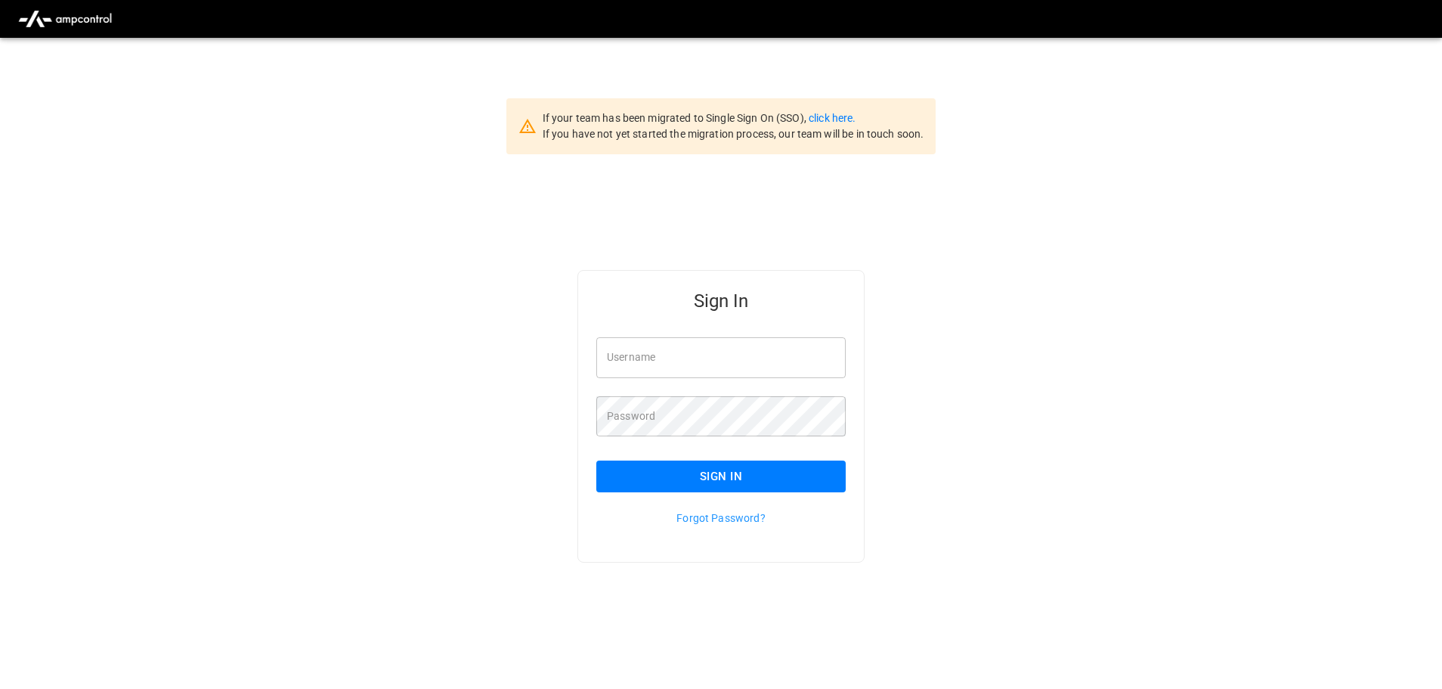
type input "**********"
click at [711, 365] on input "**********" at bounding box center [720, 357] width 249 height 40
click at [720, 475] on button "Sign In" at bounding box center [720, 476] width 249 height 32
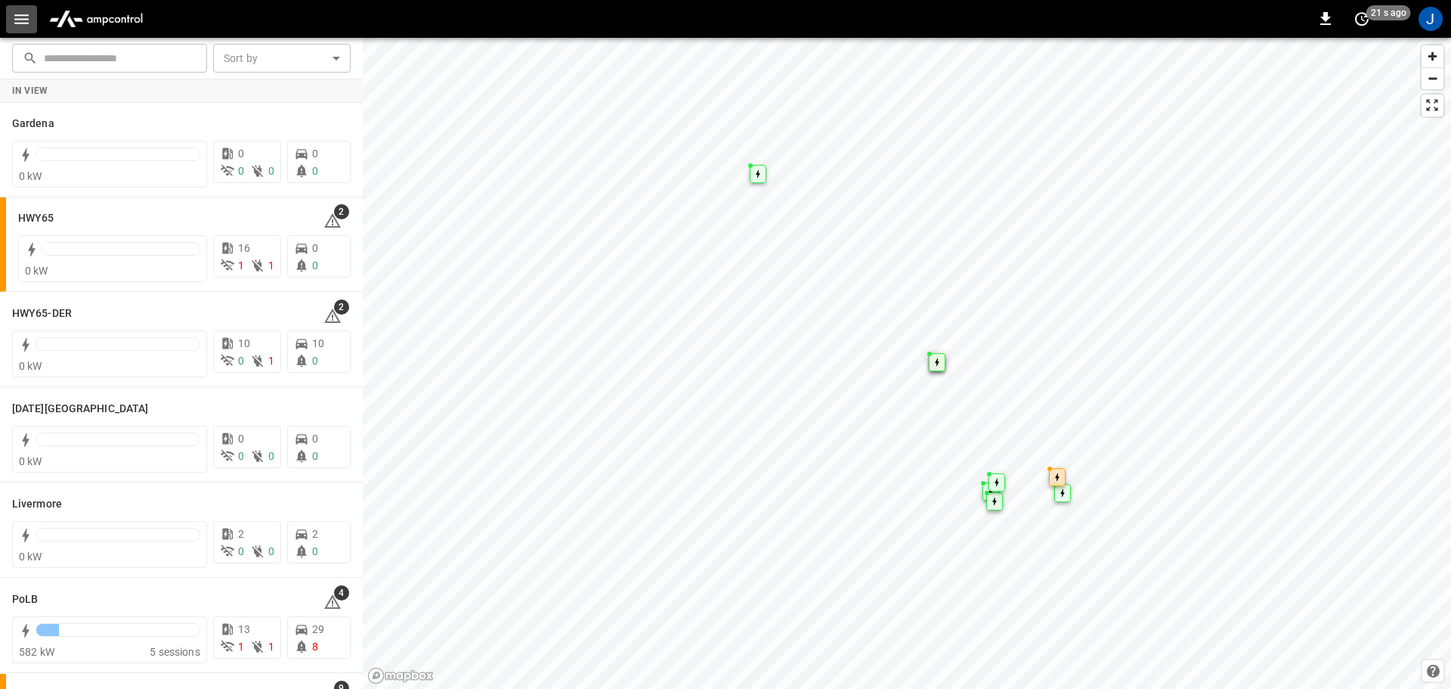
click at [12, 23] on button "button" at bounding box center [21, 19] width 31 height 28
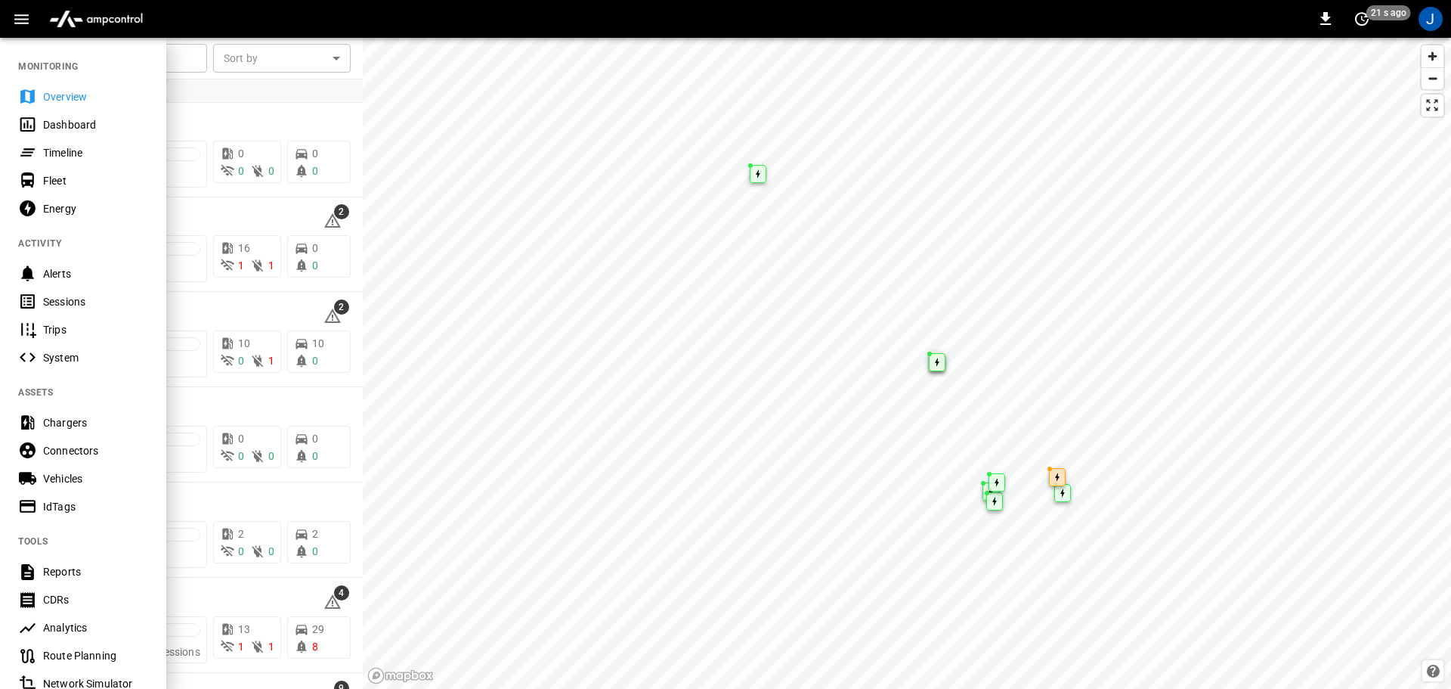
click at [65, 128] on div "Dashboard" at bounding box center [95, 124] width 105 height 15
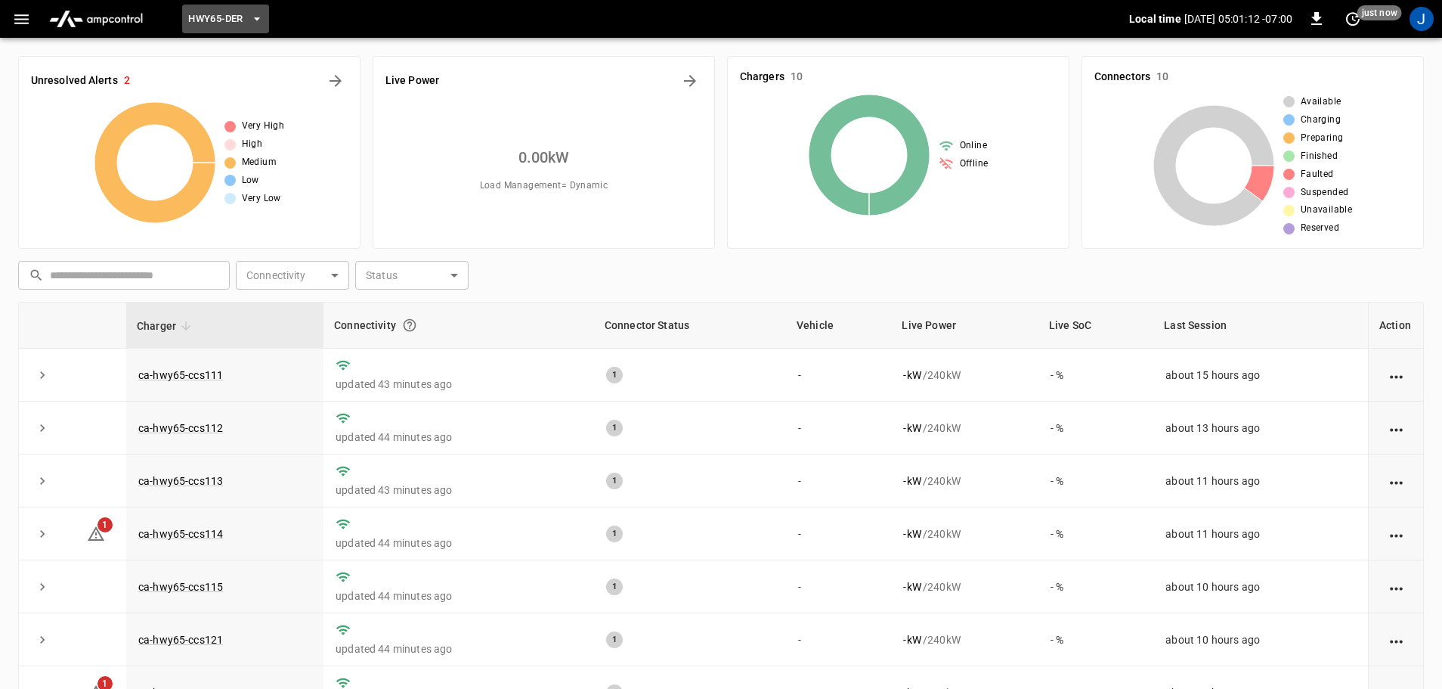
click at [242, 23] on span "HWY65-DER" at bounding box center [215, 19] width 54 height 17
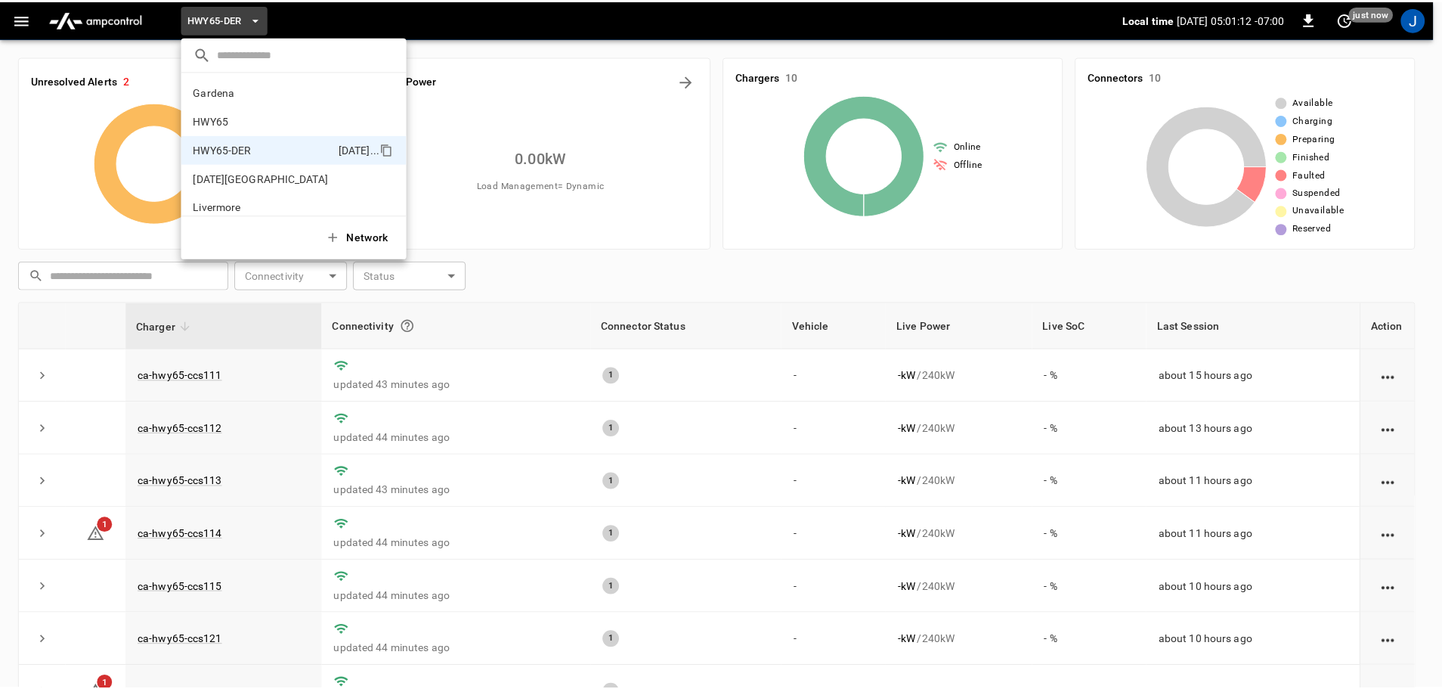
scroll to position [53, 0]
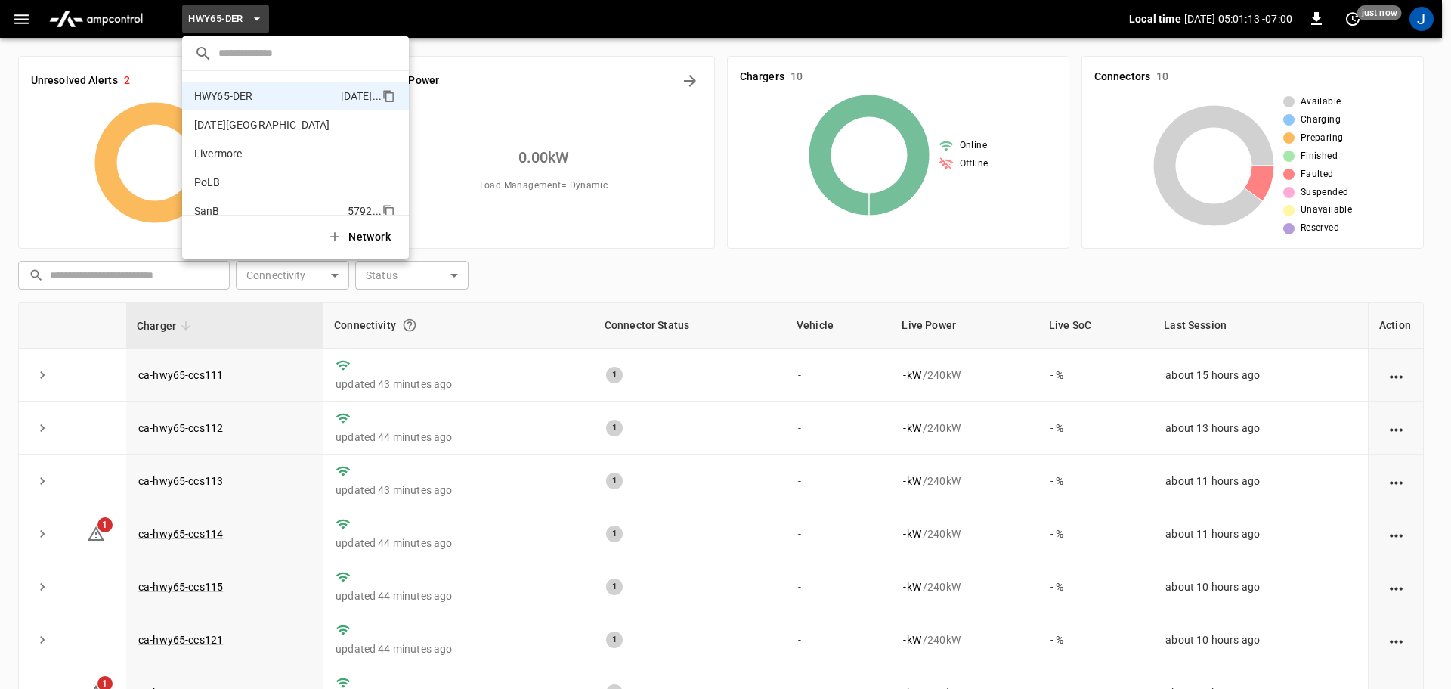
click at [213, 208] on p "SanB" at bounding box center [267, 210] width 147 height 15
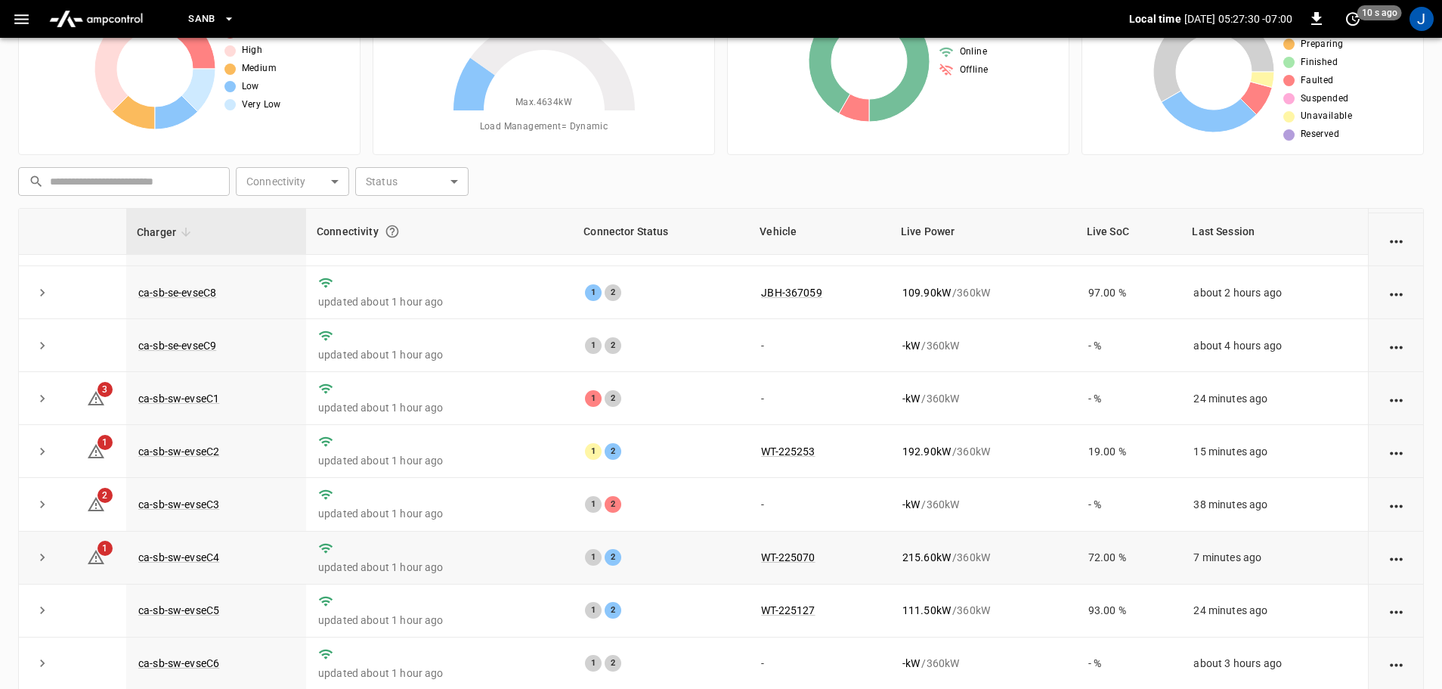
scroll to position [153, 0]
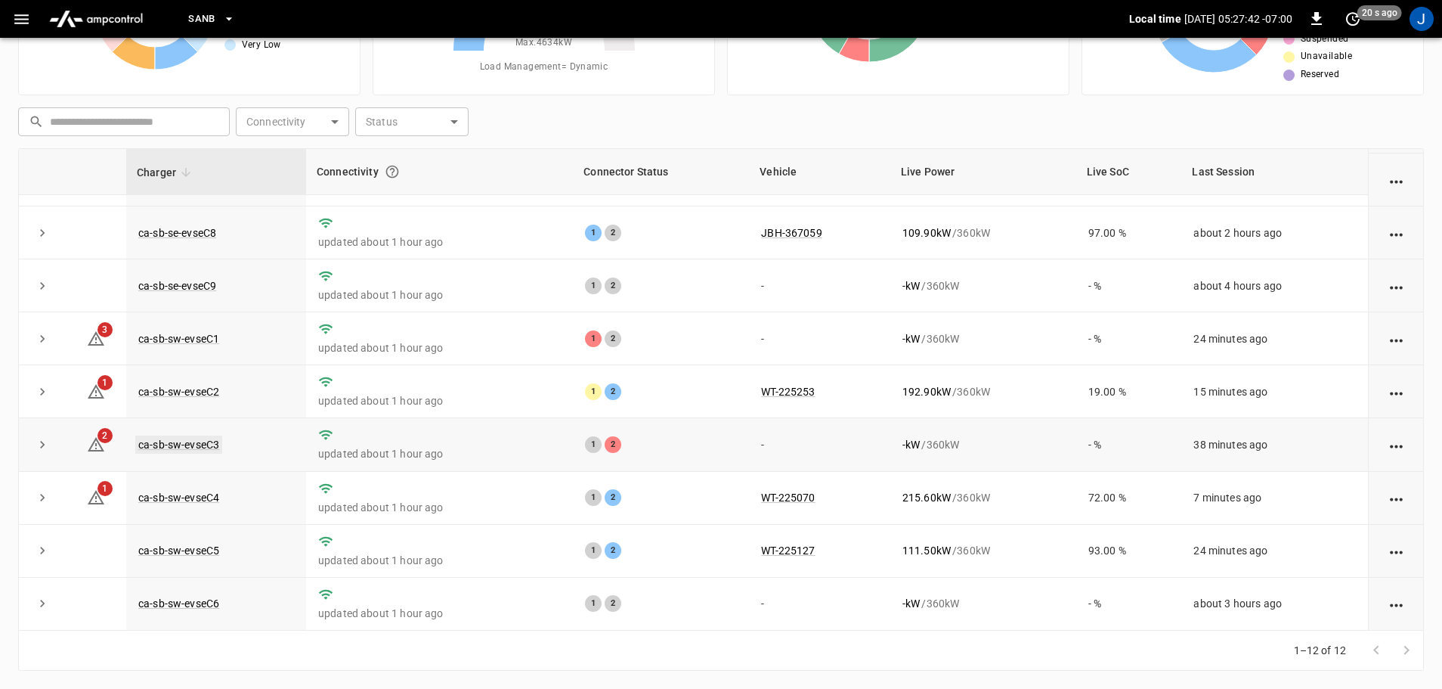
click at [185, 439] on link "ca-sb-sw-evseC3" at bounding box center [178, 444] width 87 height 18
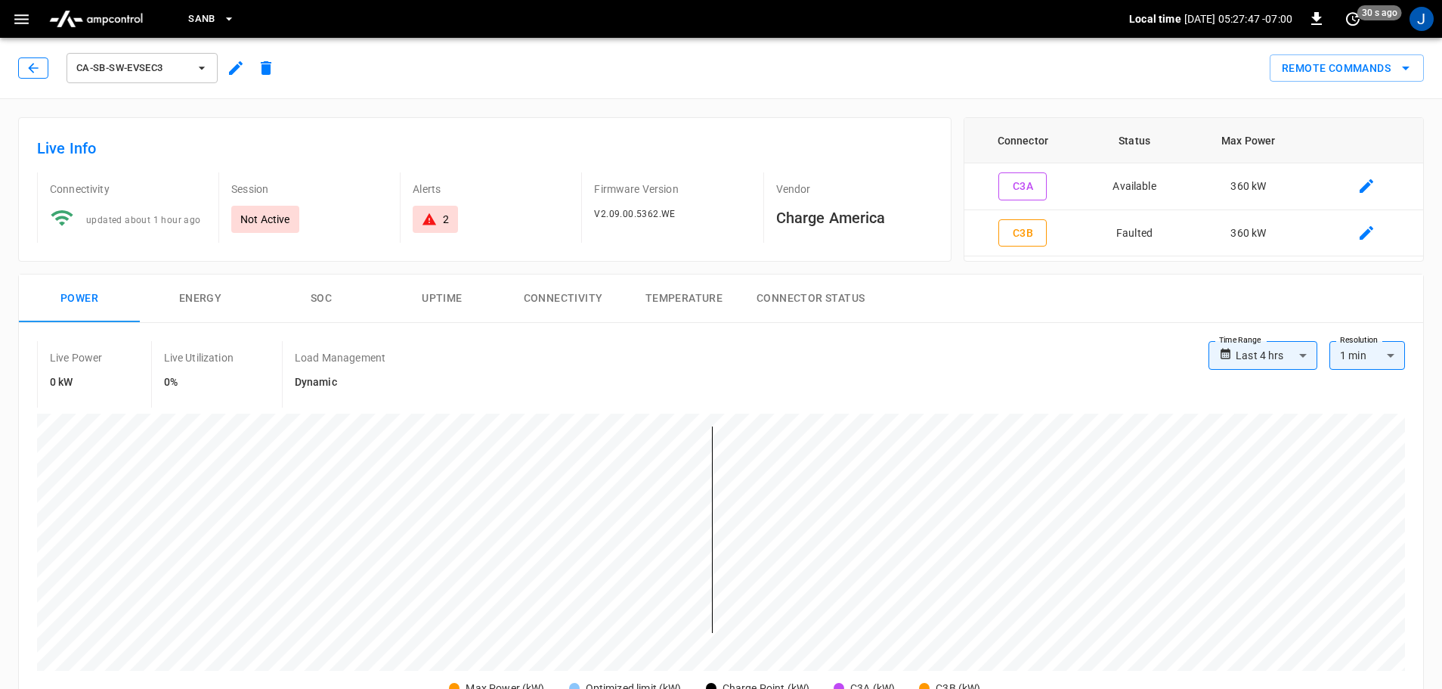
click at [41, 70] on button "button" at bounding box center [33, 67] width 30 height 21
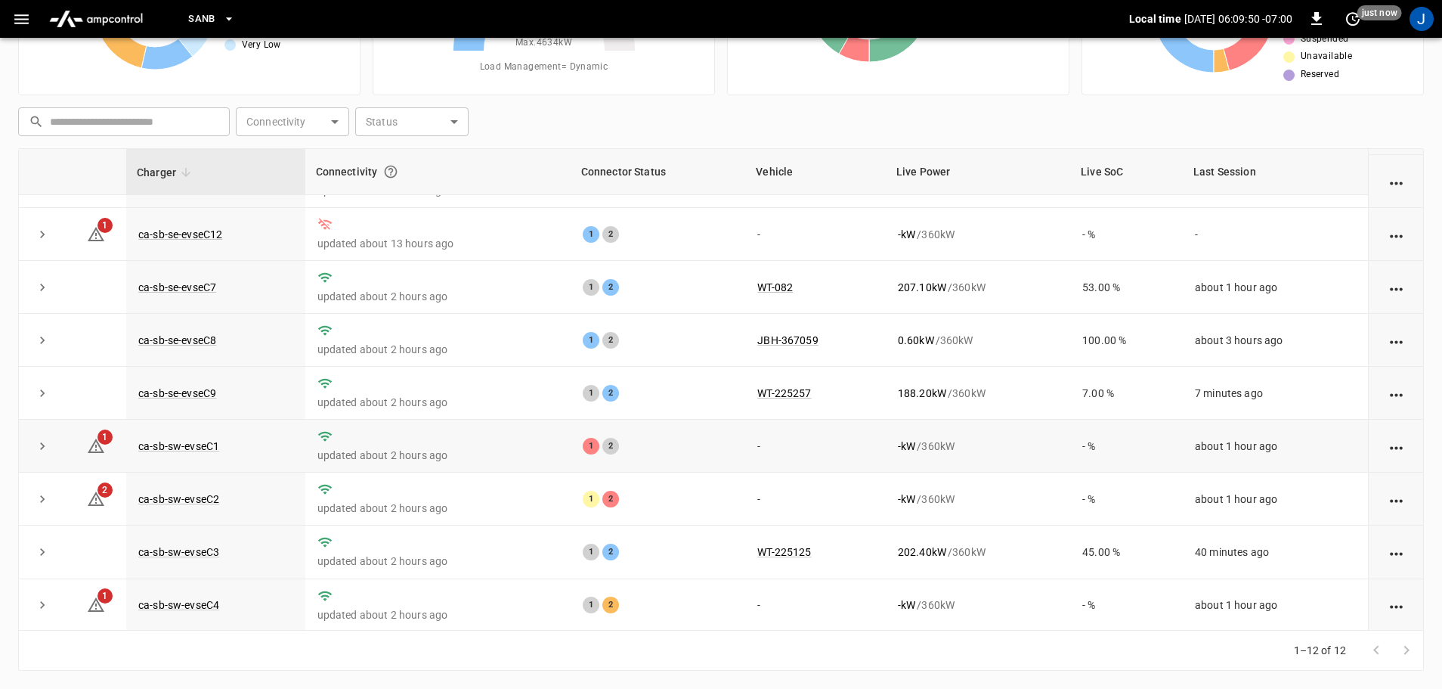
scroll to position [209, 0]
